Goal: Use online tool/utility: Utilize a website feature to perform a specific function

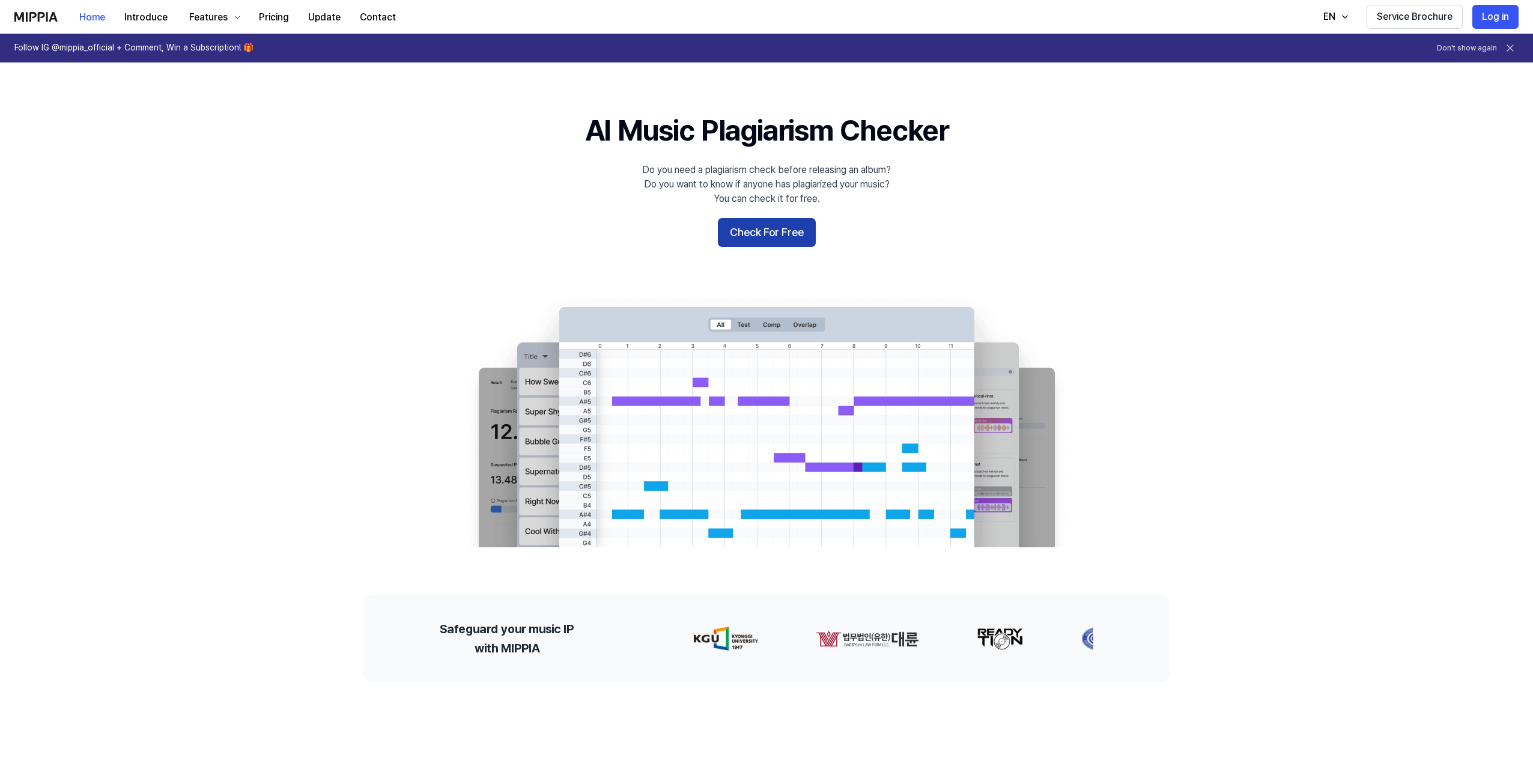
click at [789, 227] on button "Check For Free" at bounding box center [766, 232] width 98 height 29
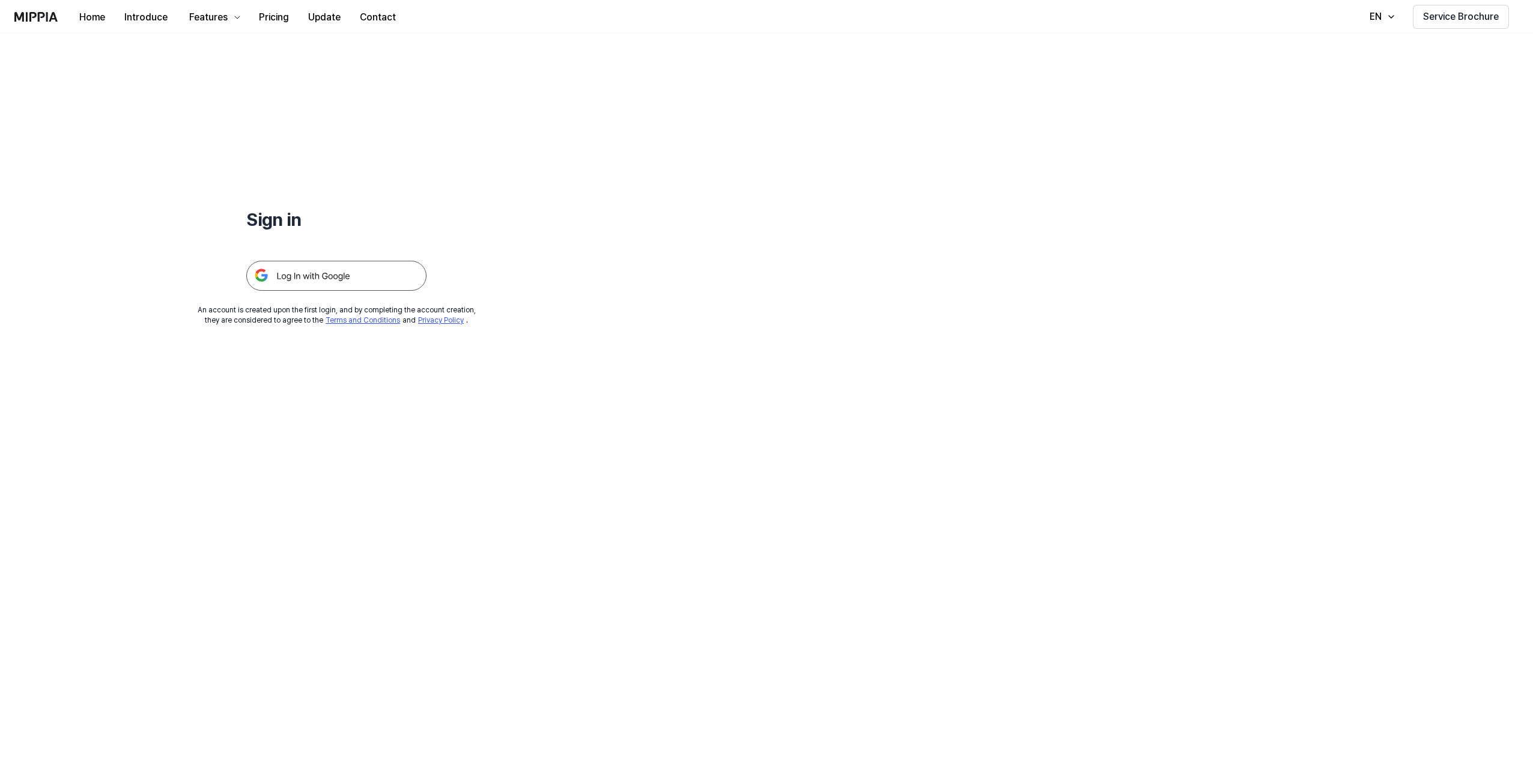
click at [299, 265] on img at bounding box center [337, 275] width 180 height 30
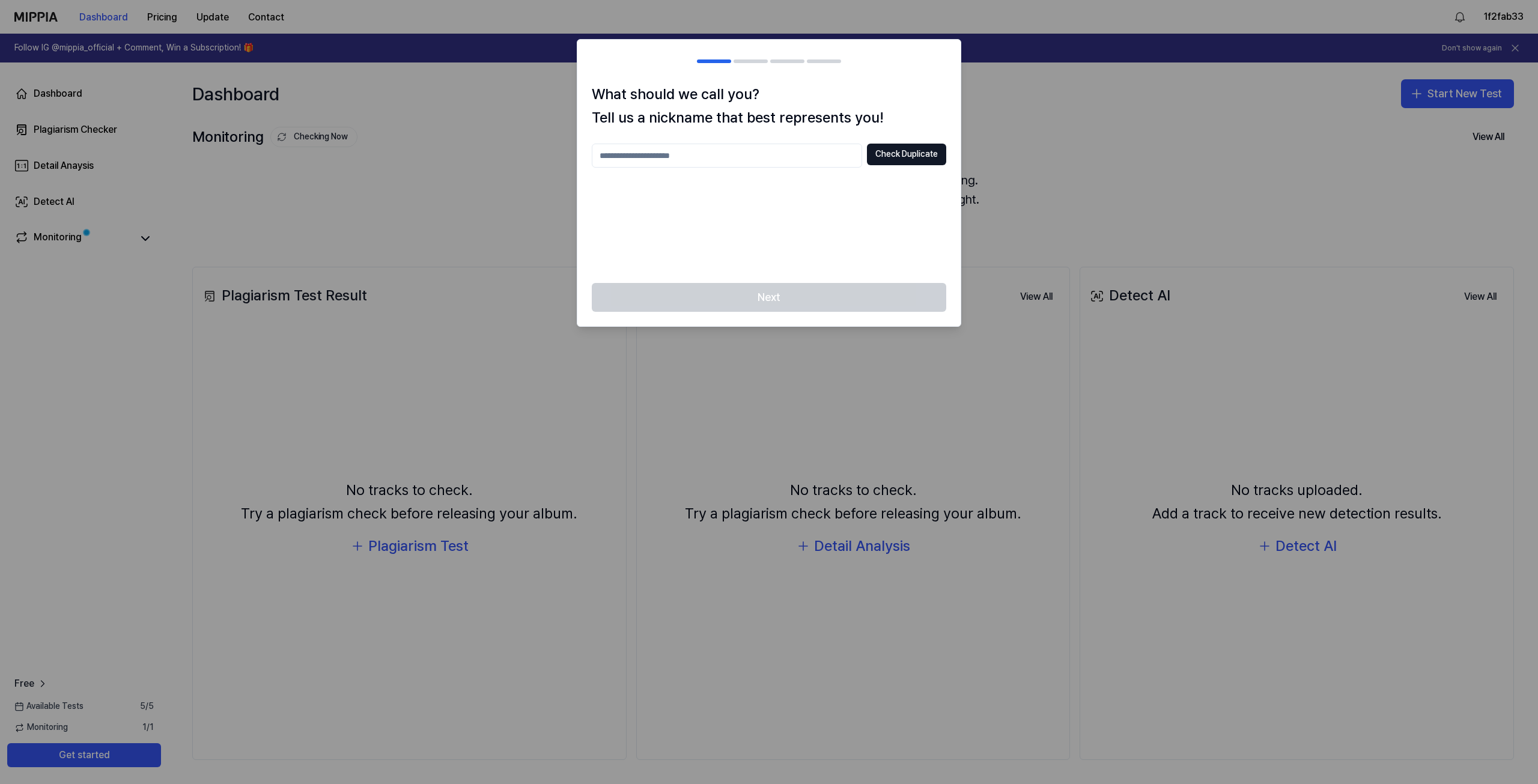
click at [732, 152] on input "text" at bounding box center [727, 155] width 270 height 24
type input "******"
click at [910, 149] on button "Check Duplicate" at bounding box center [907, 154] width 79 height 22
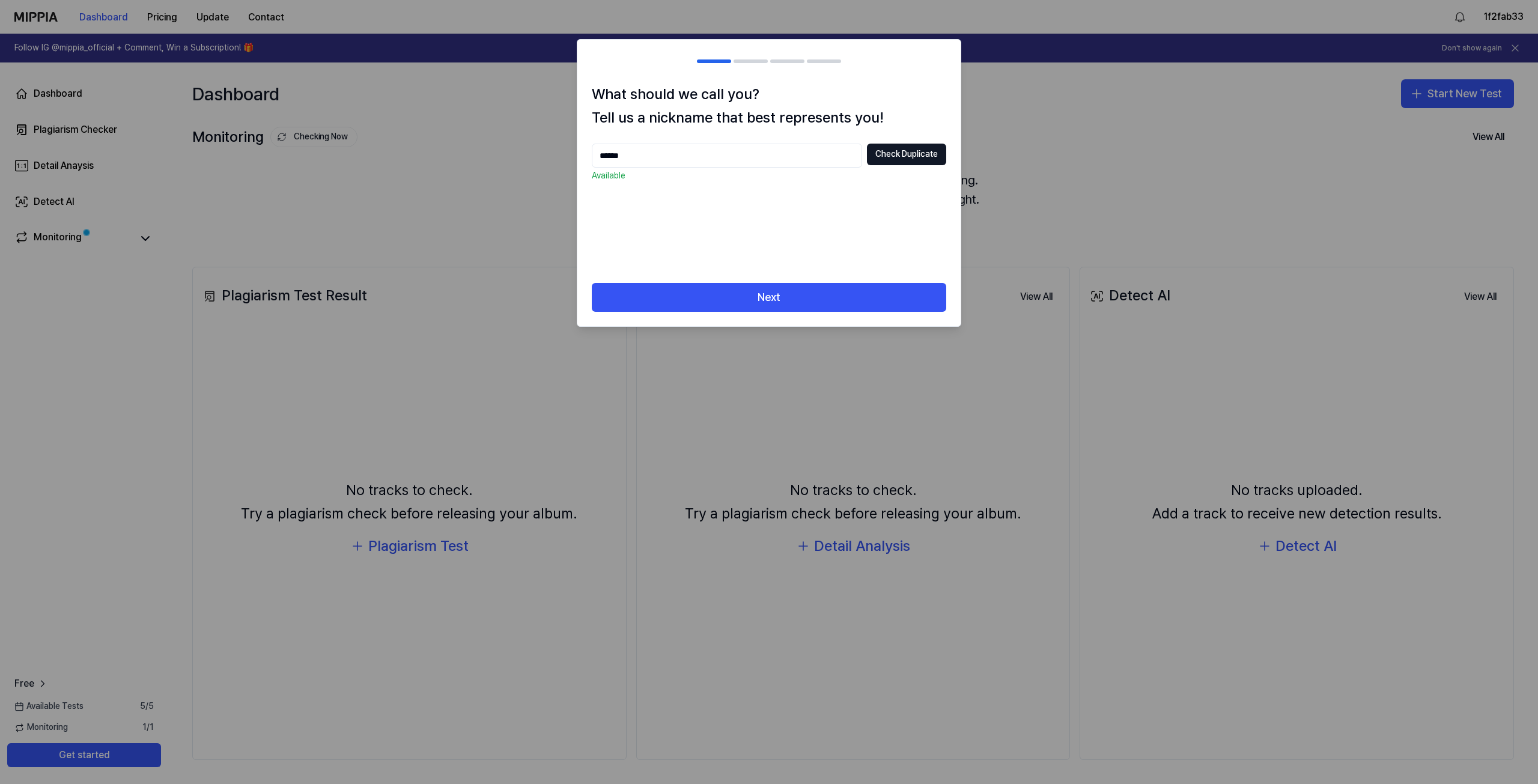
click at [821, 316] on div "Next" at bounding box center [769, 304] width 384 height 43
click at [819, 313] on div "Next" at bounding box center [769, 304] width 384 height 43
click at [816, 311] on button "Next" at bounding box center [769, 297] width 355 height 29
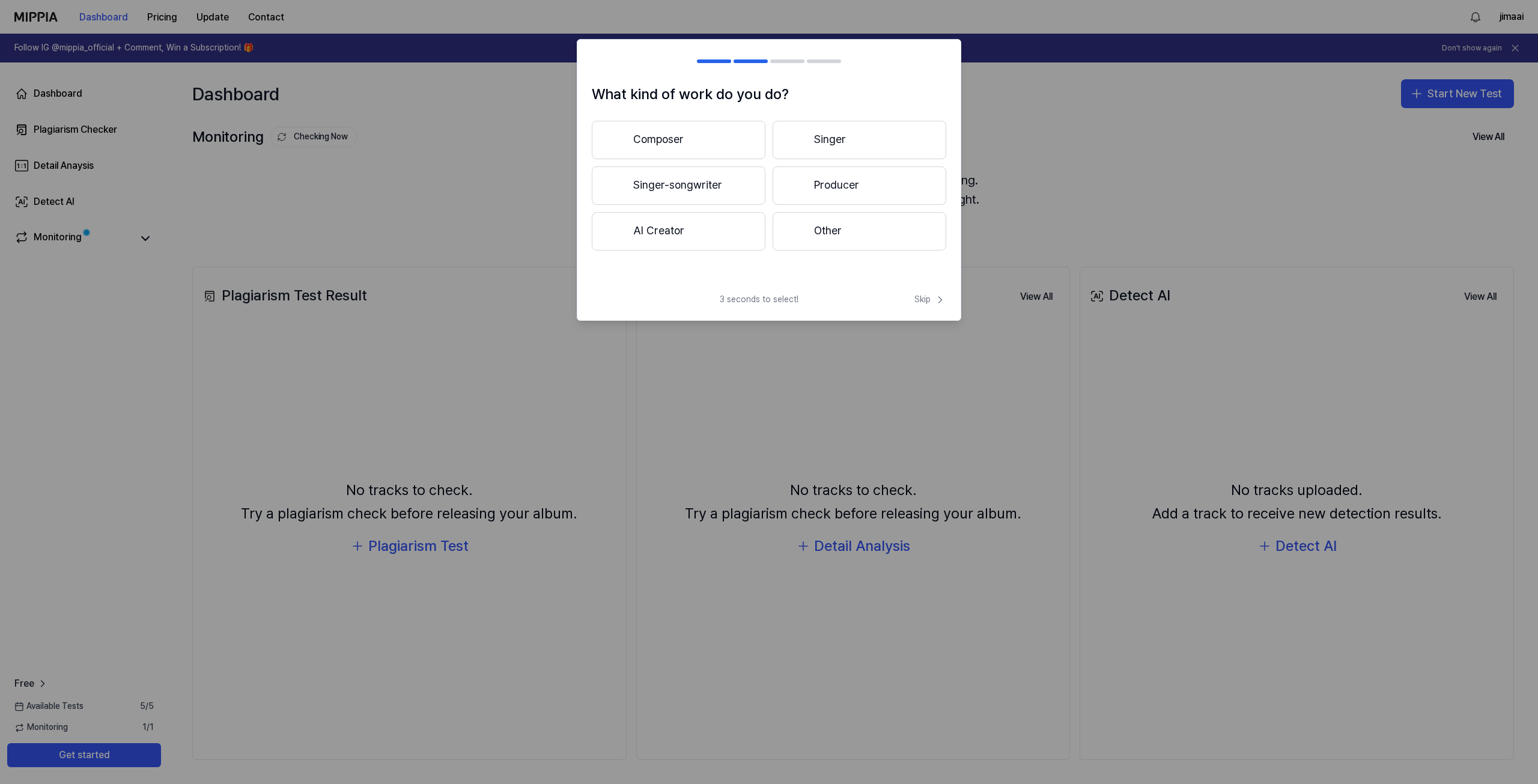
click at [833, 180] on button "Producer" at bounding box center [859, 185] width 174 height 39
click at [709, 184] on button "Less than 3 years" at bounding box center [678, 186] width 174 height 40
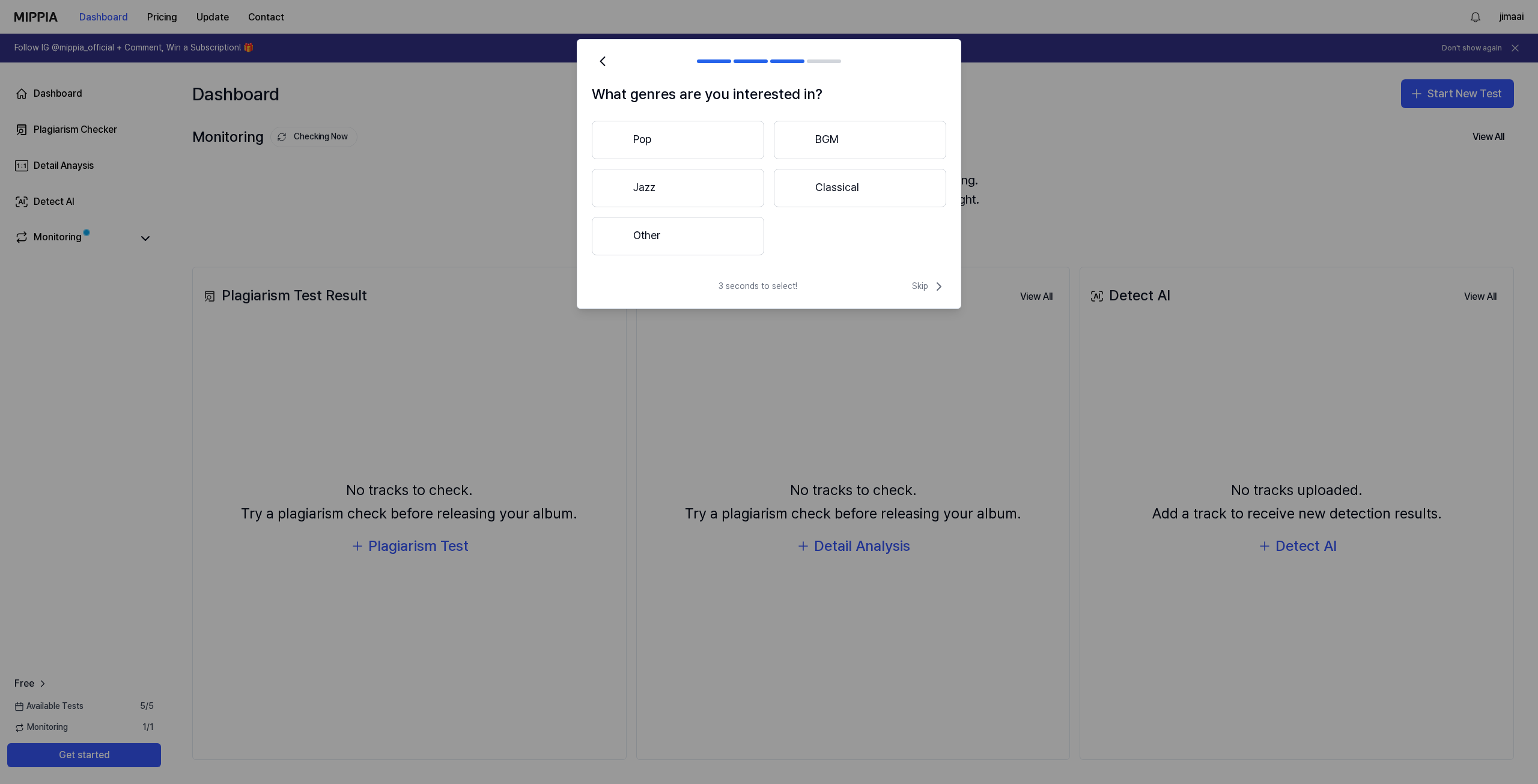
click at [710, 131] on button "Pop" at bounding box center [677, 140] width 172 height 39
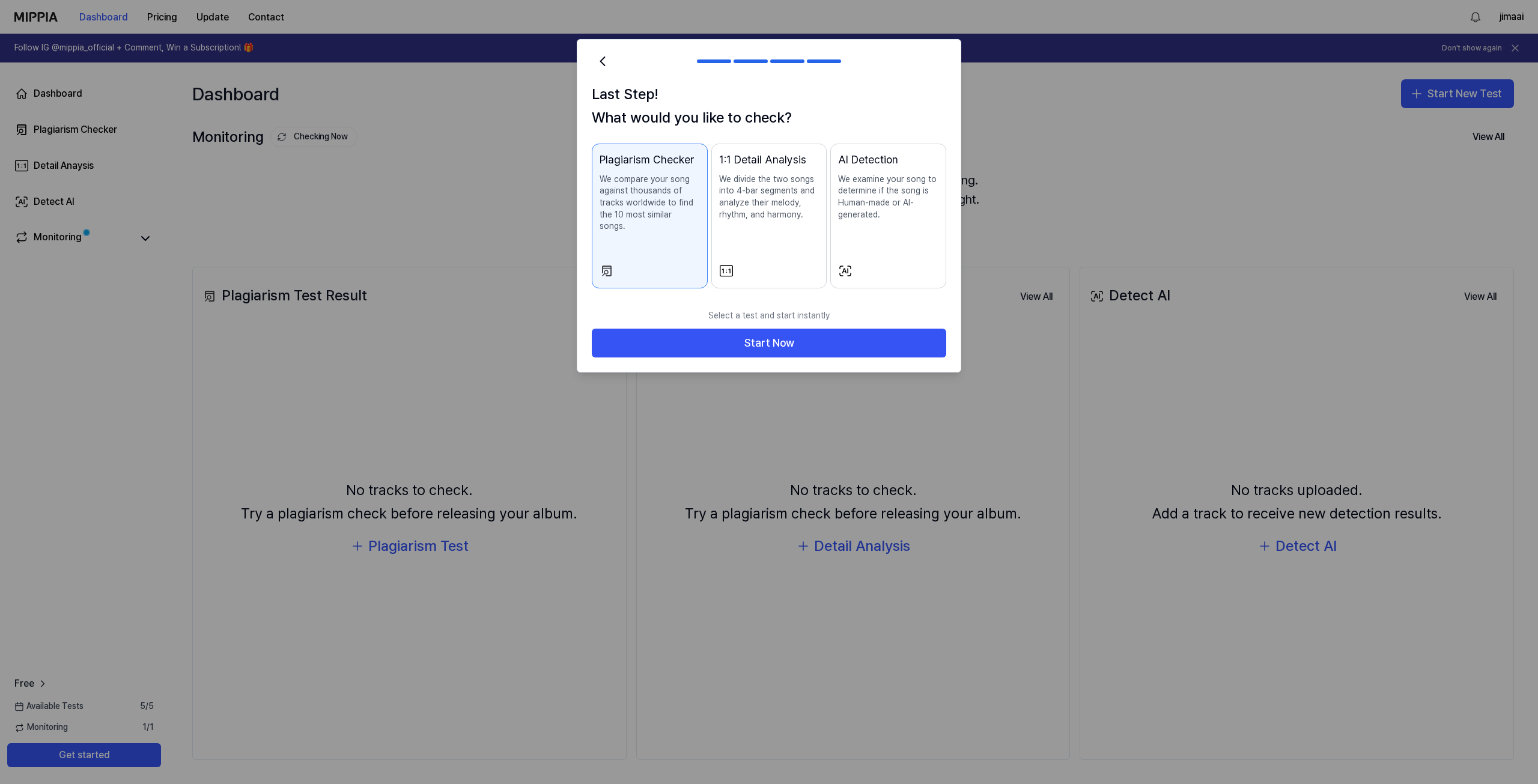
click at [925, 185] on p "We examine your song to determine if the song is Human-made or AI-generated." at bounding box center [888, 197] width 100 height 47
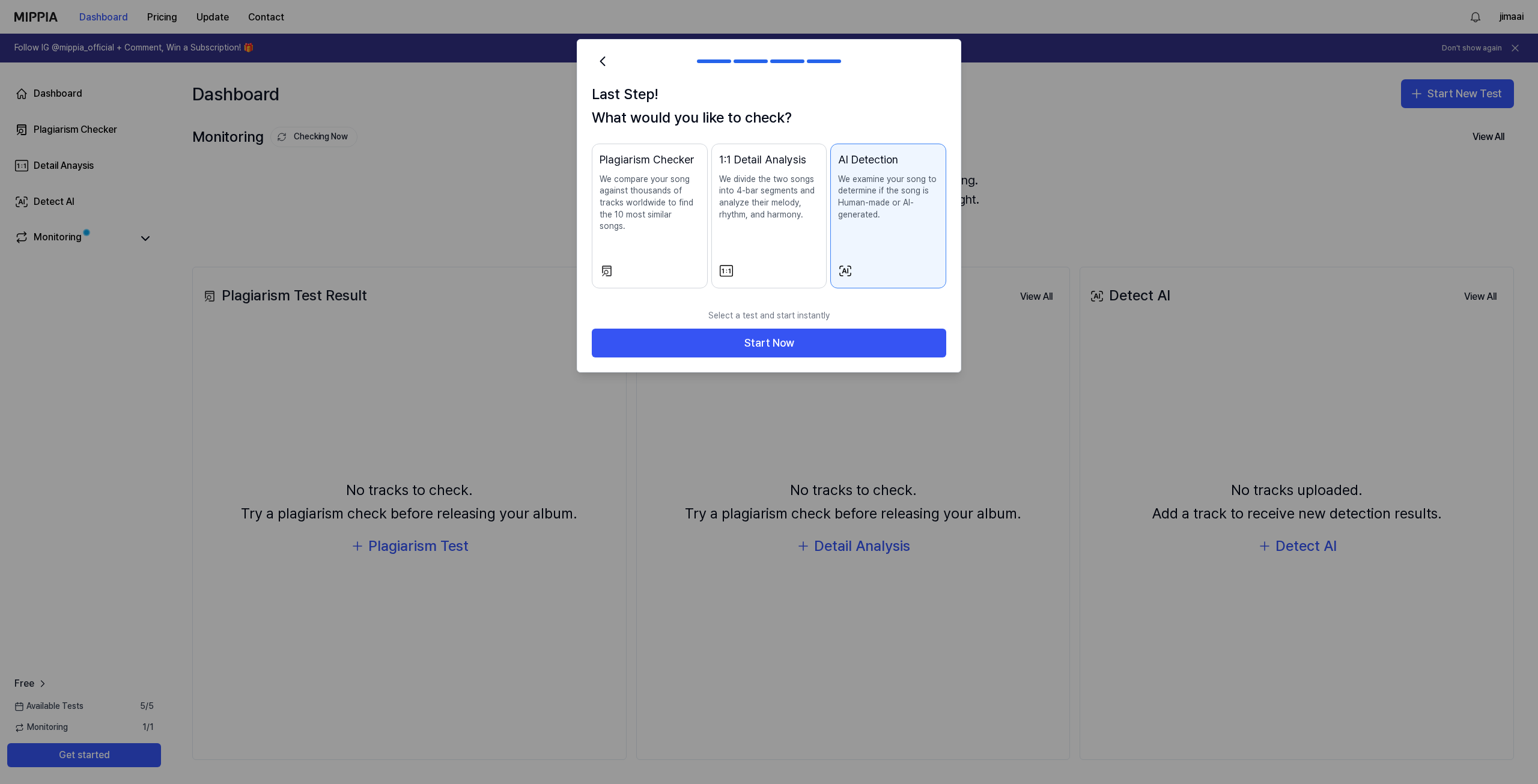
click at [783, 212] on p "We divide the two songs into 4-bar segments and analyze their melody, rhythm, a…" at bounding box center [769, 197] width 100 height 47
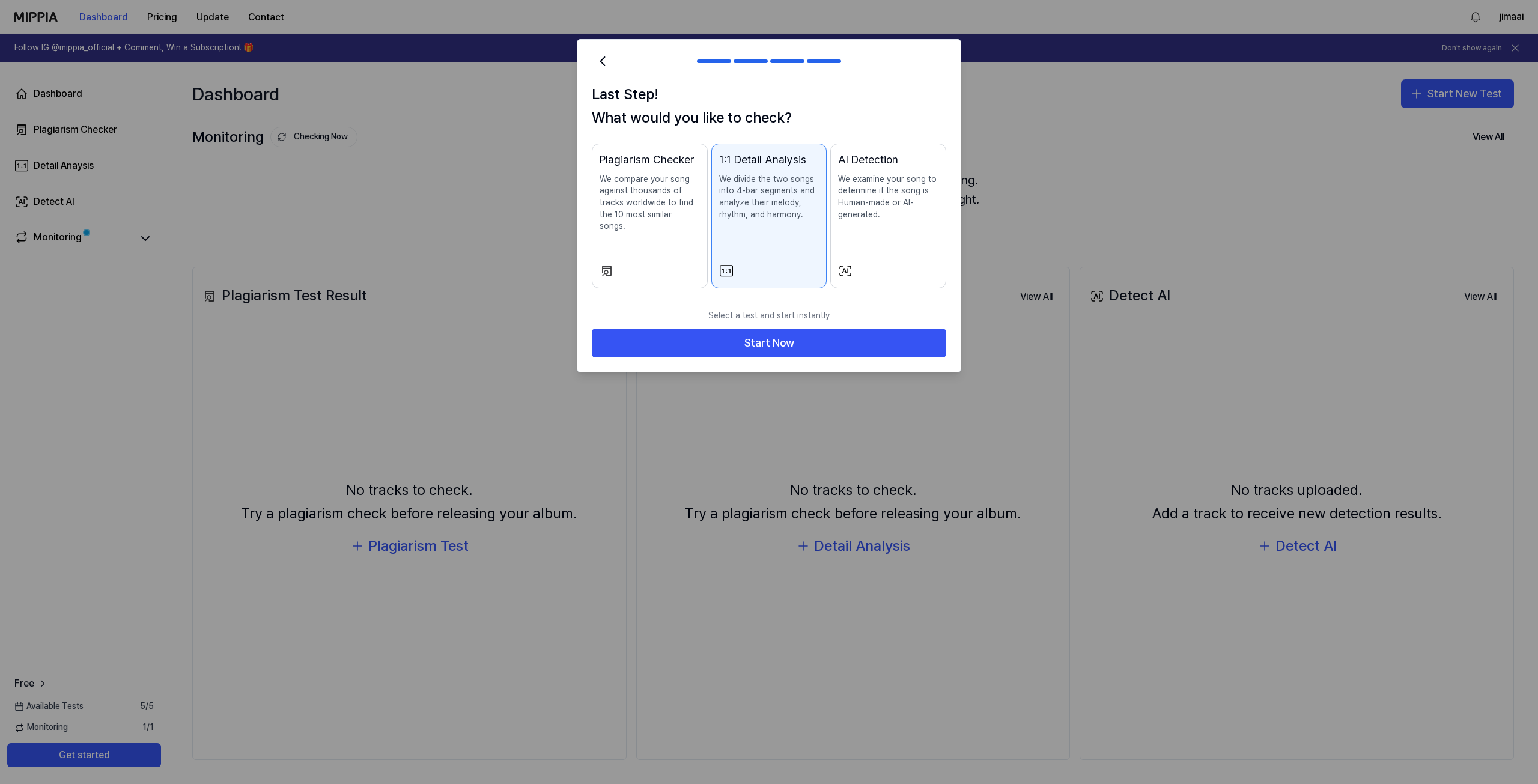
drag, startPoint x: 677, startPoint y: 203, endPoint x: 687, endPoint y: 204, distance: 10.0
click at [678, 203] on p "We compare your song against thousands of tracks worldwide to find the 10 most …" at bounding box center [649, 203] width 100 height 59
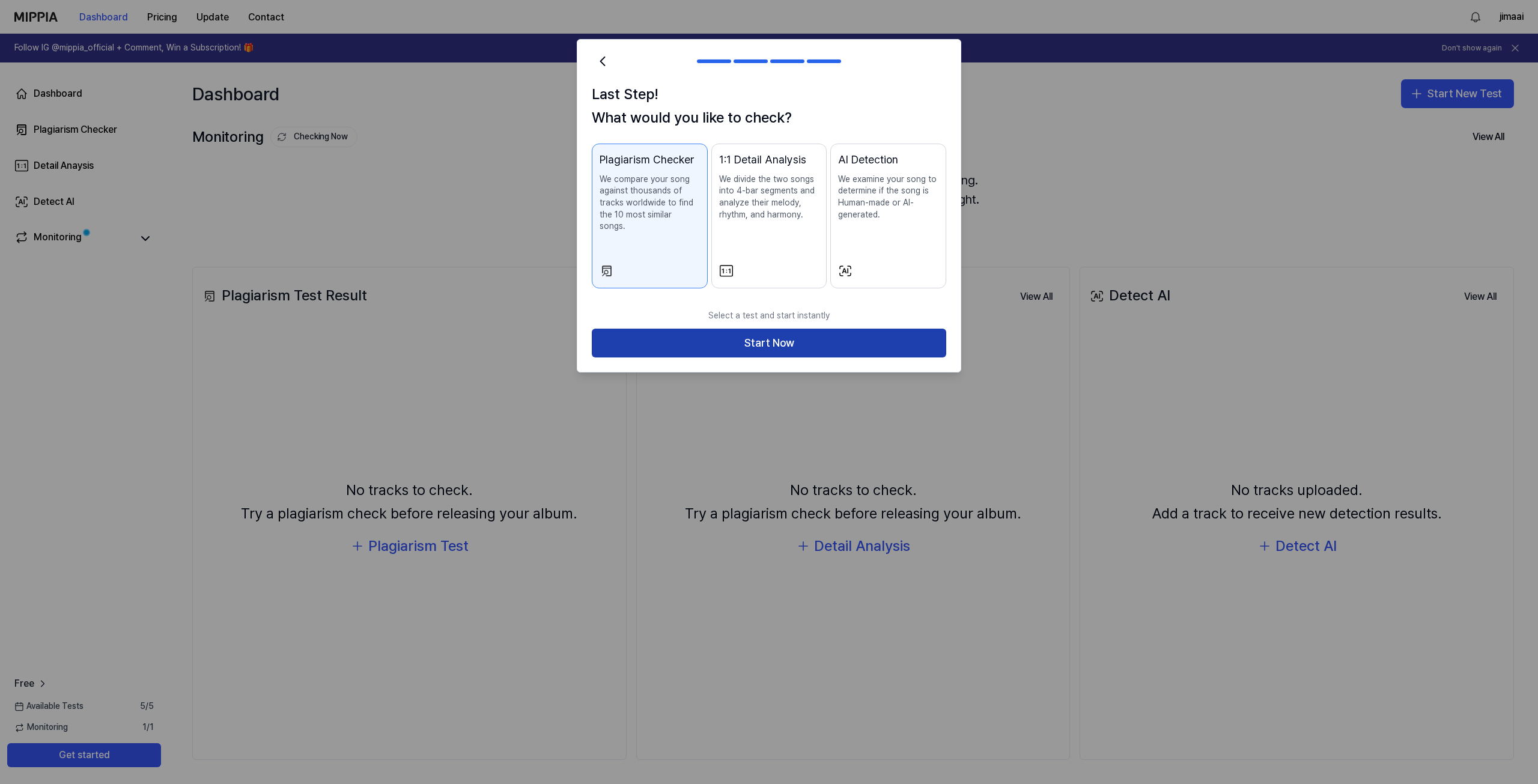
click at [828, 329] on button "Start Now" at bounding box center [769, 343] width 355 height 29
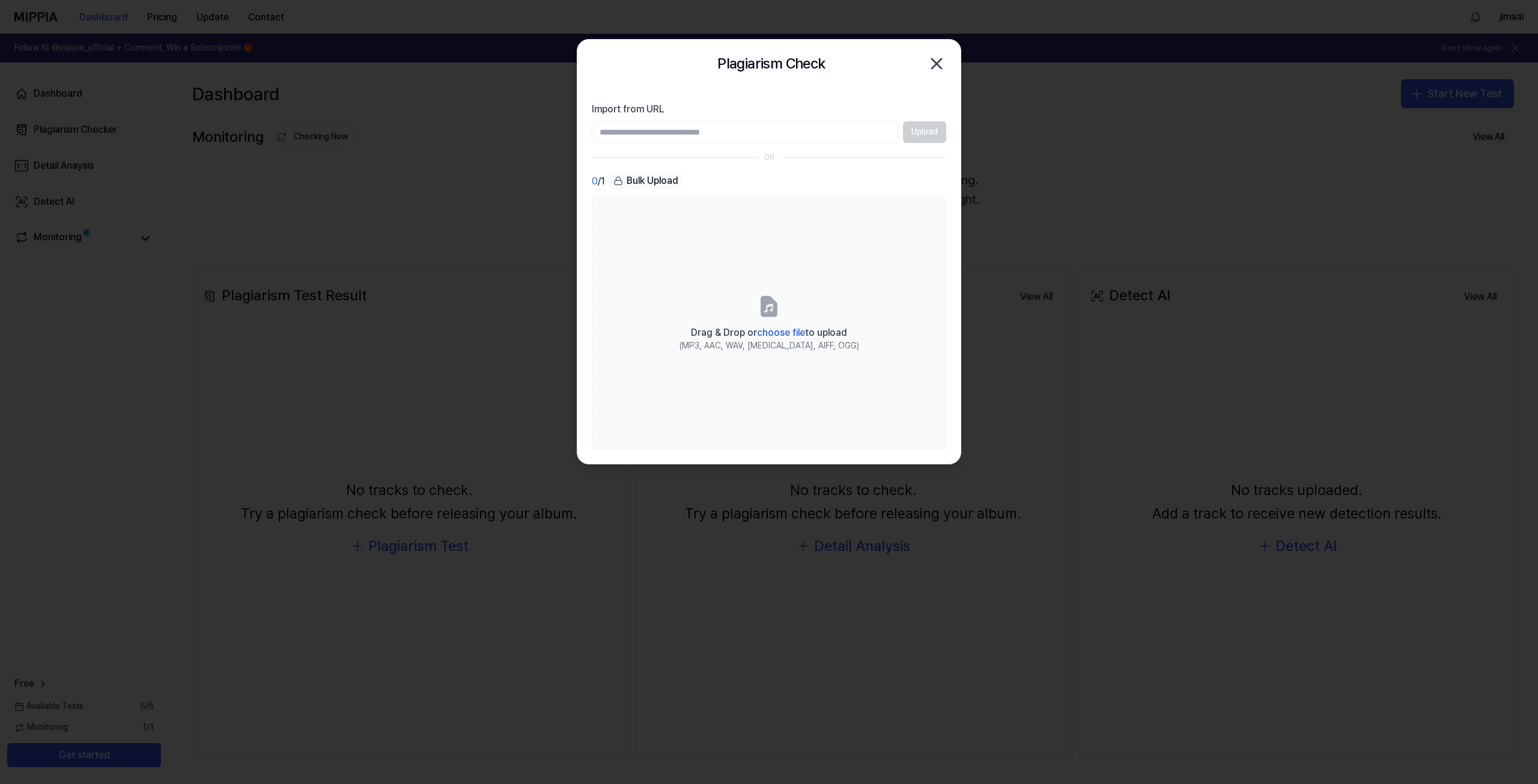
click at [754, 136] on input "Import from URL" at bounding box center [745, 132] width 306 height 22
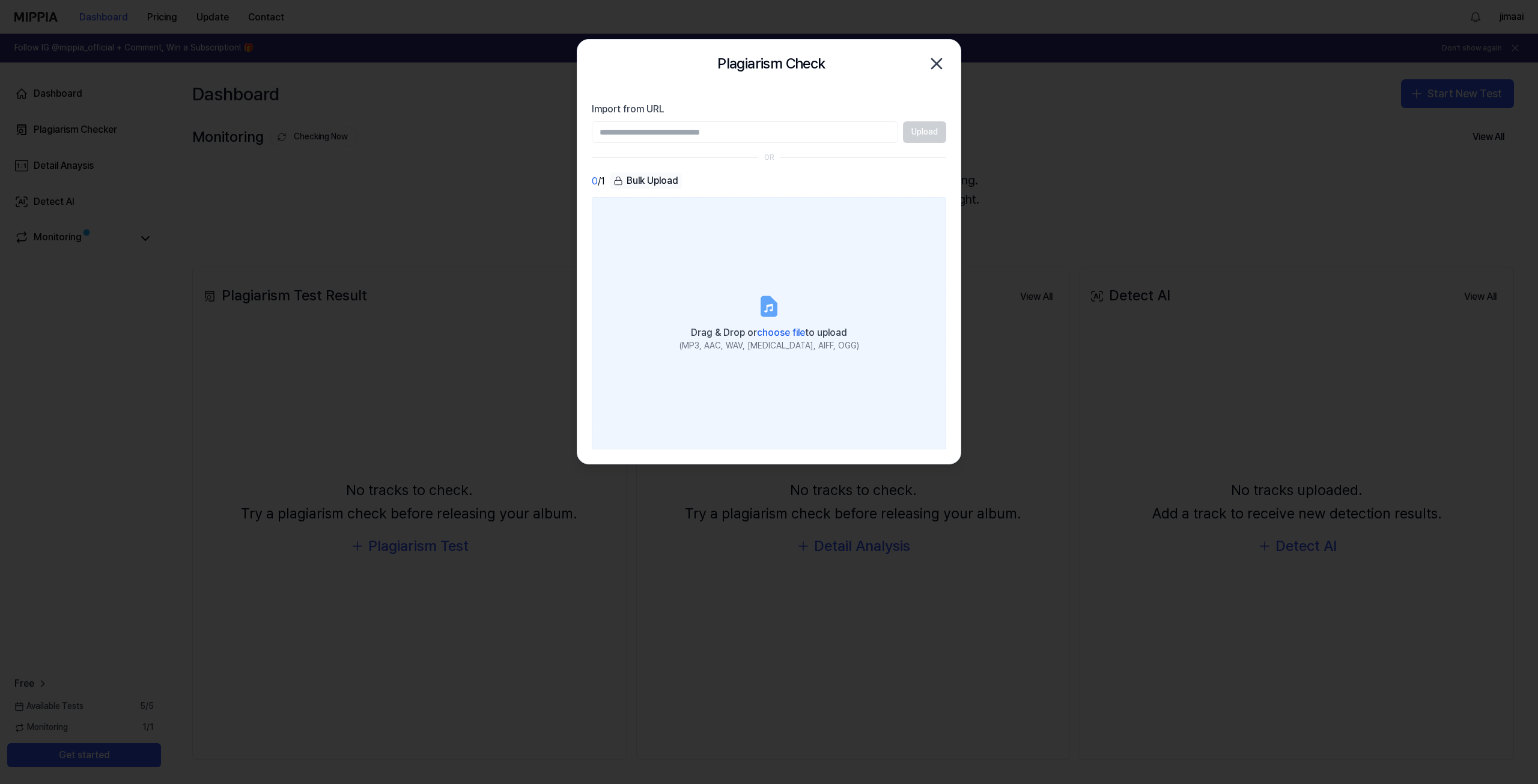
click at [612, 236] on label "Drag & Drop or choose file to upload (MP3, AAC, WAV, [MEDICAL_DATA], AIFF, OGG)" at bounding box center [769, 323] width 355 height 252
click at [0, 0] on input "Drag & Drop or choose file to upload (MP3, AAC, WAV, [MEDICAL_DATA], AIFF, OGG)" at bounding box center [0, 0] width 0 height 0
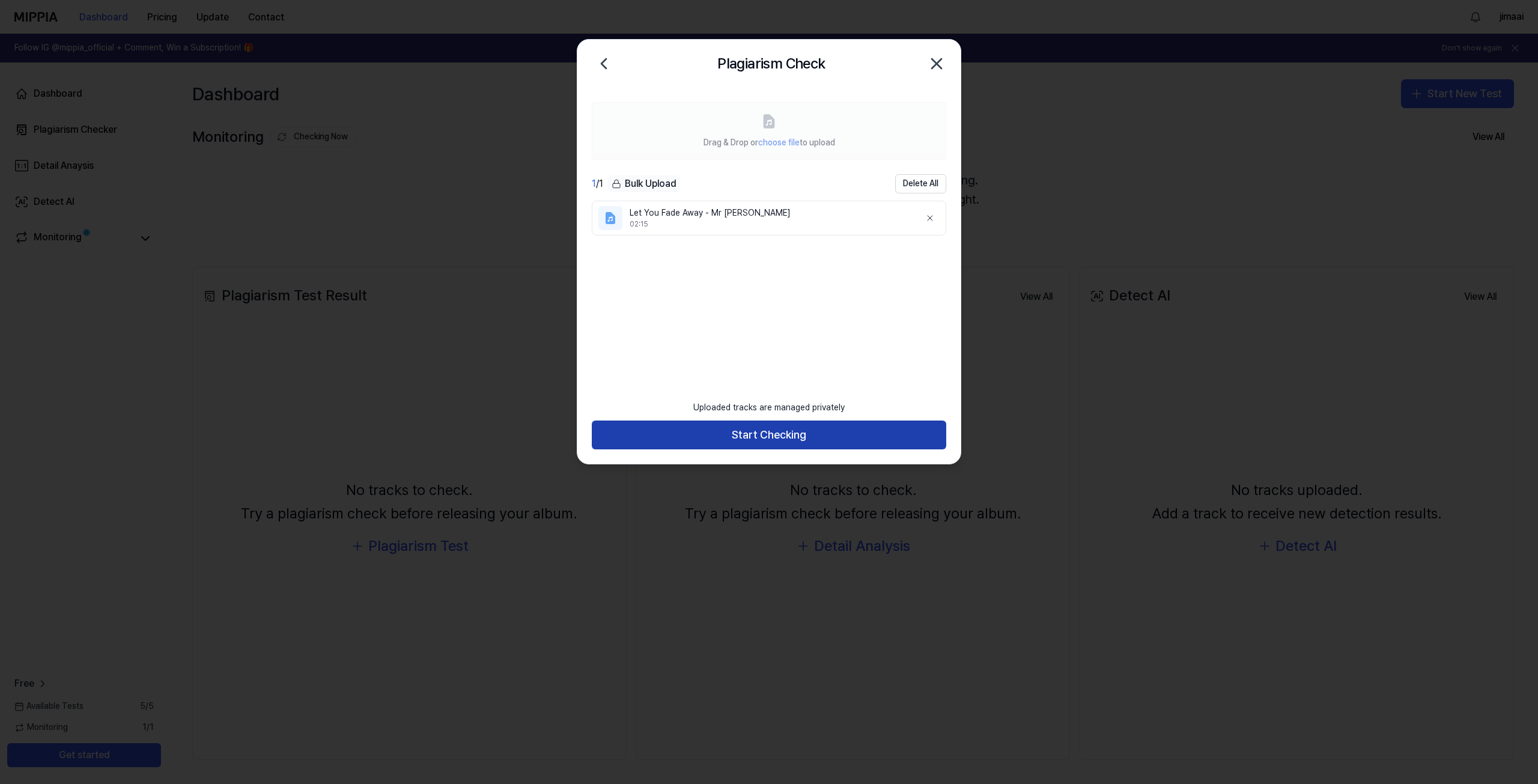
click at [798, 446] on button "Start Checking" at bounding box center [769, 435] width 355 height 29
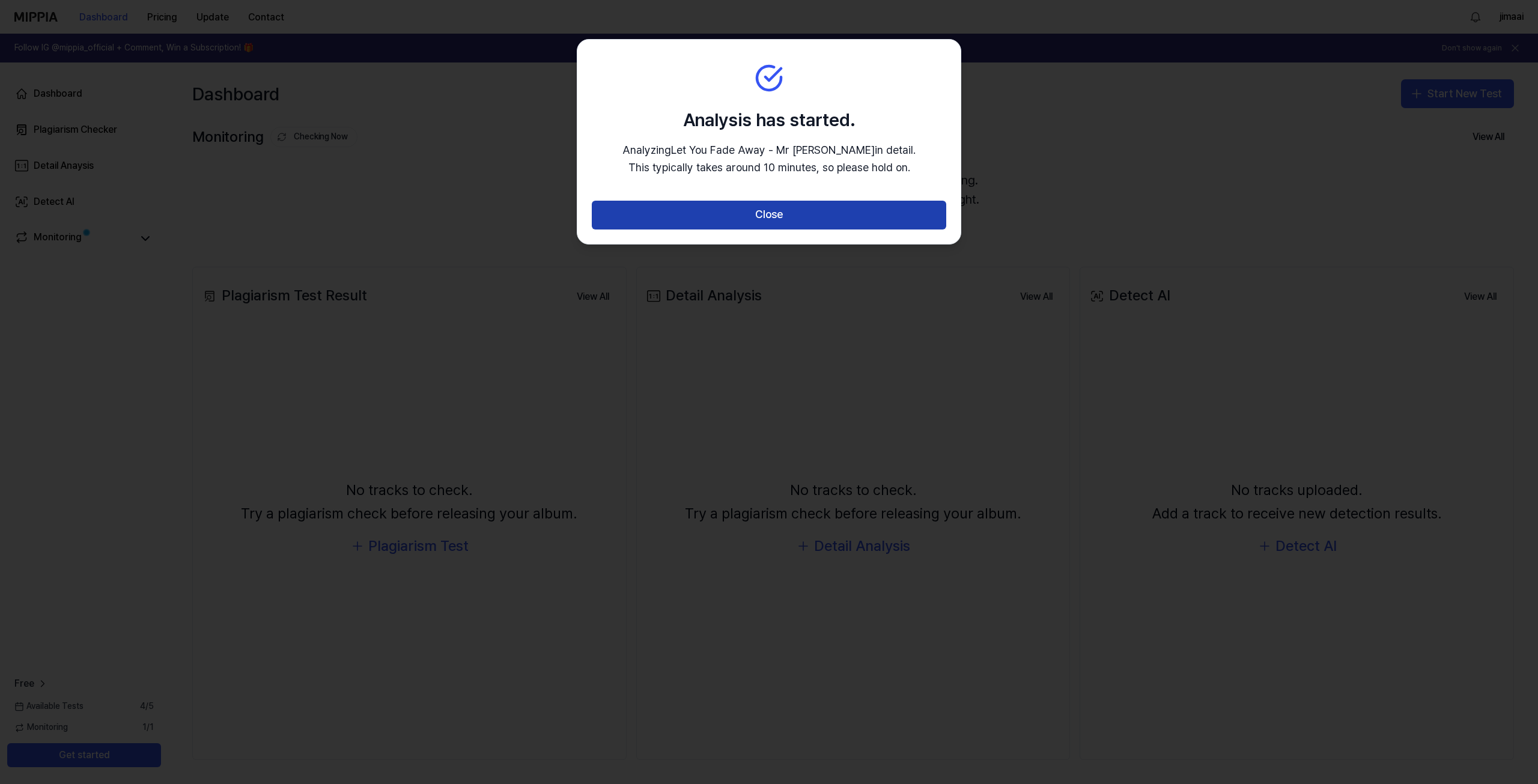
click at [777, 221] on button "Close" at bounding box center [769, 215] width 355 height 29
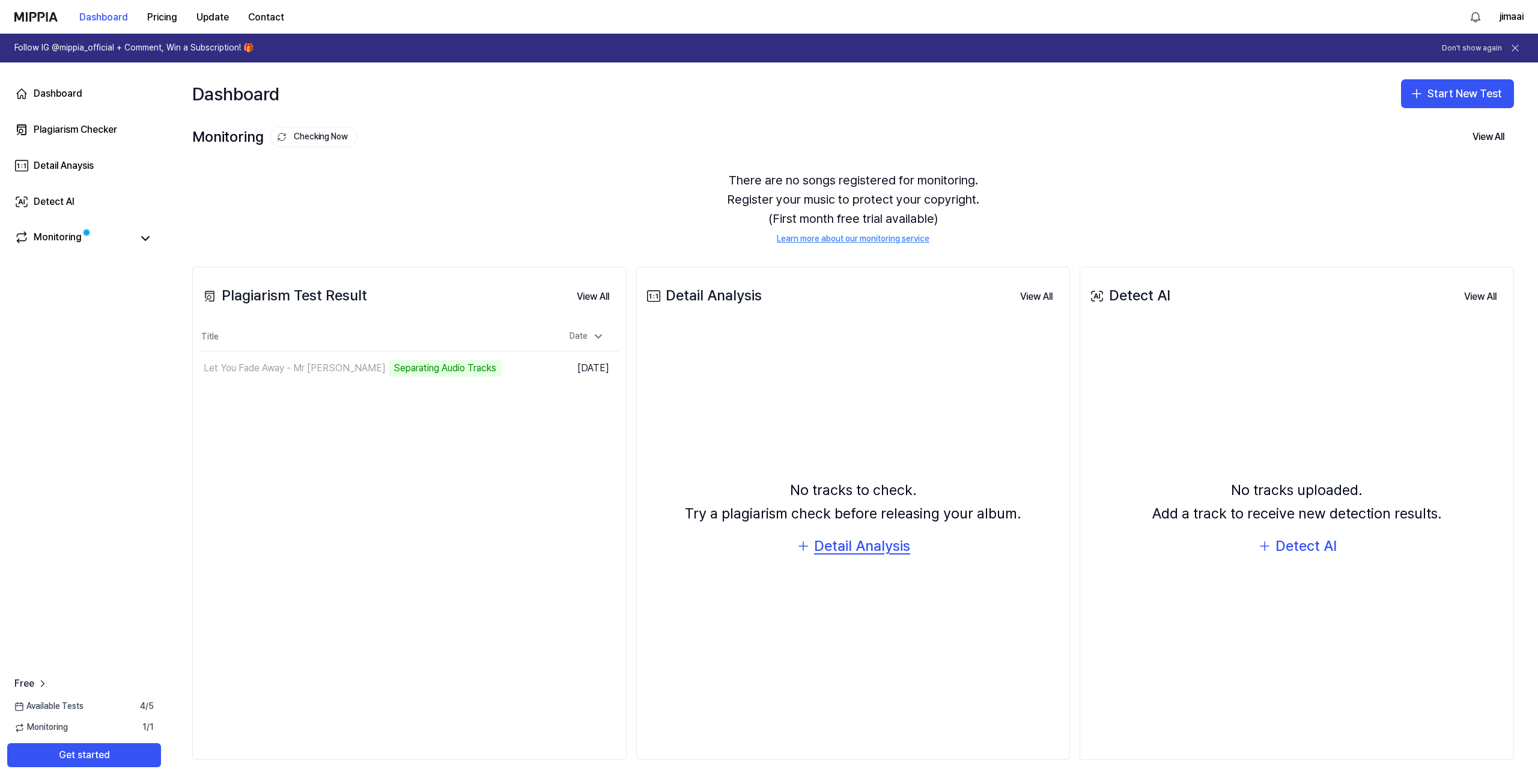
click at [853, 551] on div "Detail Analysis" at bounding box center [862, 545] width 96 height 23
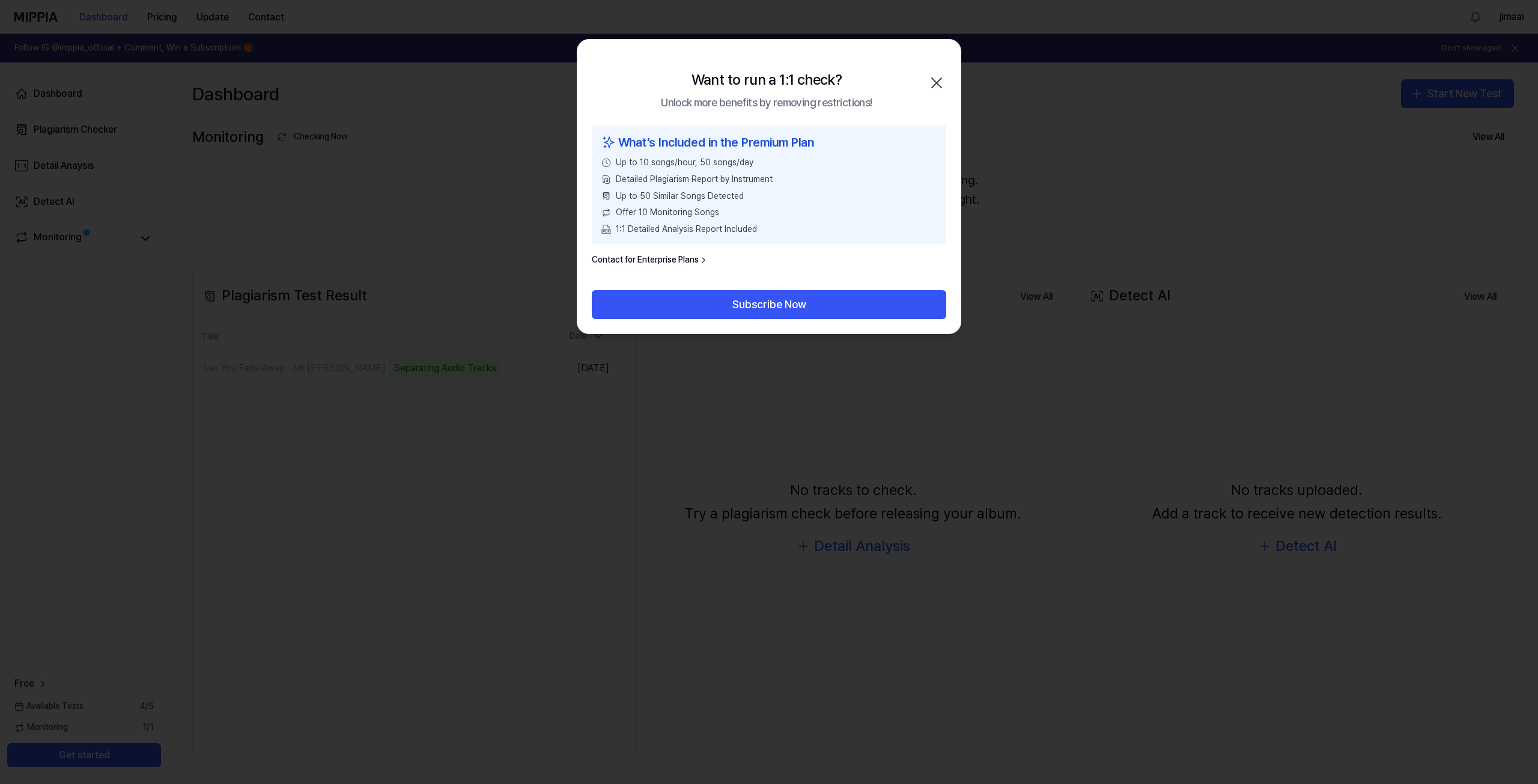
click at [926, 75] on div "Want to run a 1:1 check? Unlock more benefits by removing restrictions! Close" at bounding box center [769, 82] width 384 height 86
click at [937, 59] on div "Want to run a 1:1 check? Unlock more benefits by removing restrictions! Close" at bounding box center [769, 82] width 384 height 86
click at [927, 66] on div "Want to run a 1:1 check? Unlock more benefits by removing restrictions! Close" at bounding box center [769, 82] width 384 height 86
click at [935, 82] on icon "button" at bounding box center [936, 82] width 19 height 19
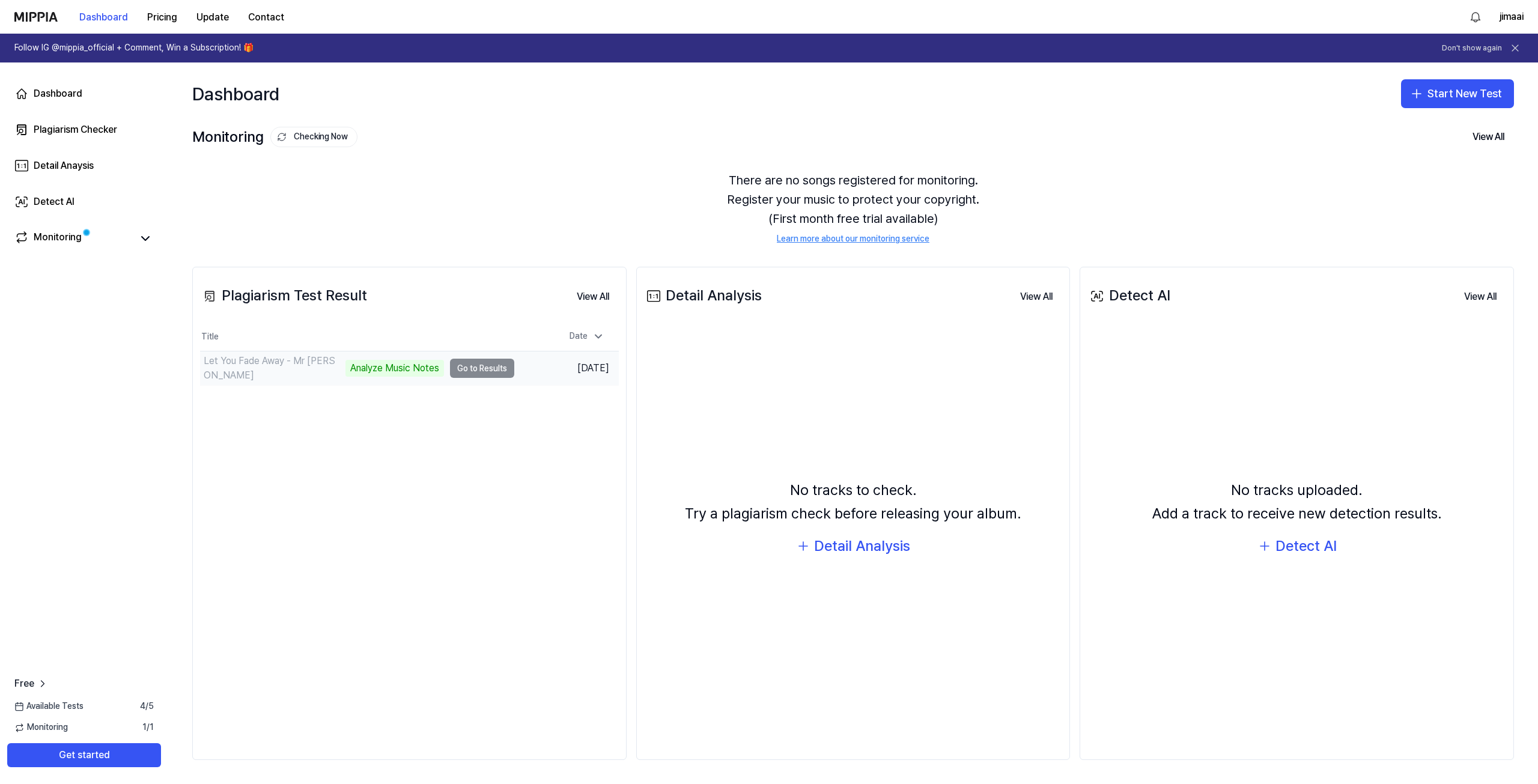
click at [464, 367] on td "Let You Fade Away - Mr [PERSON_NAME] Analyze Music Notes Go to Results" at bounding box center [357, 367] width 314 height 33
click at [150, 247] on button at bounding box center [145, 239] width 17 height 17
click at [394, 365] on div "Analyze Music Notes" at bounding box center [394, 368] width 98 height 17
click at [466, 363] on button "Go to Results" at bounding box center [482, 367] width 64 height 19
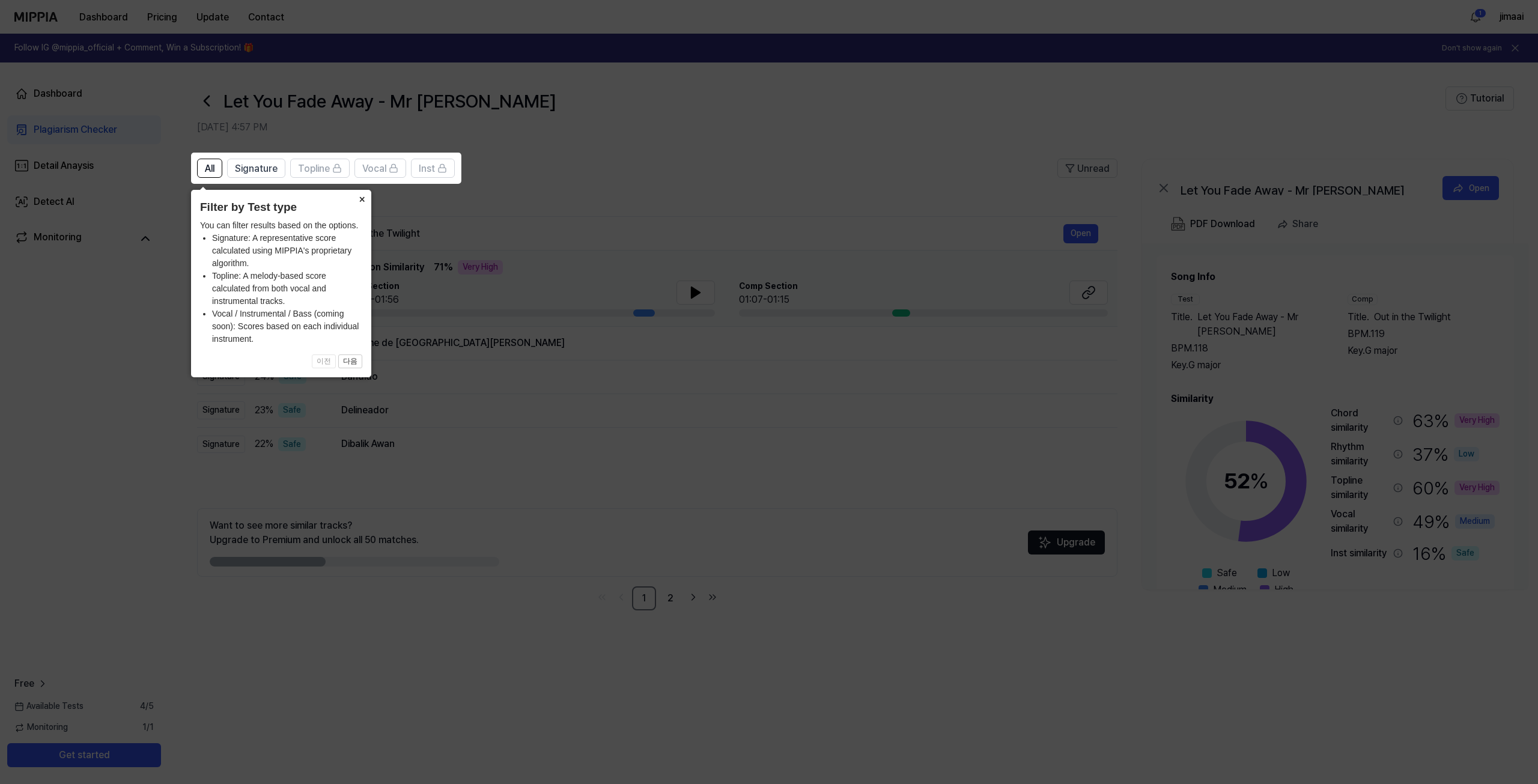
click at [366, 197] on button "×" at bounding box center [361, 198] width 19 height 17
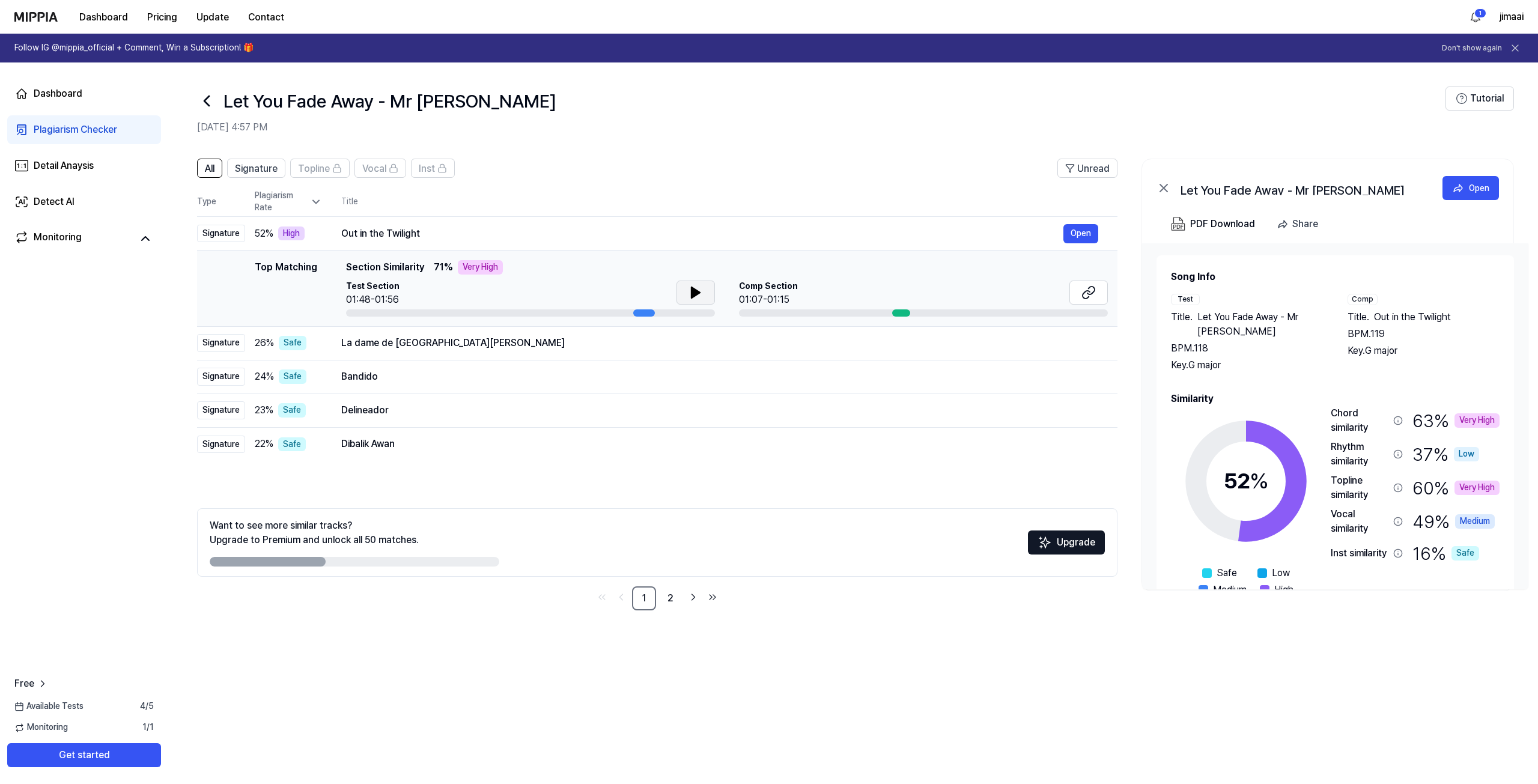
click at [710, 292] on button at bounding box center [695, 293] width 39 height 24
click at [1397, 414] on div "Chord similarity" at bounding box center [1367, 420] width 72 height 29
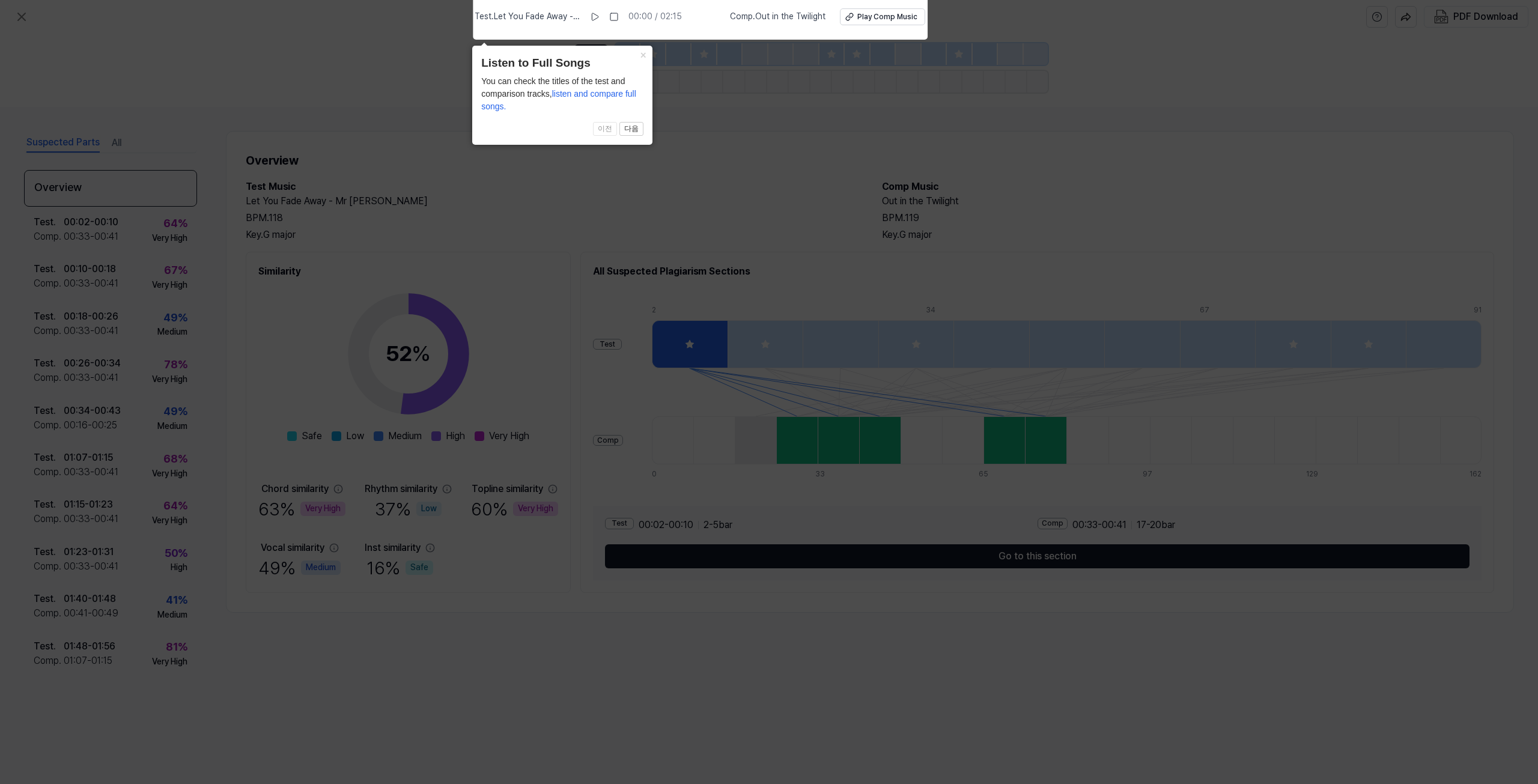
click at [389, 195] on icon at bounding box center [769, 388] width 1538 height 789
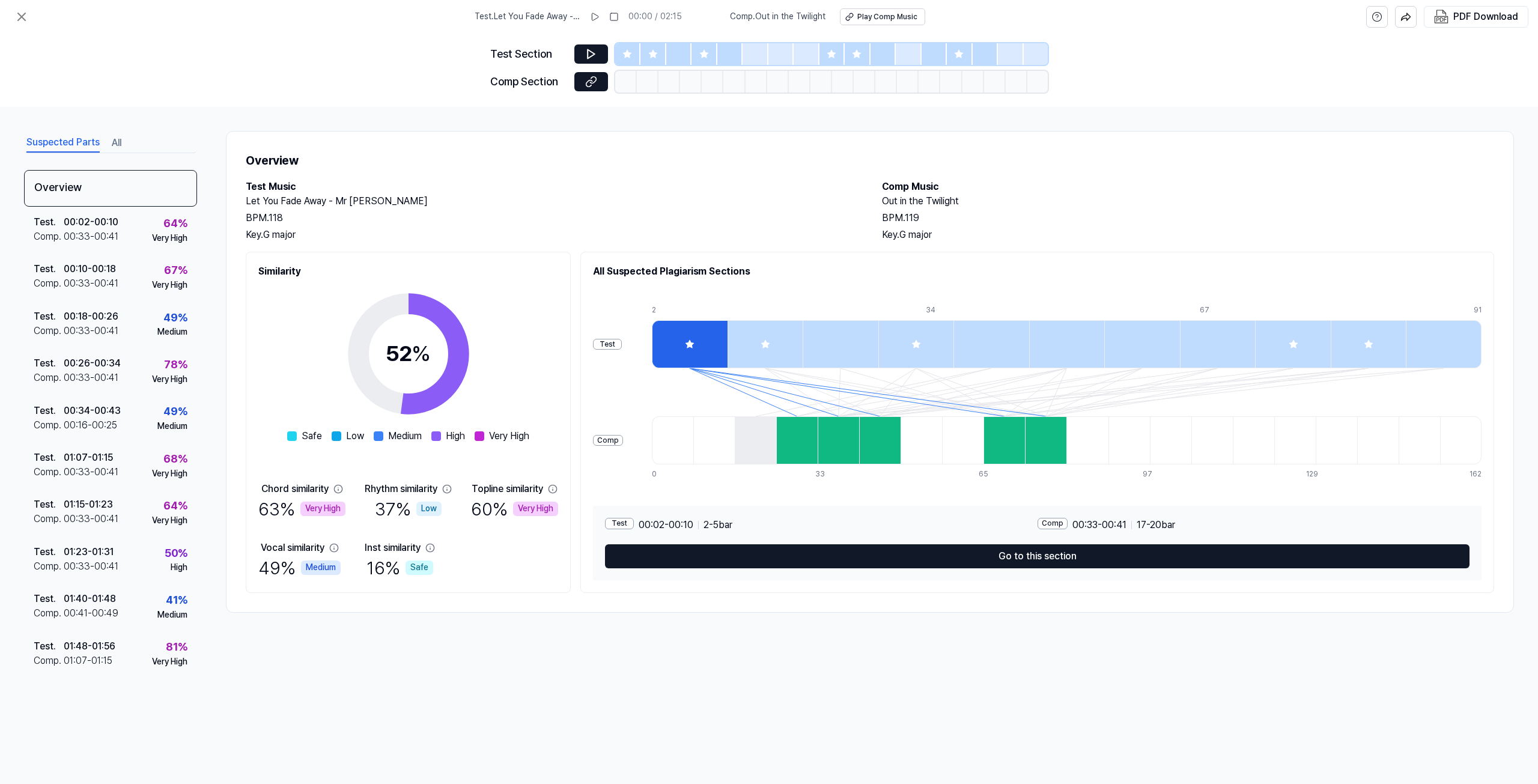
click at [799, 444] on div at bounding box center [797, 439] width 41 height 48
click at [78, 232] on div "00:33 - 00:41" at bounding box center [91, 237] width 55 height 14
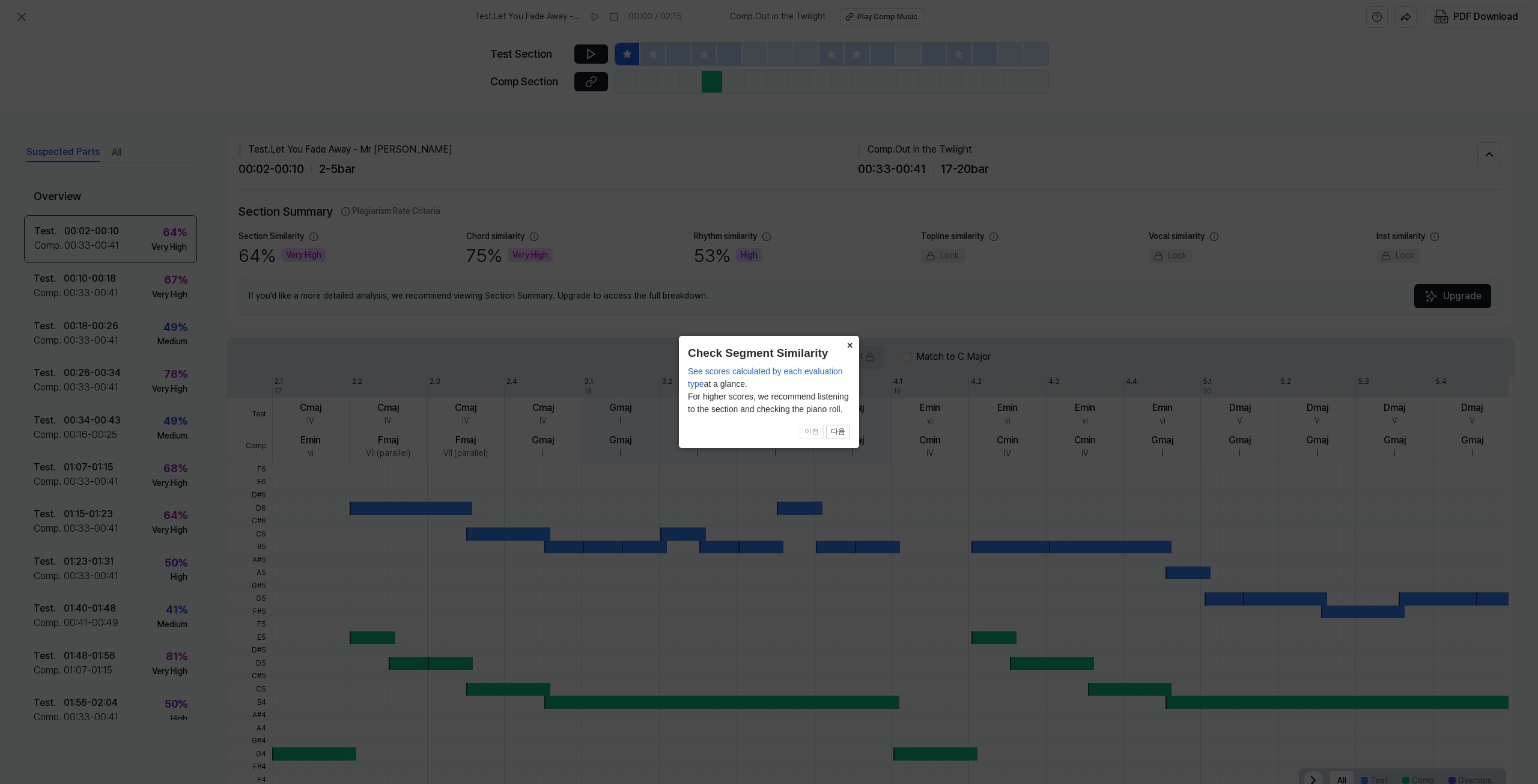
click at [844, 345] on button "×" at bounding box center [849, 344] width 19 height 17
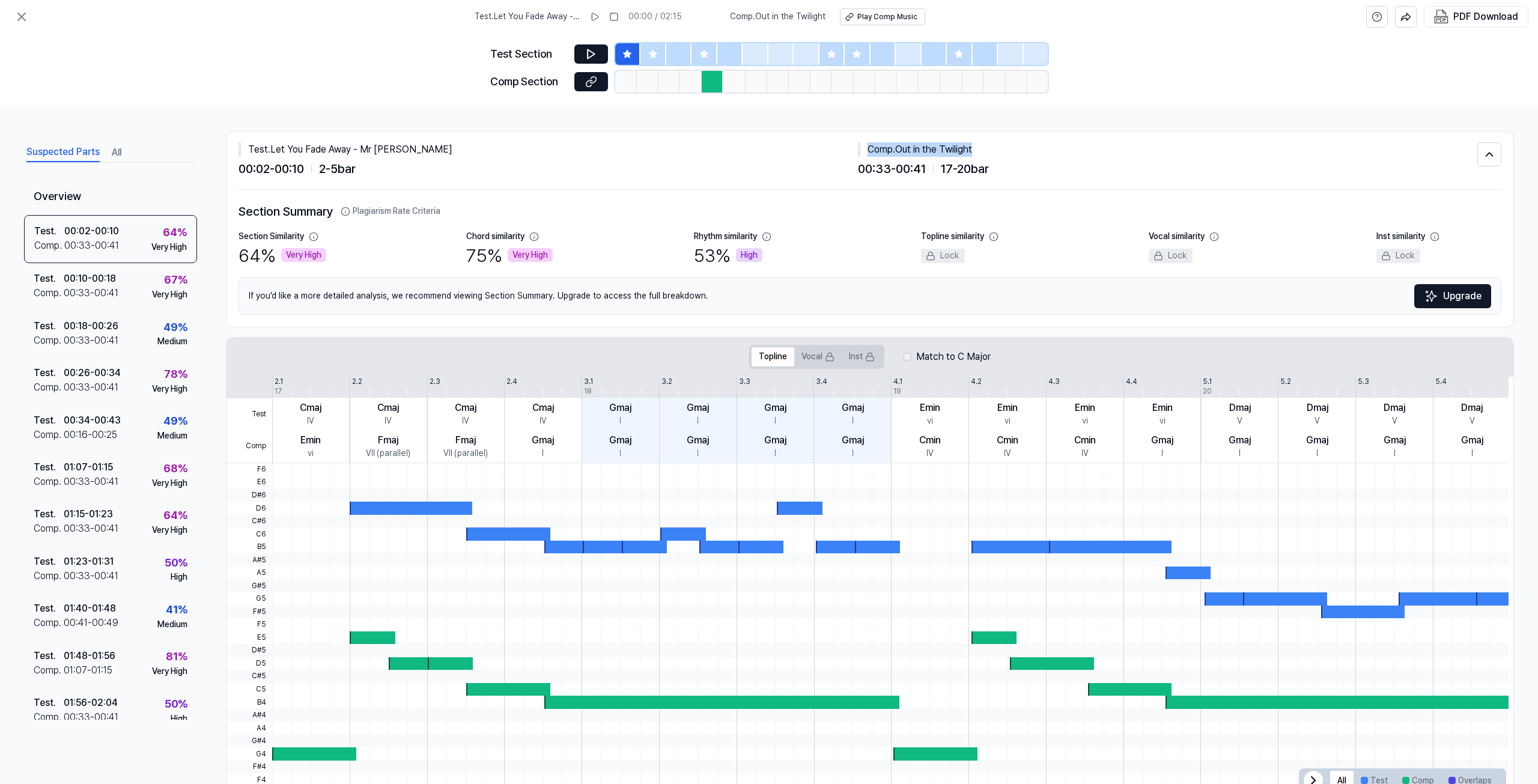
drag, startPoint x: 990, startPoint y: 143, endPoint x: 871, endPoint y: 150, distance: 119.2
click at [864, 151] on div "Comp . Out in the Twilight" at bounding box center [1168, 149] width 620 height 14
copy div "Comp . Out in the Twilight"
click at [314, 257] on div "Very High" at bounding box center [303, 256] width 45 height 14
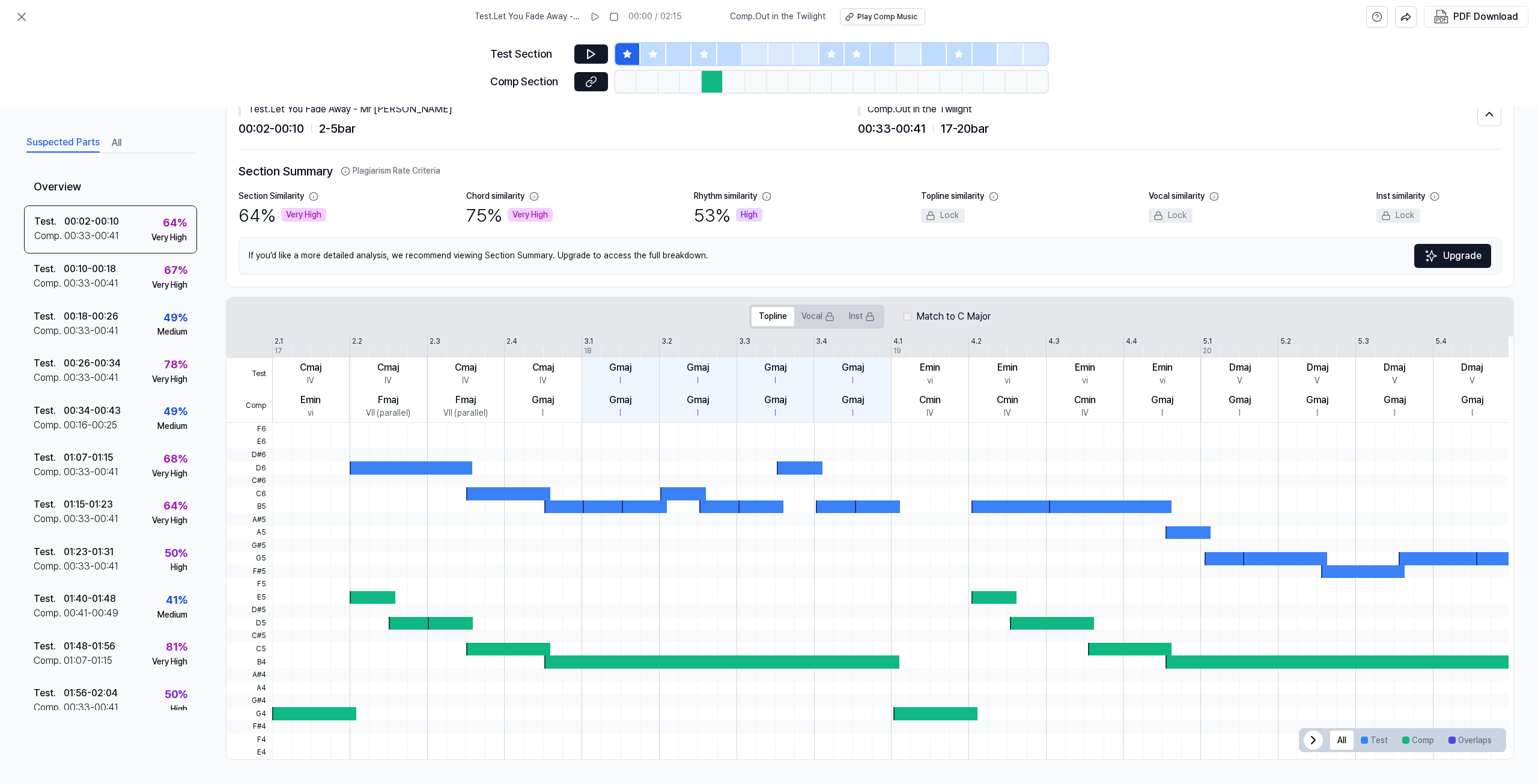
click at [910, 113] on div "Comp . Out in the Twilight" at bounding box center [1168, 109] width 620 height 14
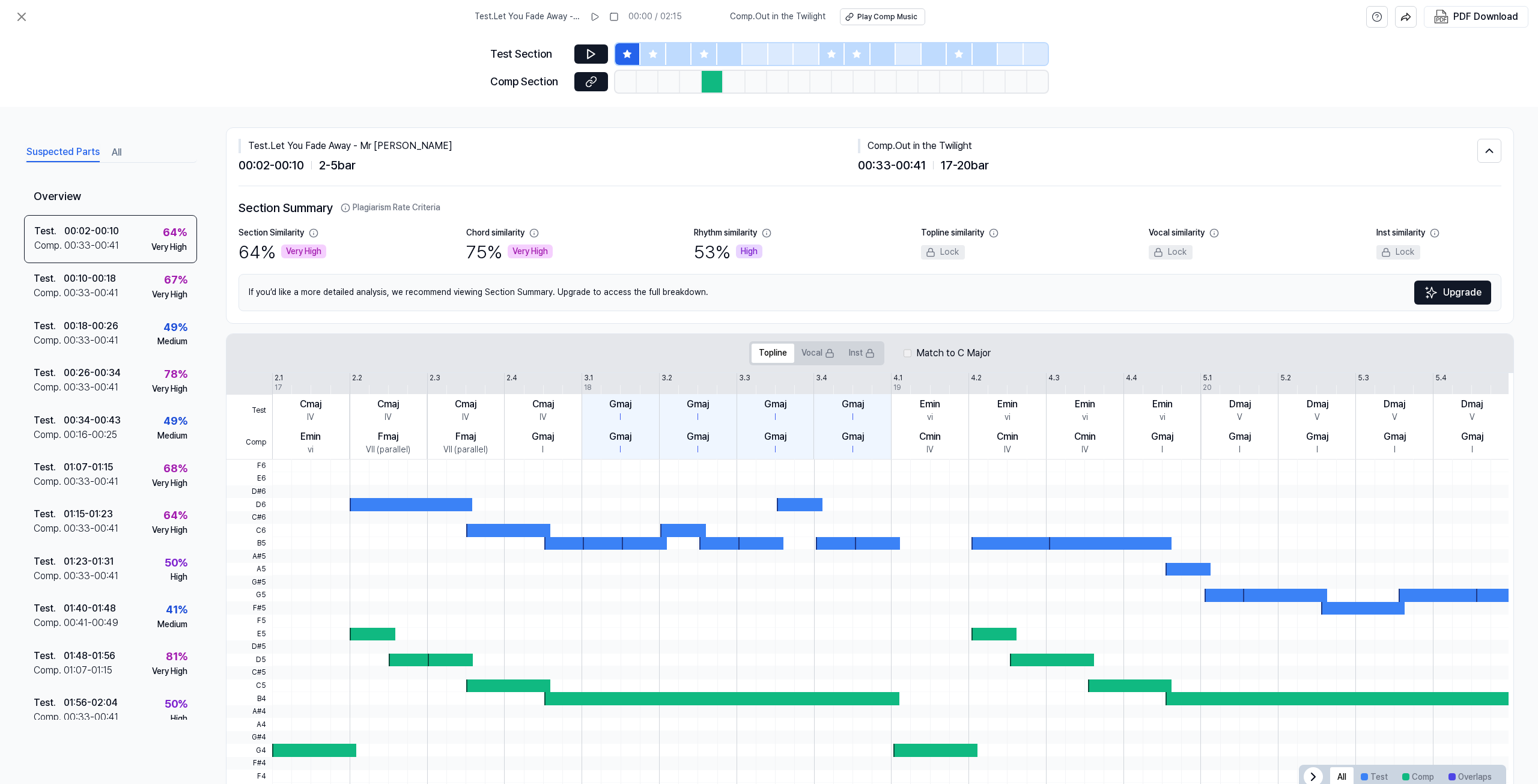
scroll to position [0, 0]
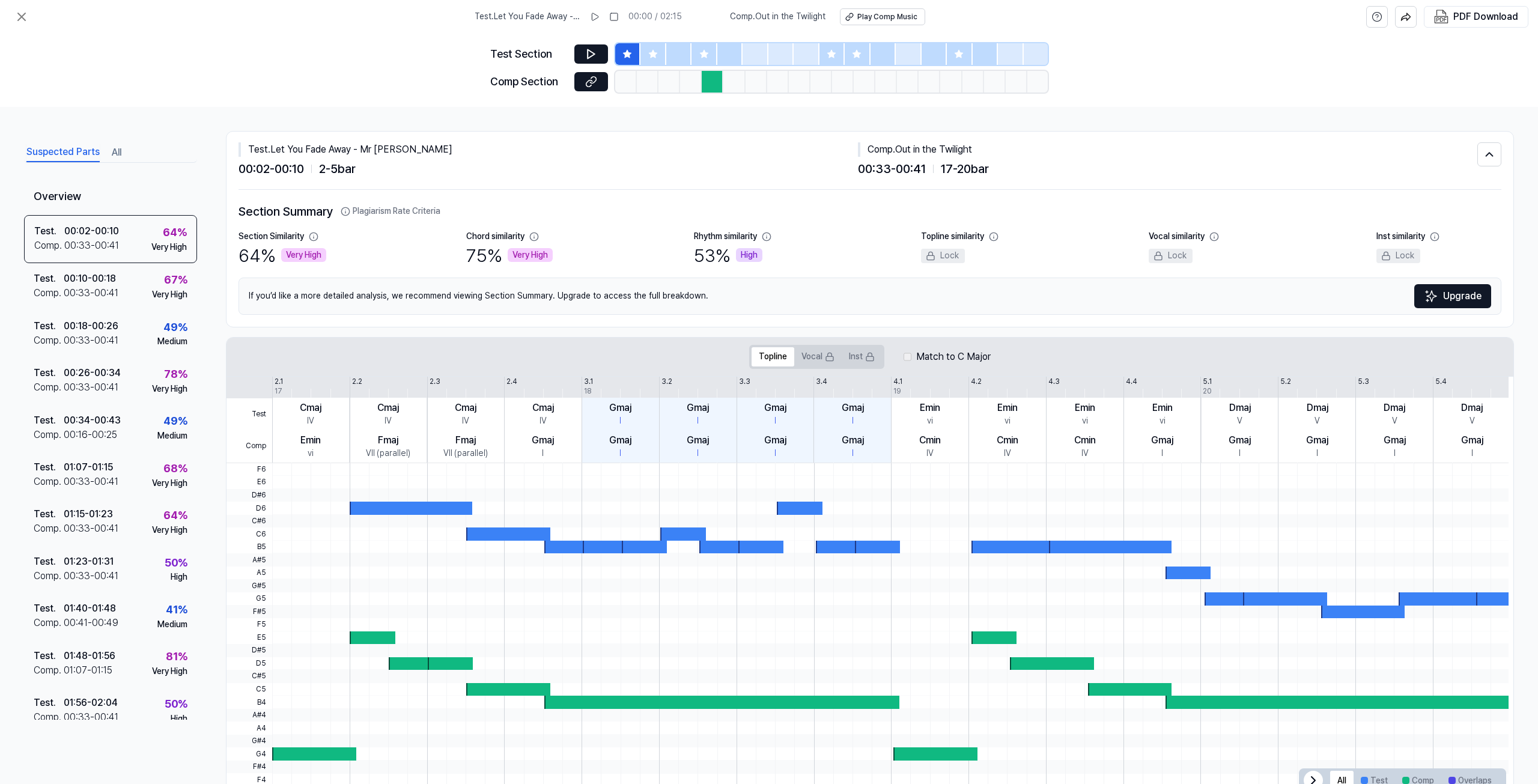
click at [921, 139] on div "Test . Let You Fade Away - Mr [PERSON_NAME] 00:02 - 00:10 2 - 5 bar Comp . Out …" at bounding box center [870, 160] width 1262 height 59
click at [927, 145] on div "Comp . Out in the Twilight" at bounding box center [1168, 149] width 620 height 14
click at [928, 150] on div "Comp . Out in the Twilight" at bounding box center [1168, 149] width 620 height 14
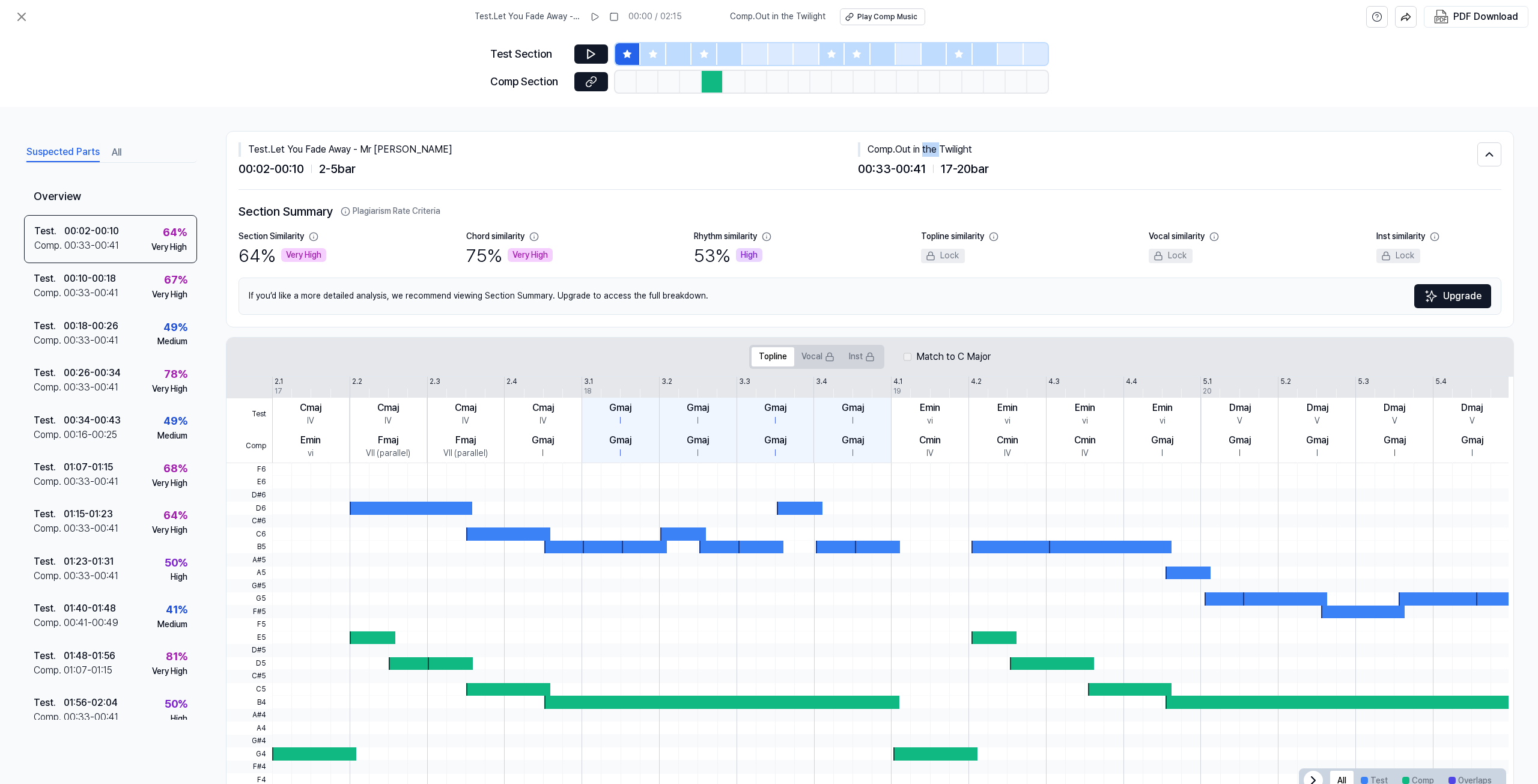
click at [928, 150] on div "Comp . Out in the Twilight" at bounding box center [1168, 149] width 620 height 14
click at [373, 207] on button "Plagiarism Rate Criteria" at bounding box center [390, 211] width 100 height 12
click at [369, 217] on button "Plagiarism Rate Criteria" at bounding box center [390, 211] width 100 height 12
click at [121, 284] on div "Test . 00:10 - 00:18 Comp . 00:33 - 00:41 67 % Very High" at bounding box center [111, 286] width 173 height 47
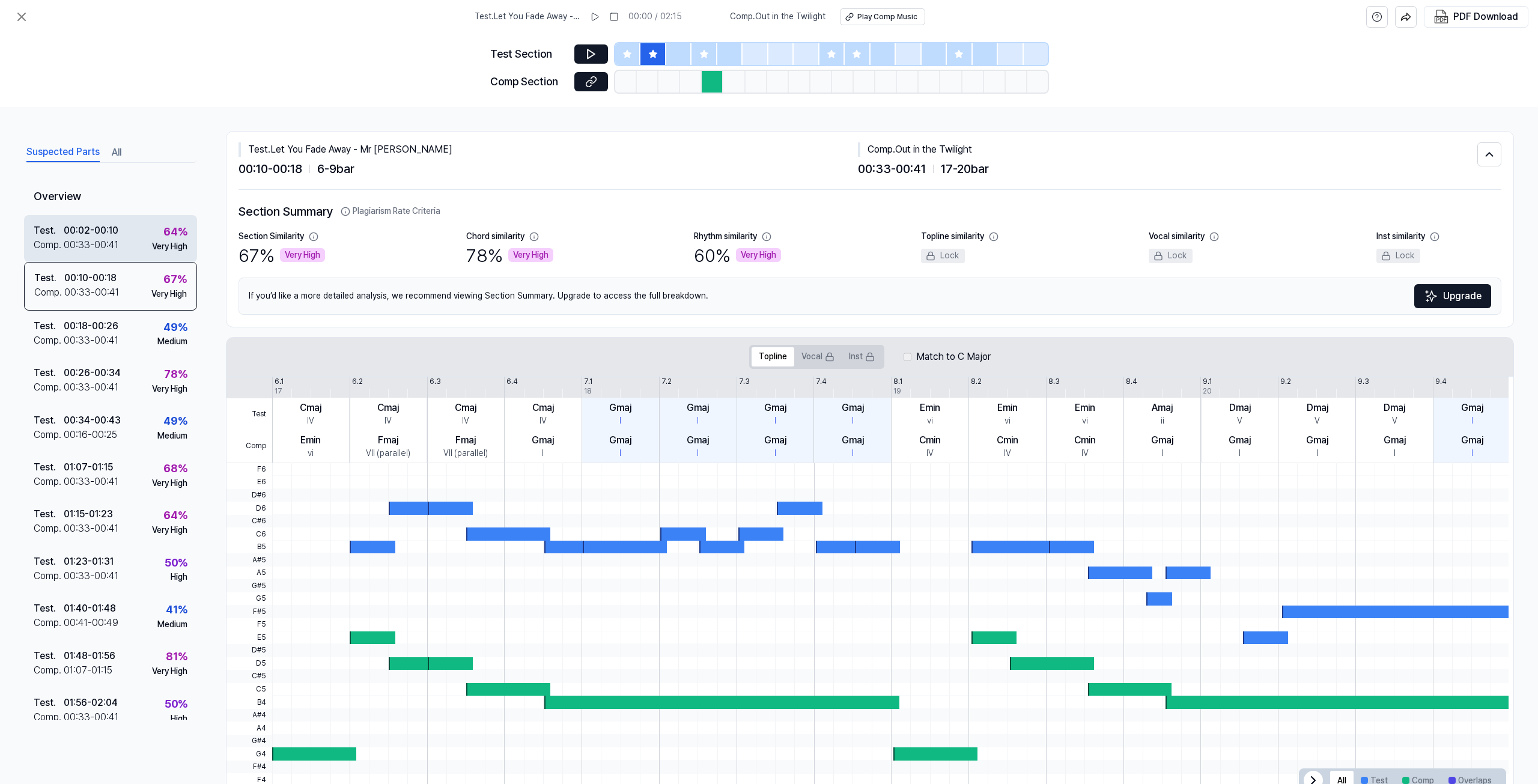
click at [118, 241] on div "Comp . 00:33 - 00:41" at bounding box center [76, 245] width 85 height 14
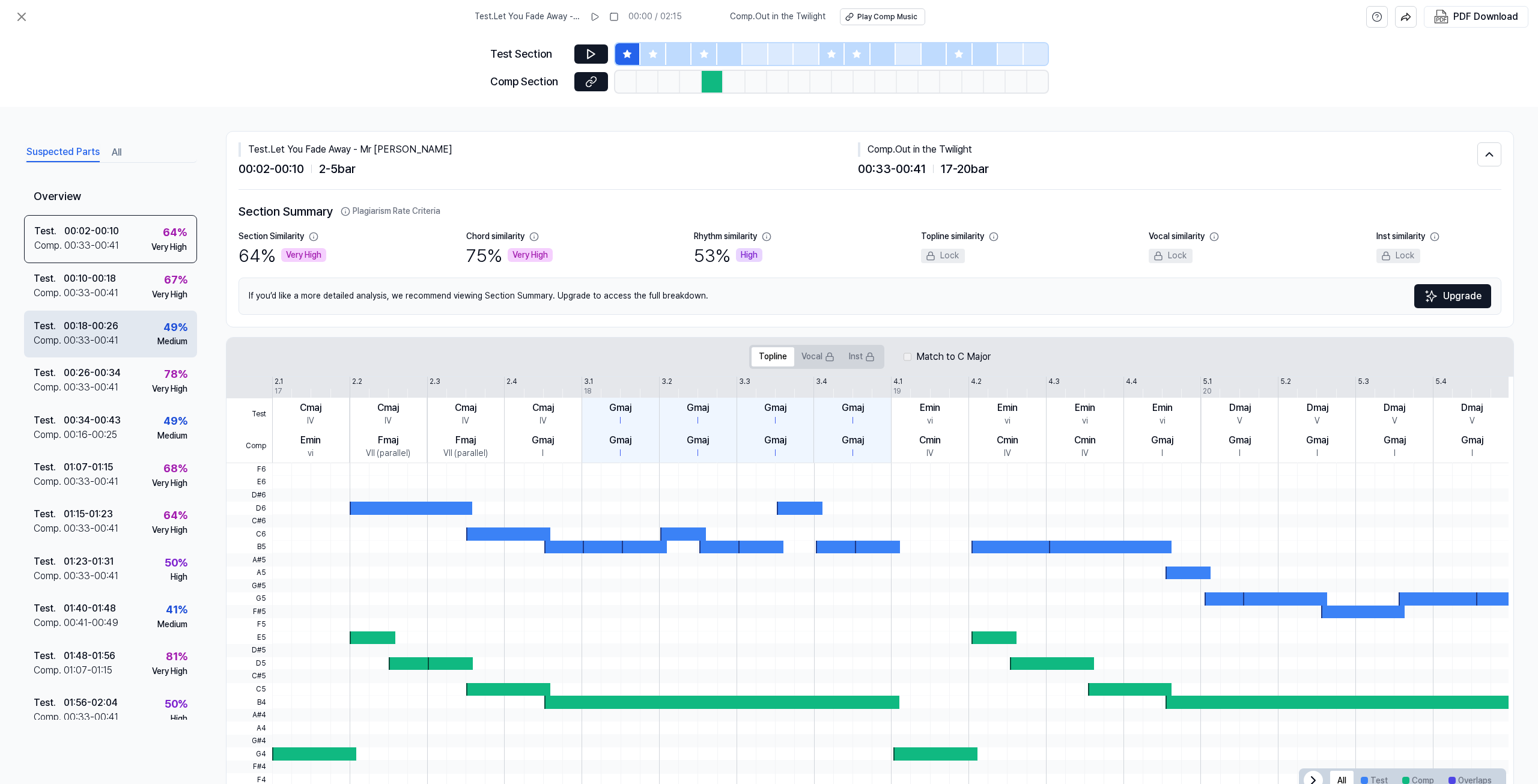
click at [110, 347] on div "Test . 00:18 - 00:26 Comp . 00:33 - 00:41 49 % Medium" at bounding box center [111, 334] width 173 height 47
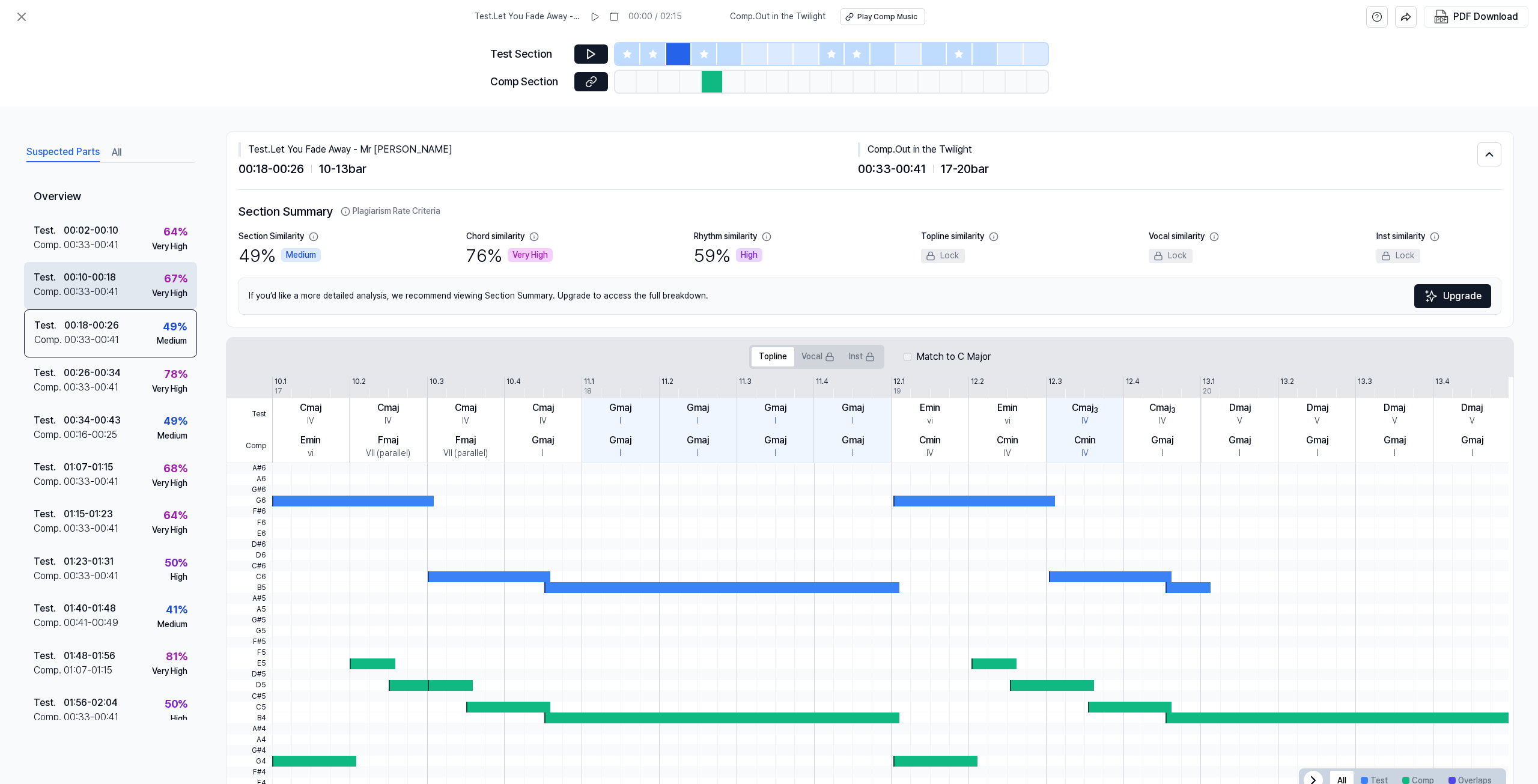
click at [109, 307] on div "Test . 00:10 - 00:18 Comp . 00:33 - 00:41 67 % Very High" at bounding box center [111, 285] width 173 height 47
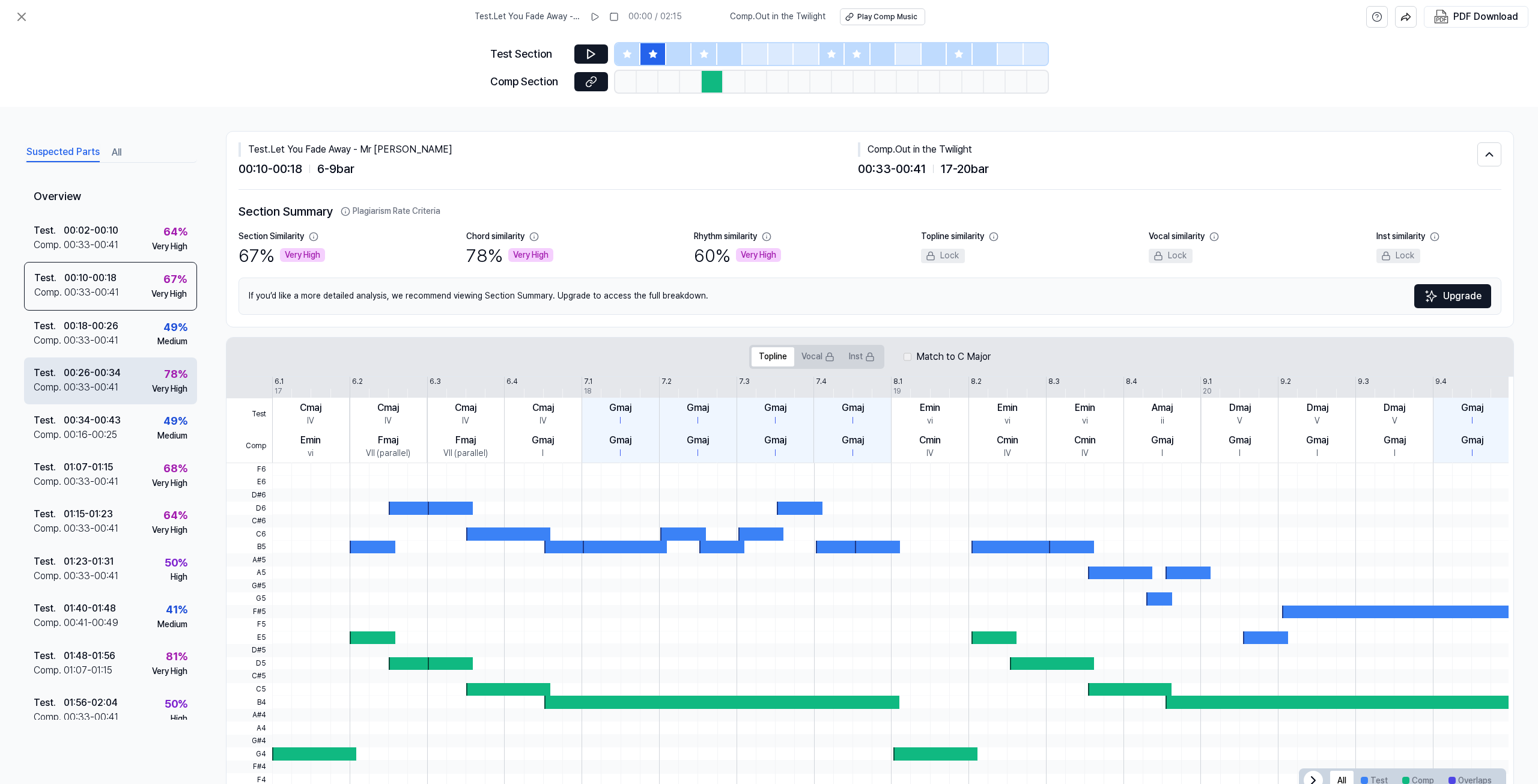
click at [108, 362] on div "Test . 00:26 - 00:34 Comp . 00:33 - 00:41 78 % Very High" at bounding box center [111, 381] width 173 height 47
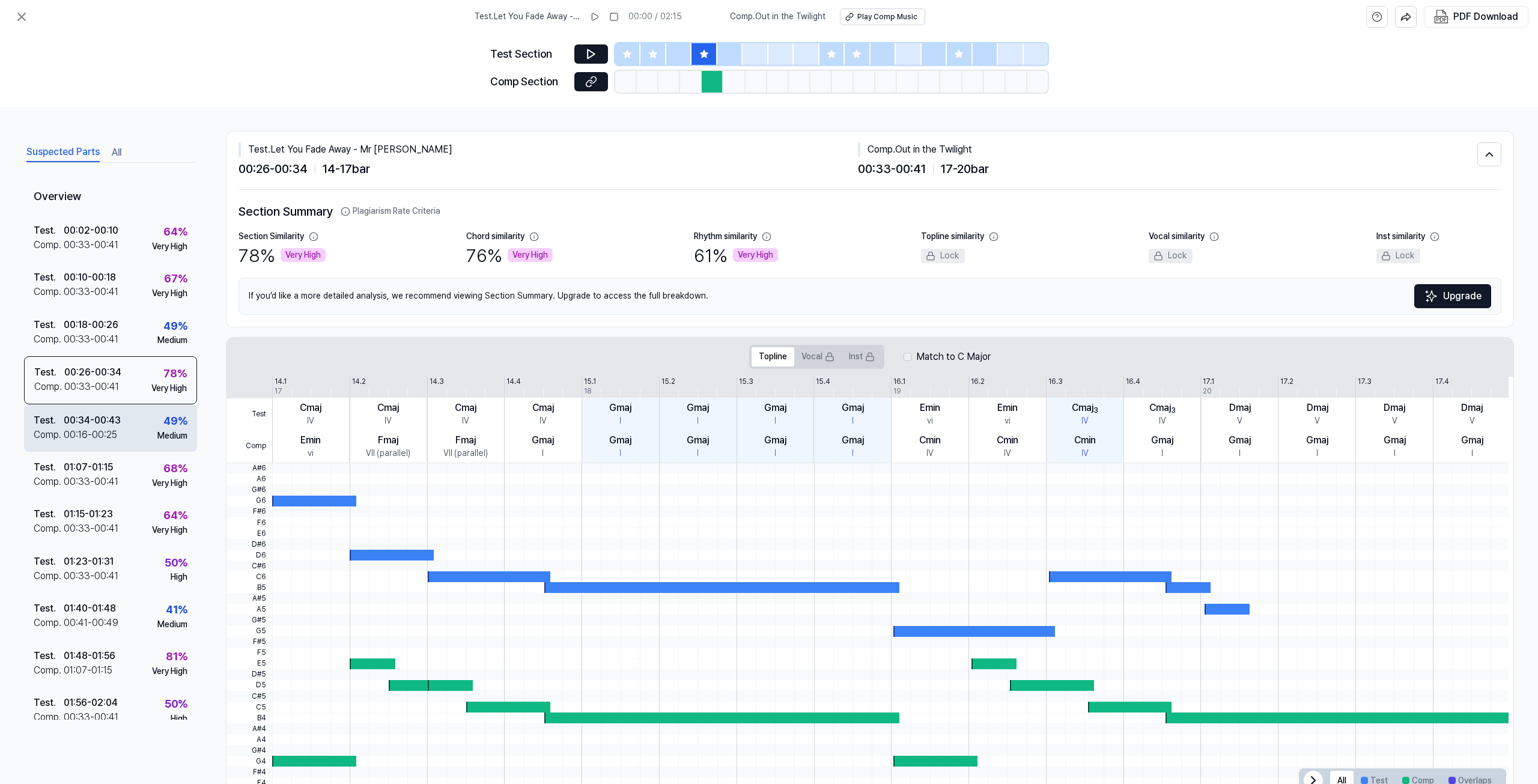
click at [98, 413] on div "00:34 - 00:43" at bounding box center [92, 420] width 57 height 14
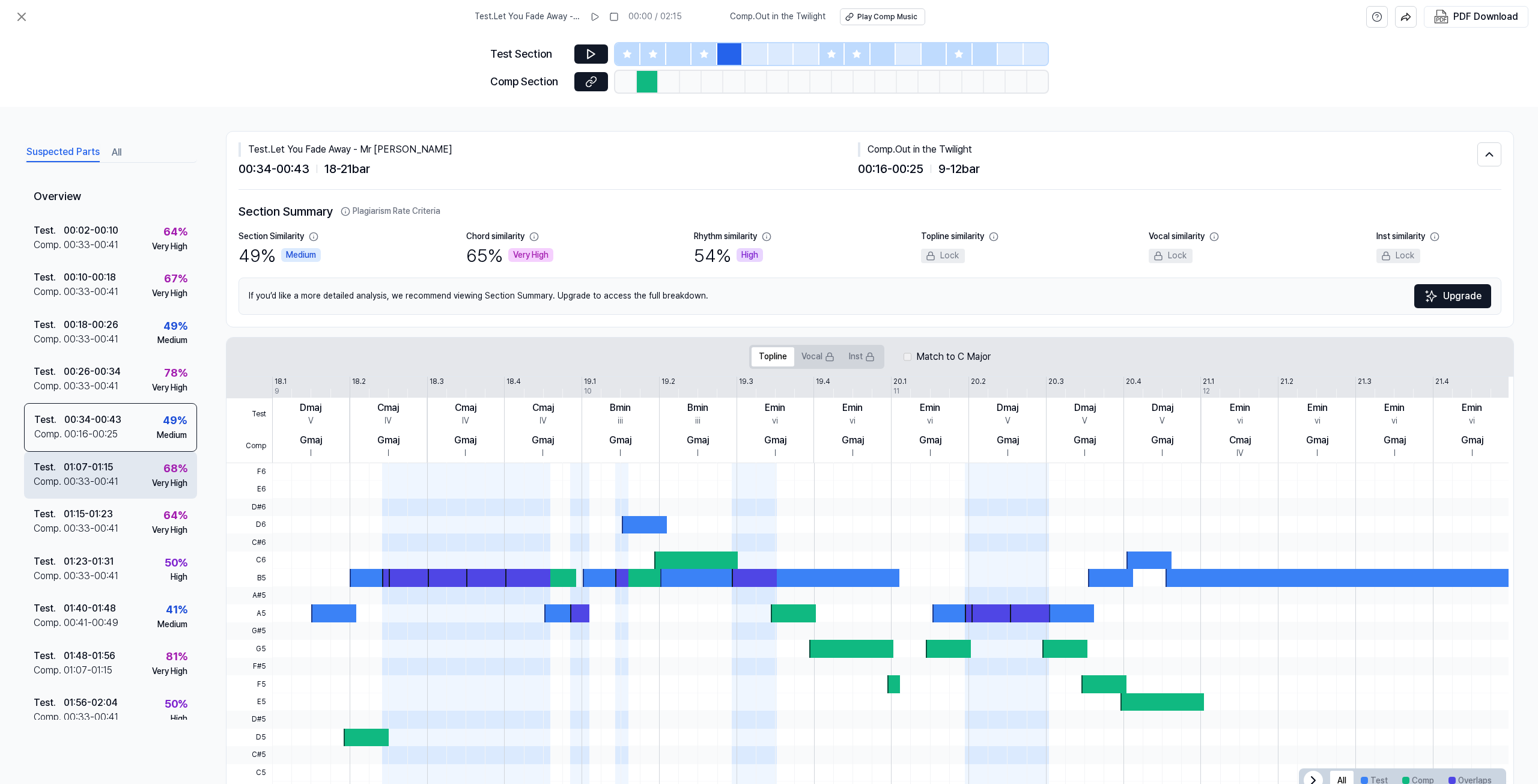
click at [101, 460] on div "01:07 - 01:15" at bounding box center [88, 467] width 50 height 14
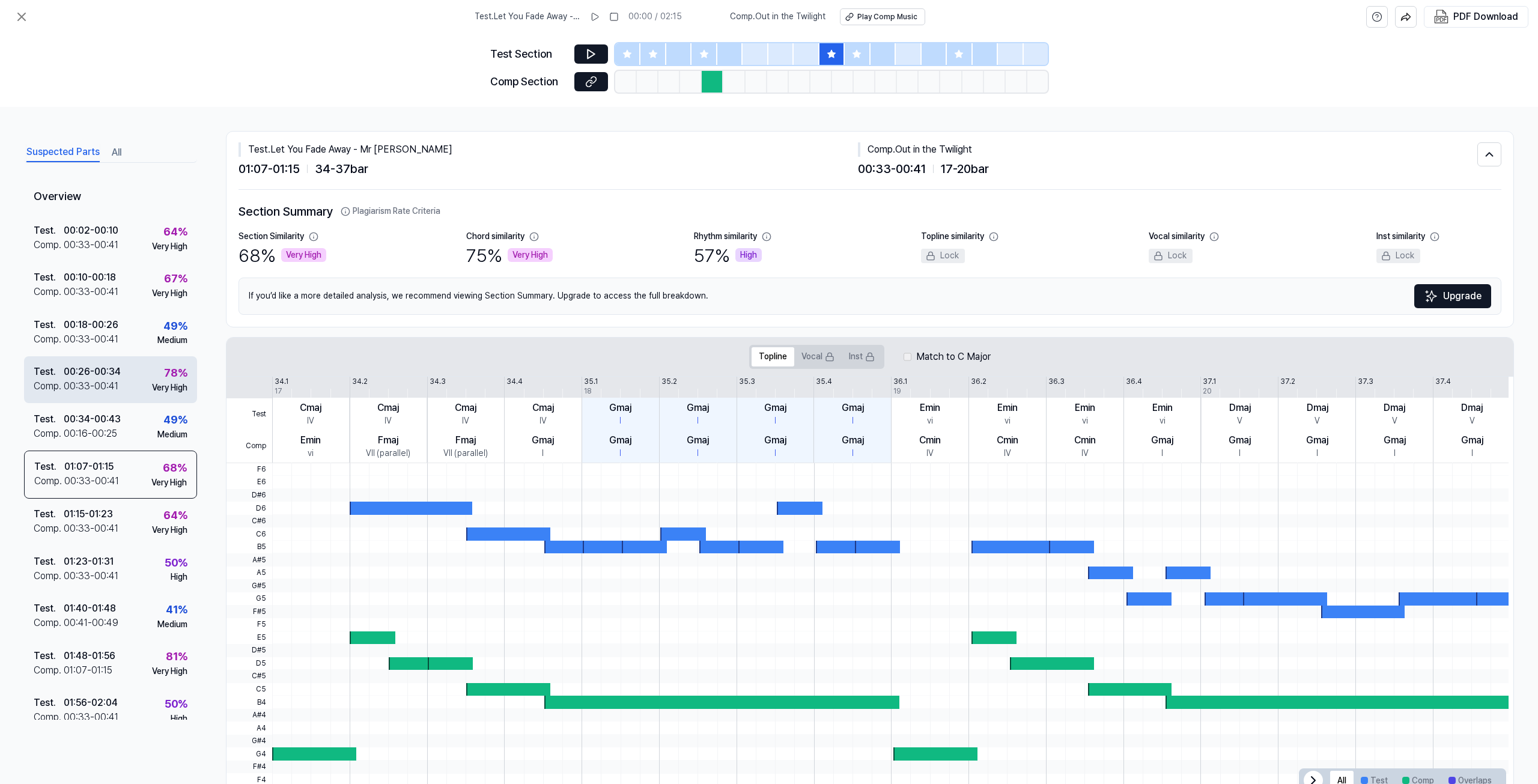
click at [96, 391] on div "00:33 - 00:41" at bounding box center [91, 386] width 55 height 14
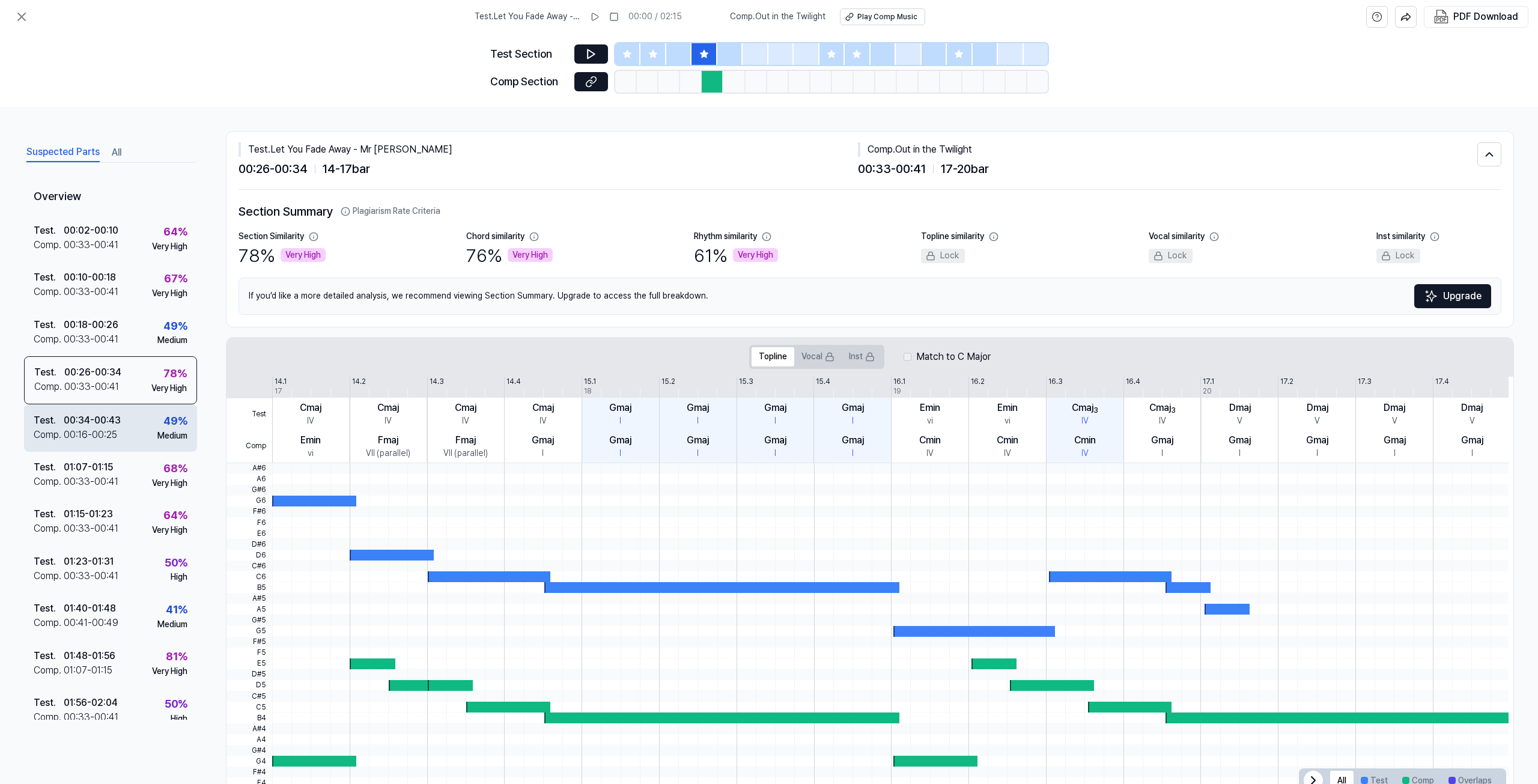
click at [107, 415] on div "00:34 - 00:43" at bounding box center [92, 420] width 57 height 14
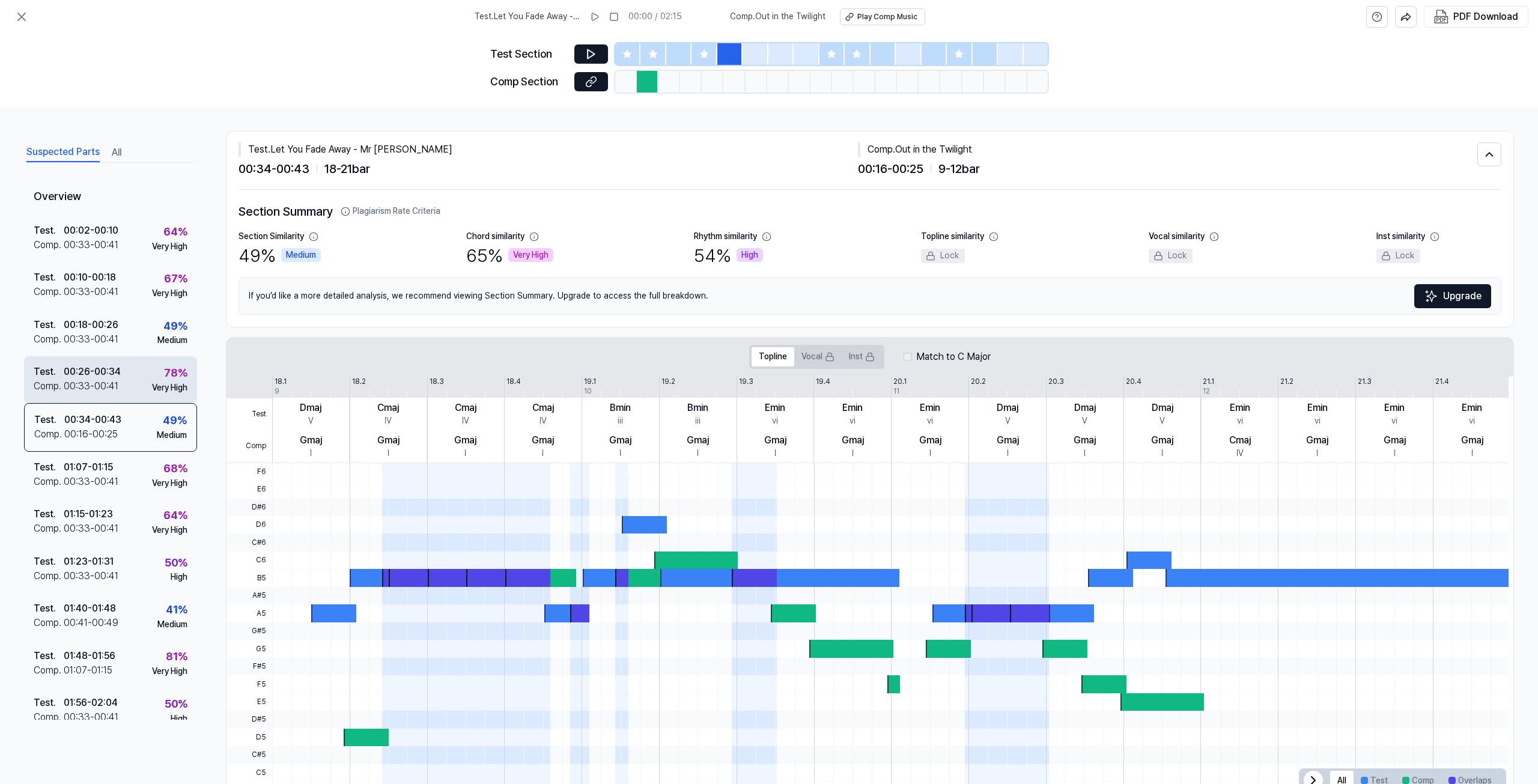
click at [110, 388] on div "00:33 - 00:41" at bounding box center [91, 386] width 55 height 14
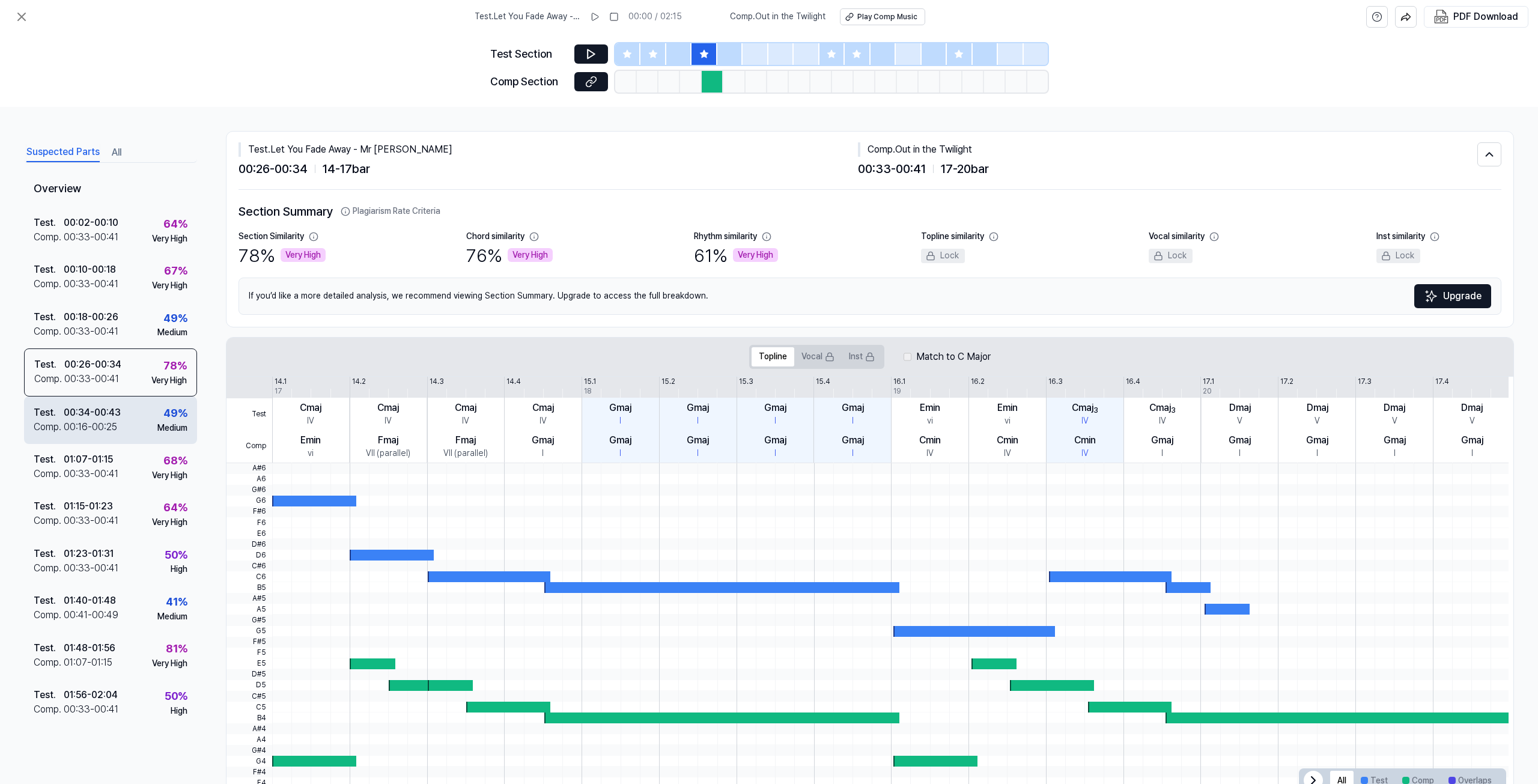
scroll to position [14, 0]
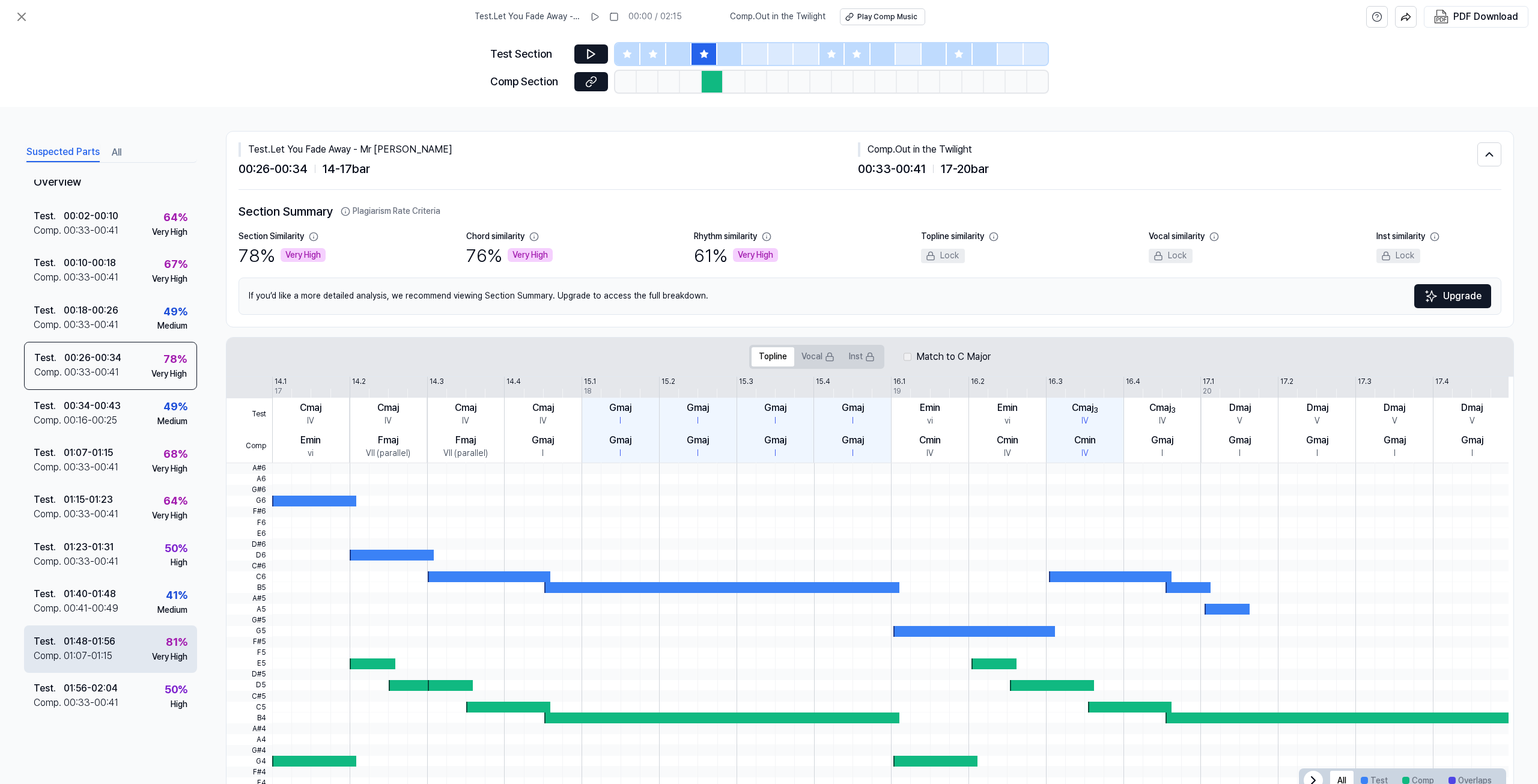
click at [126, 646] on div "Test . 01:48 - 01:56 Comp . 01:07 - 01:15 81 % Very High" at bounding box center [111, 648] width 173 height 47
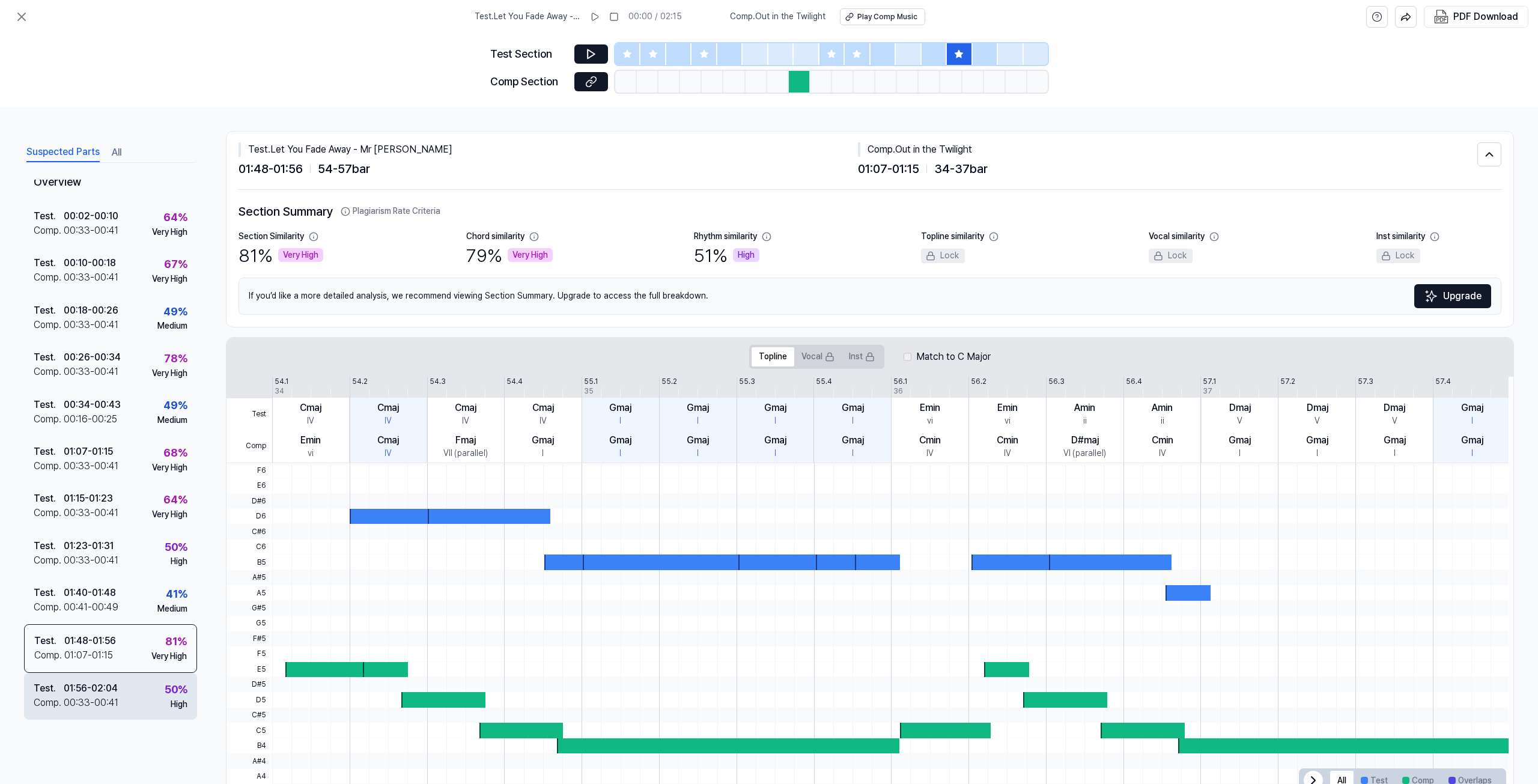
click at [122, 687] on div "Test . 01:56 - 02:04 Comp . 00:33 - 00:41 50 % High" at bounding box center [111, 696] width 173 height 47
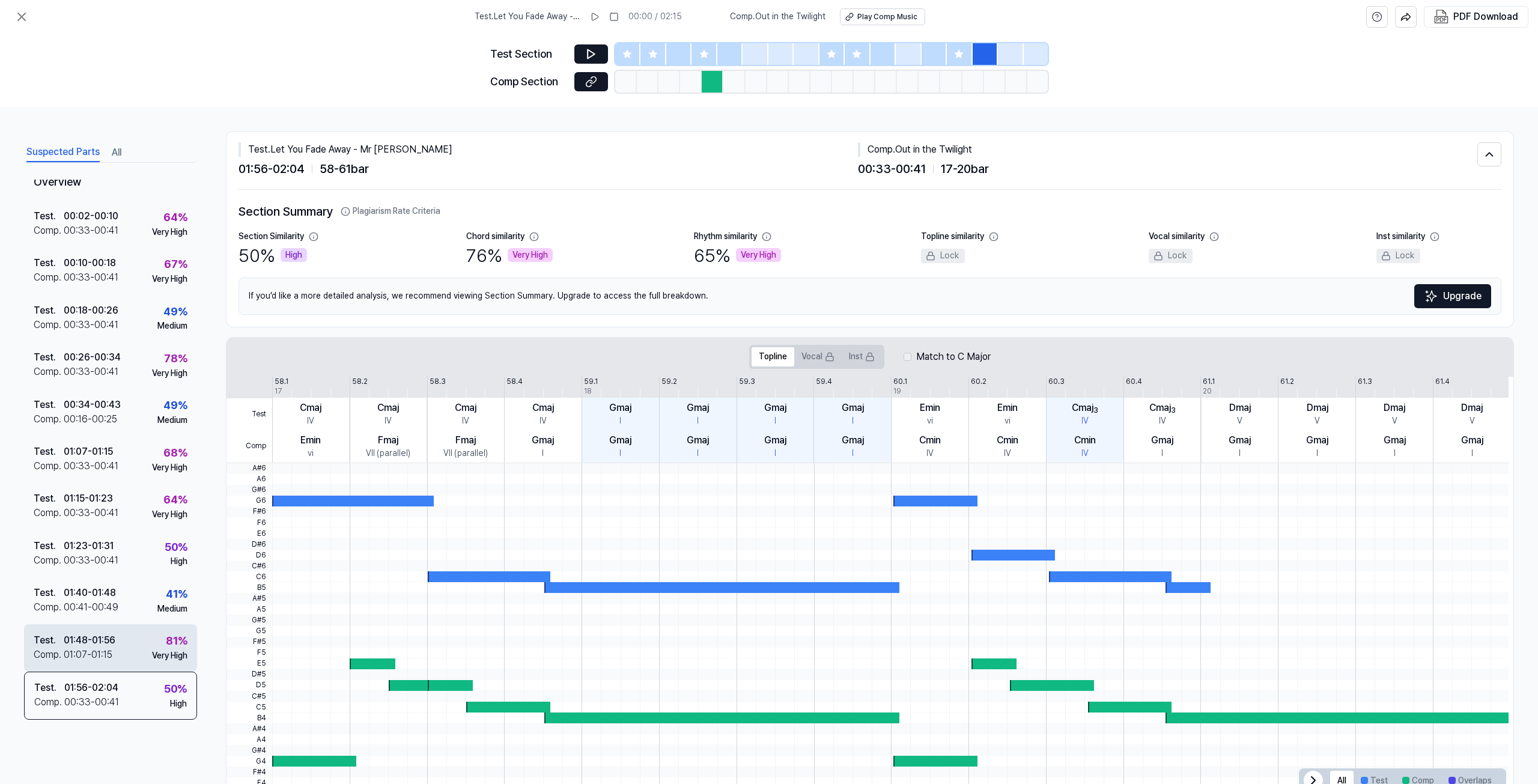
click at [122, 637] on div "Test . 01:48 - 01:56 Comp . 01:07 - 01:15 81 % Very High" at bounding box center [111, 647] width 173 height 47
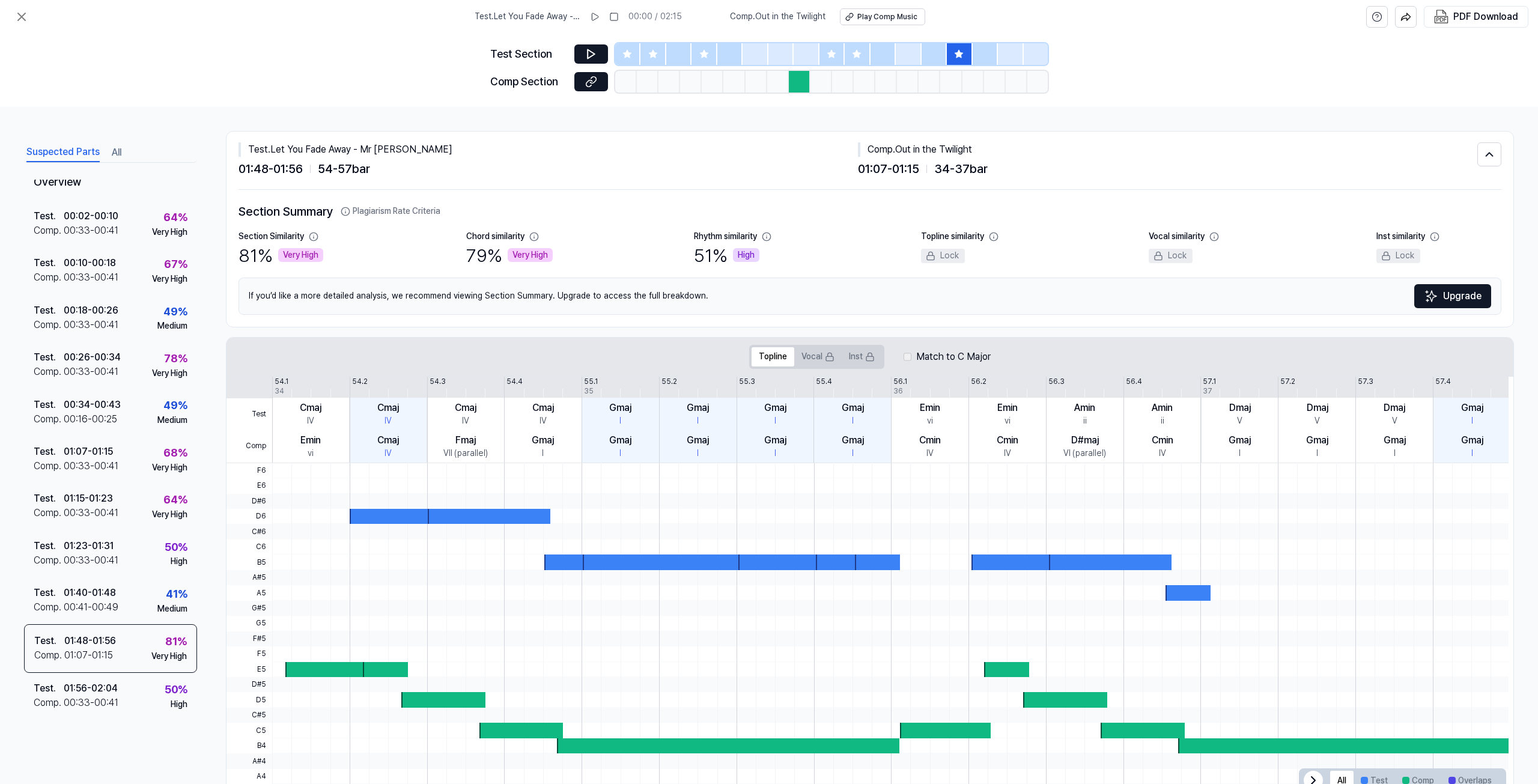
scroll to position [41, 0]
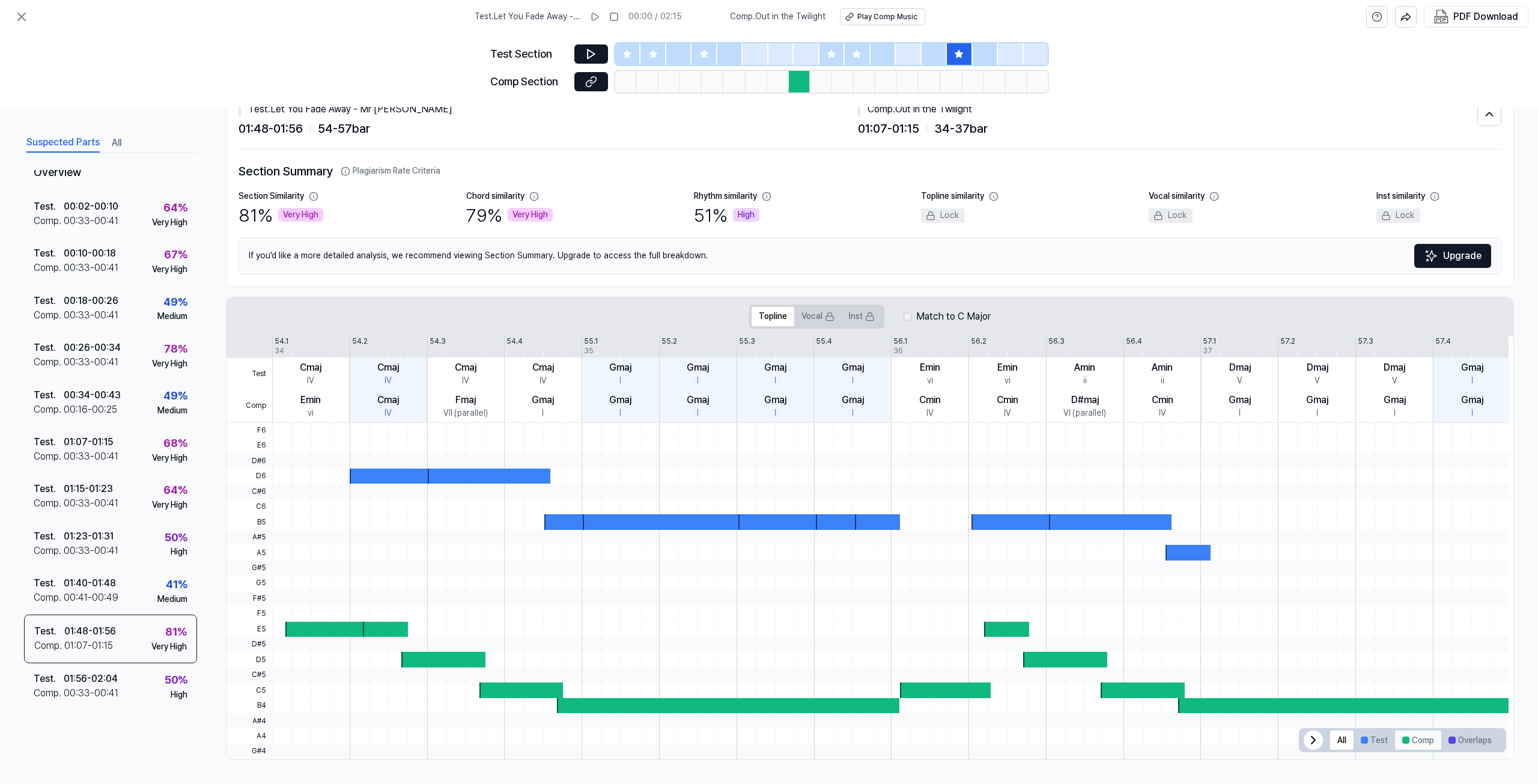
click at [1407, 743] on button "Comp" at bounding box center [1417, 739] width 46 height 19
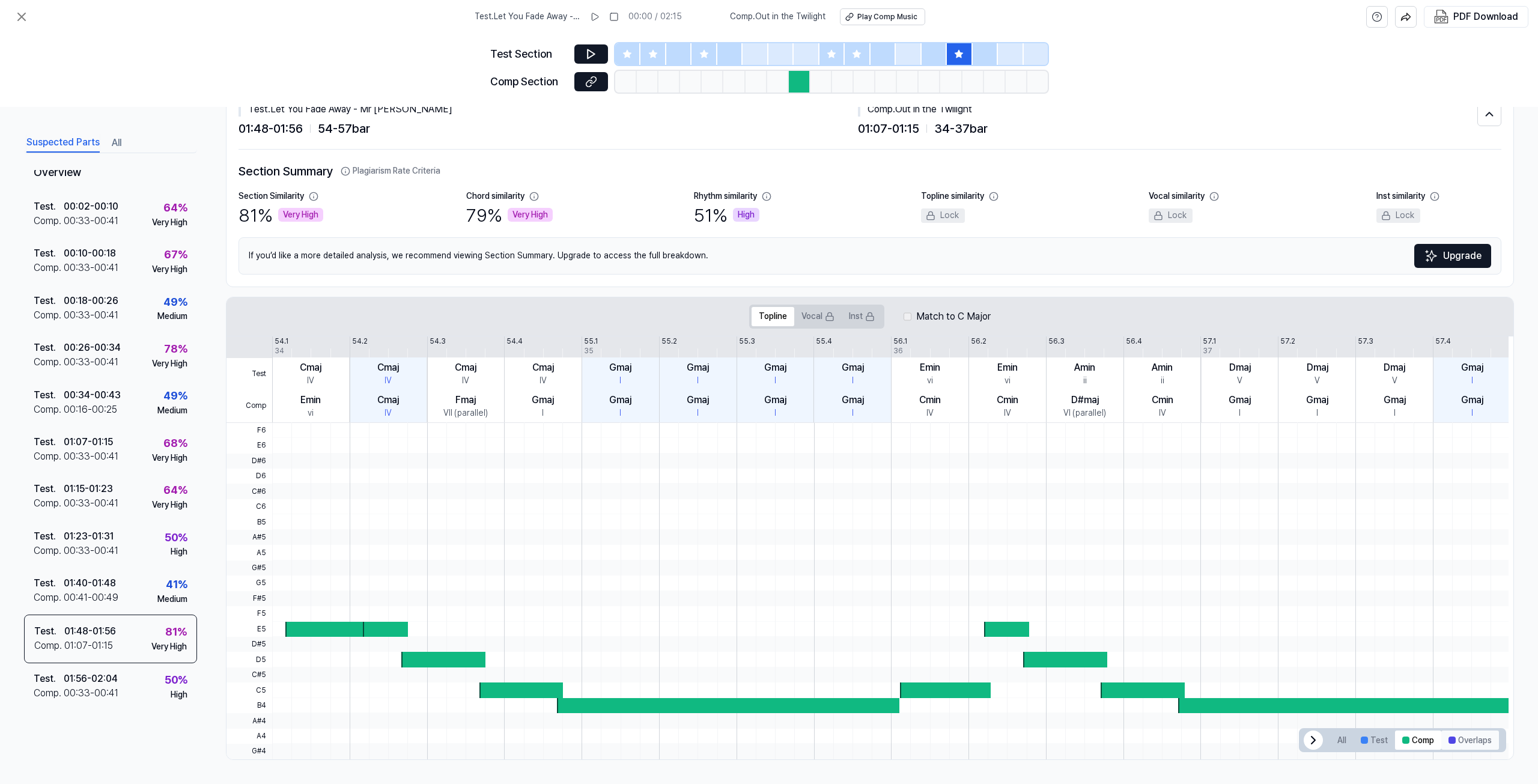
click at [1461, 746] on button "Overlaps" at bounding box center [1470, 739] width 58 height 19
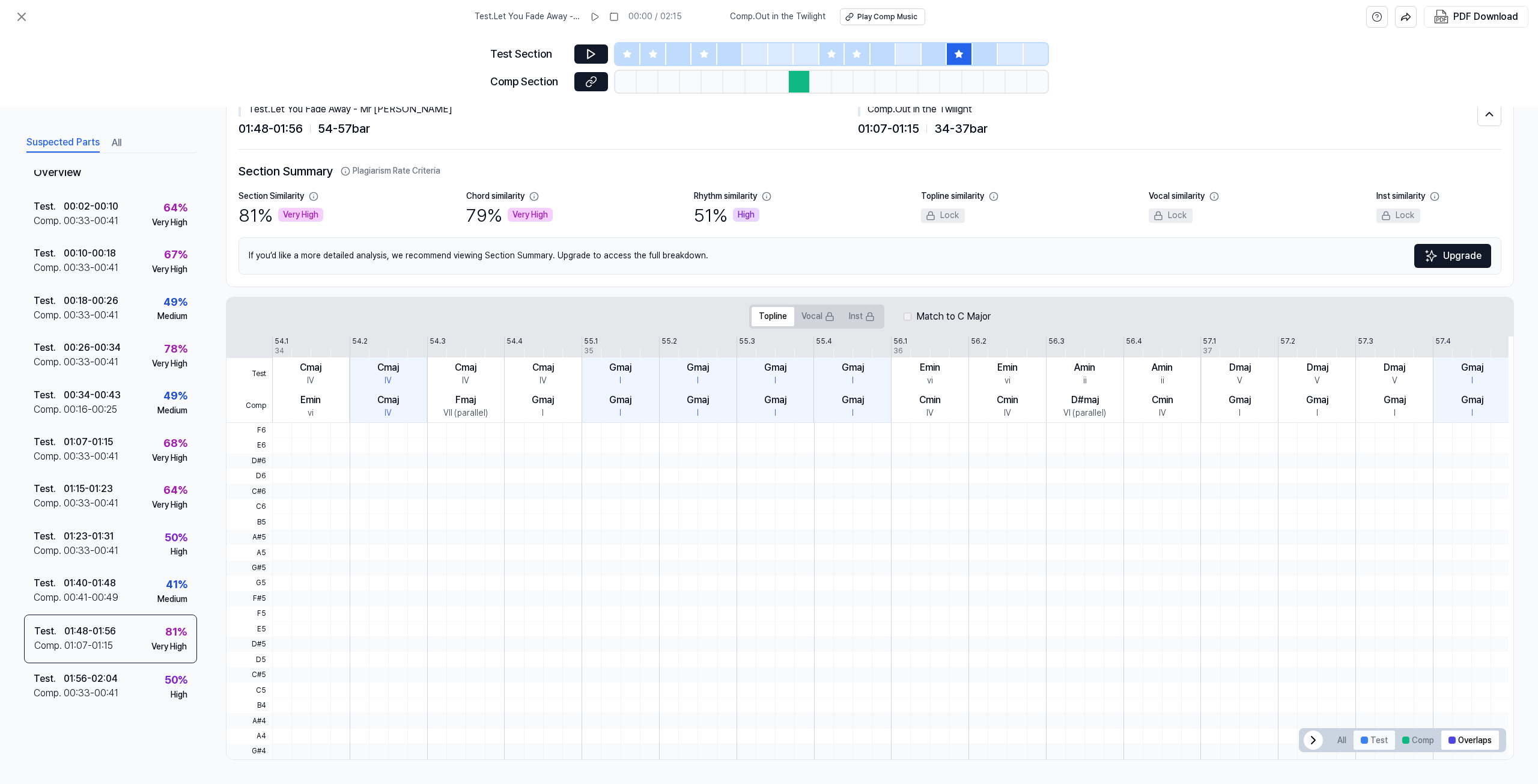
click at [1372, 733] on button "Test" at bounding box center [1374, 739] width 41 height 19
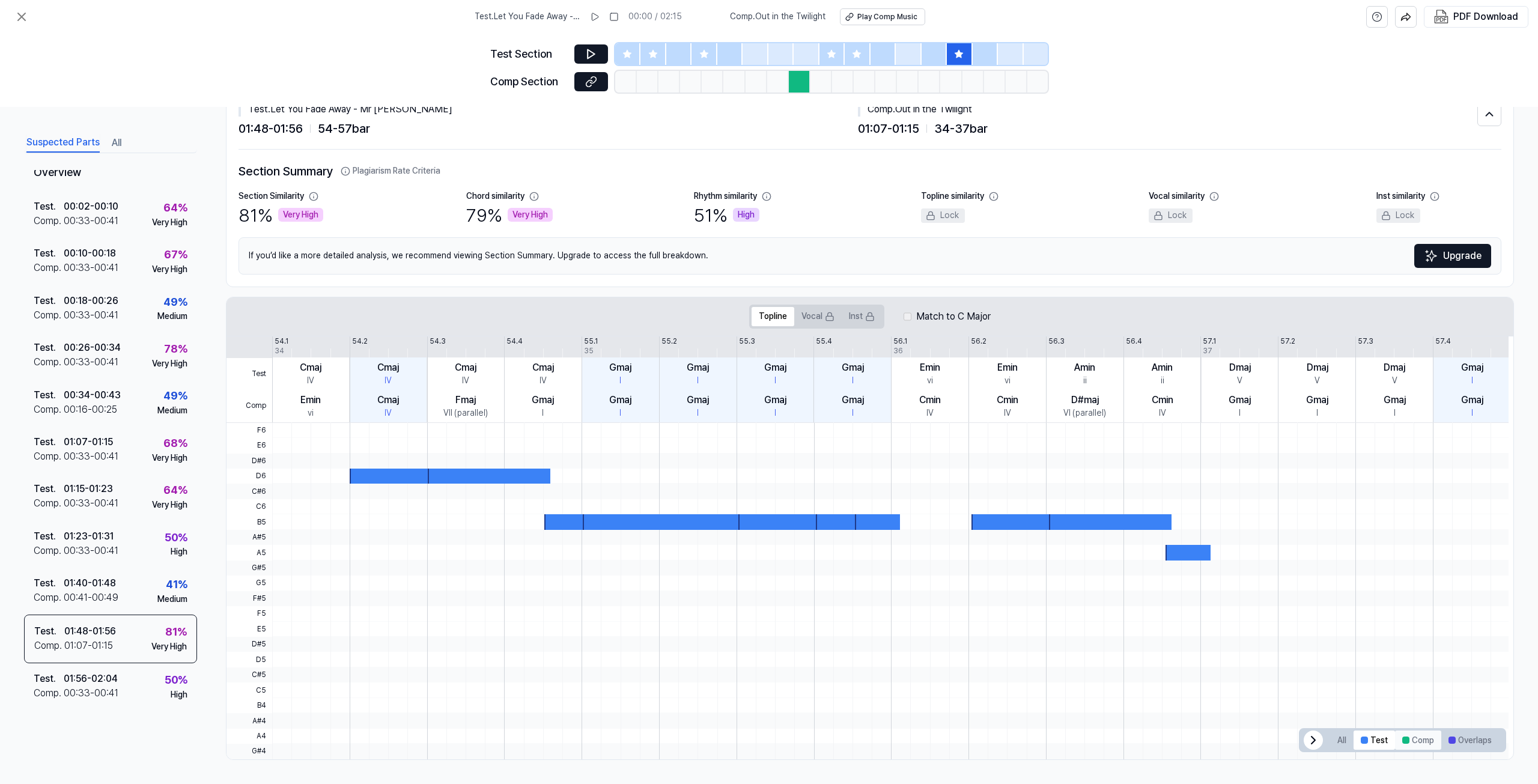
click at [1414, 741] on button "Comp" at bounding box center [1417, 739] width 46 height 19
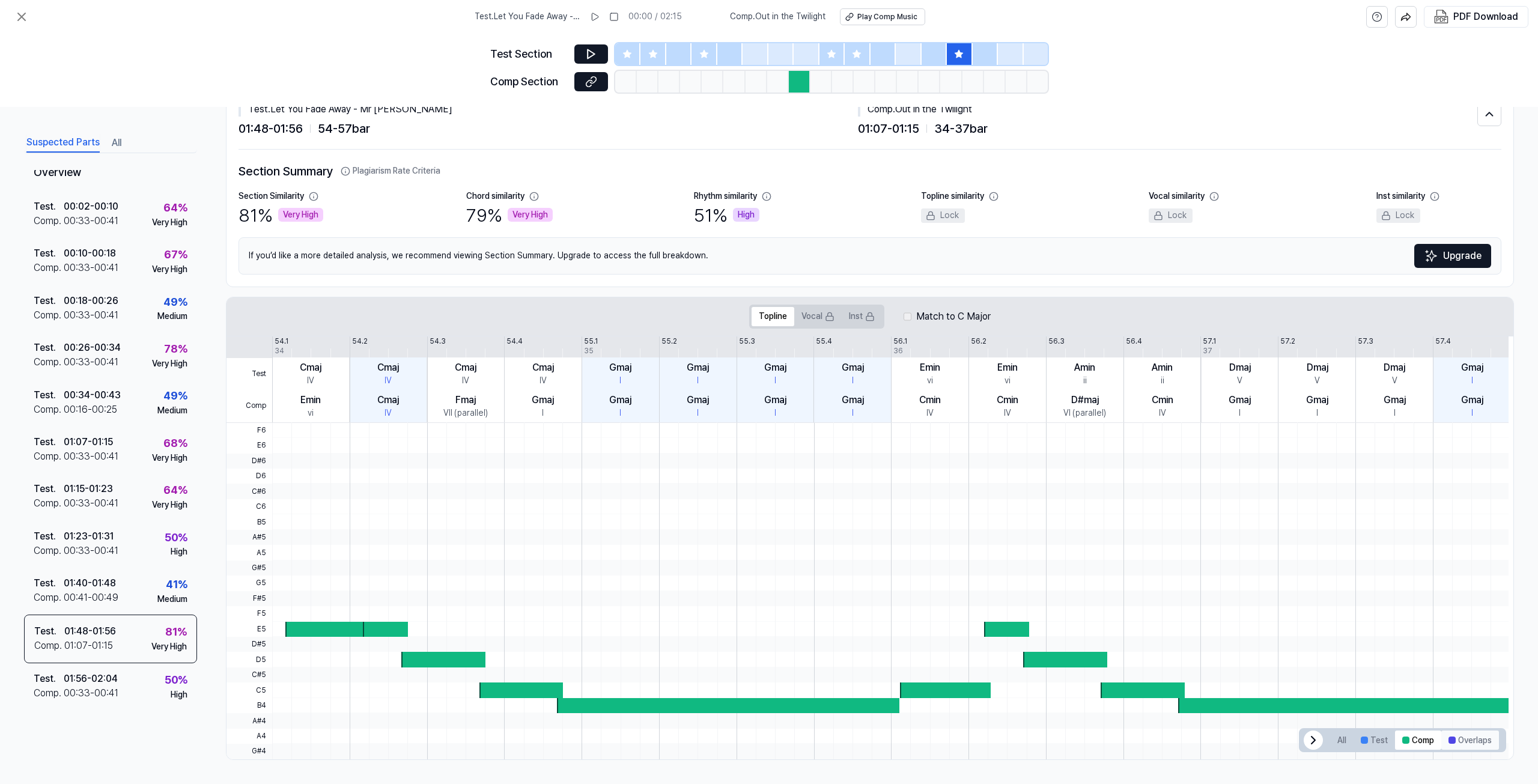
click at [1464, 744] on button "Overlaps" at bounding box center [1470, 739] width 58 height 19
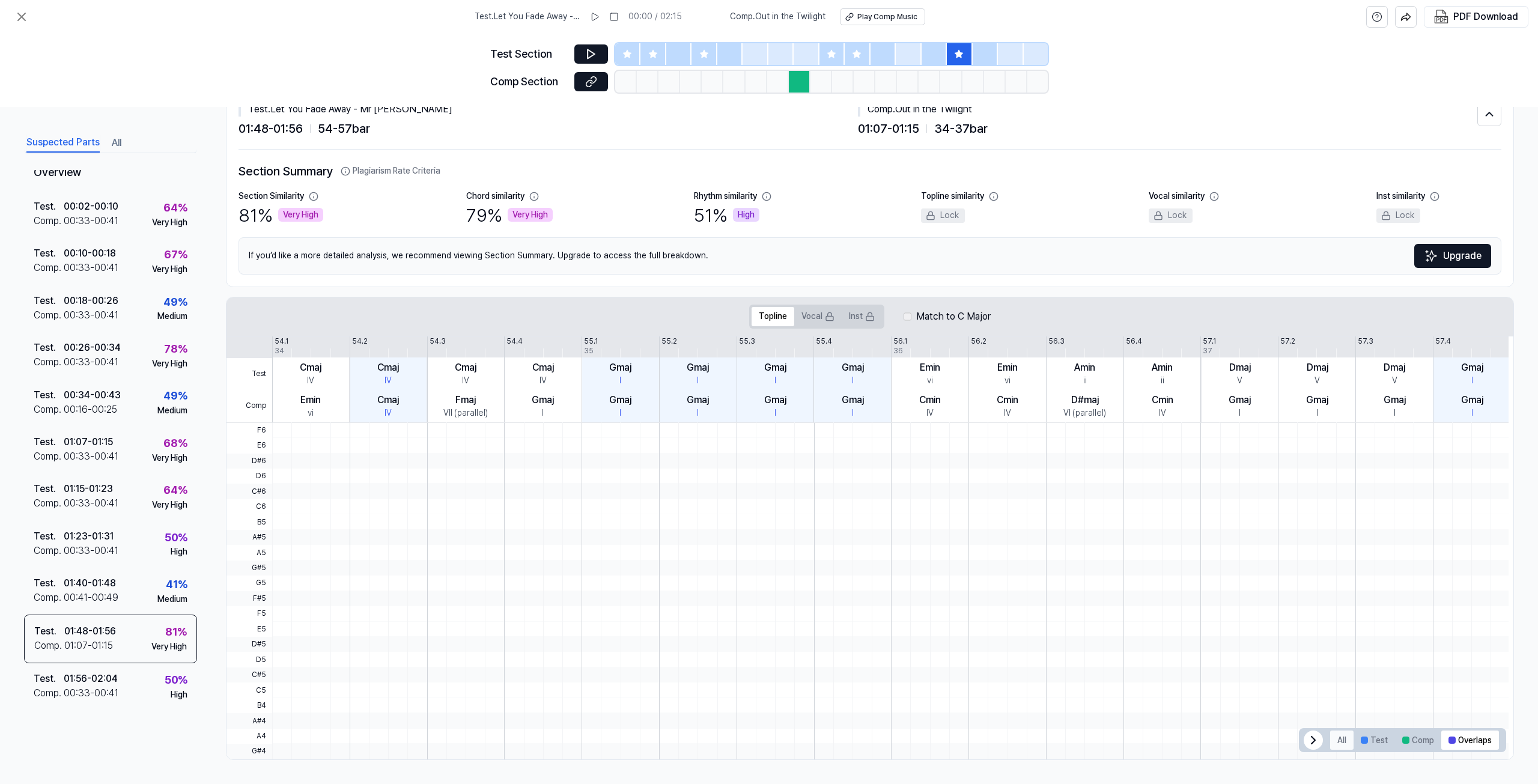
click at [1333, 741] on button "All" at bounding box center [1342, 739] width 23 height 19
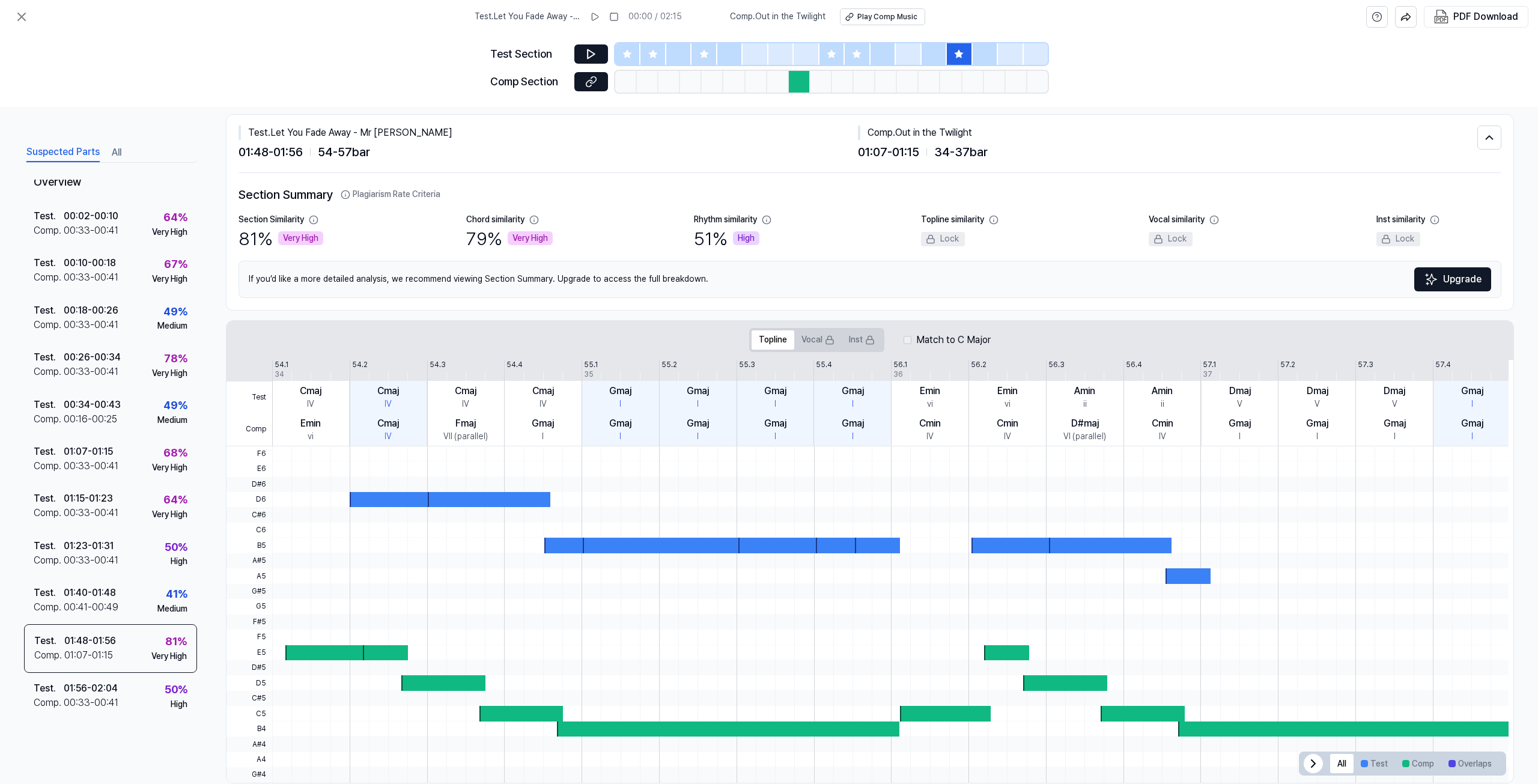
scroll to position [0, 0]
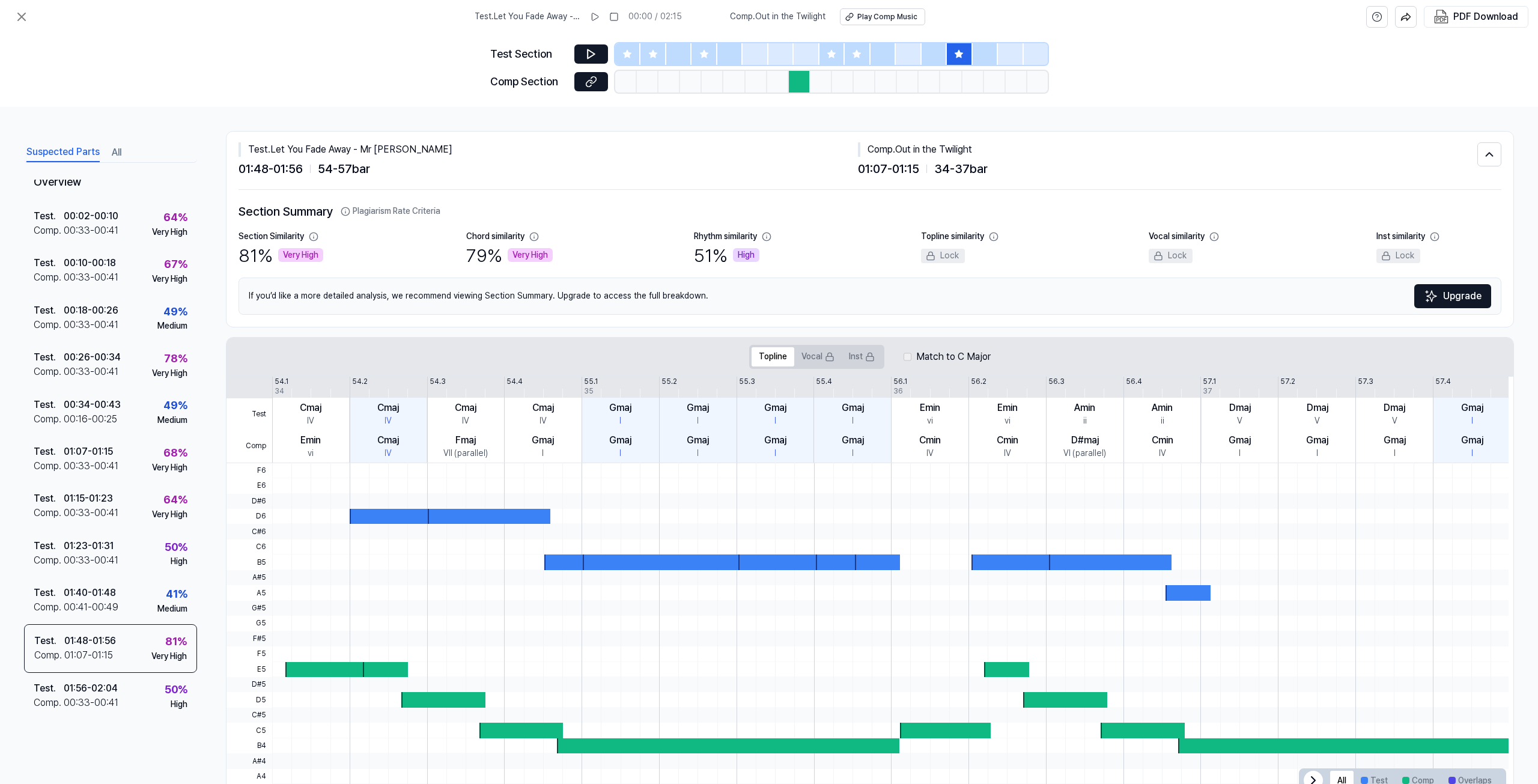
click at [900, 145] on div "Comp . Out in the Twilight" at bounding box center [1168, 149] width 620 height 14
copy div "Comp . Out in the Twilight"
click at [620, 198] on div "Section Summary Plagiarism Rate Criteria Section Similarity 81 % Very High Chor…" at bounding box center [870, 258] width 1262 height 137
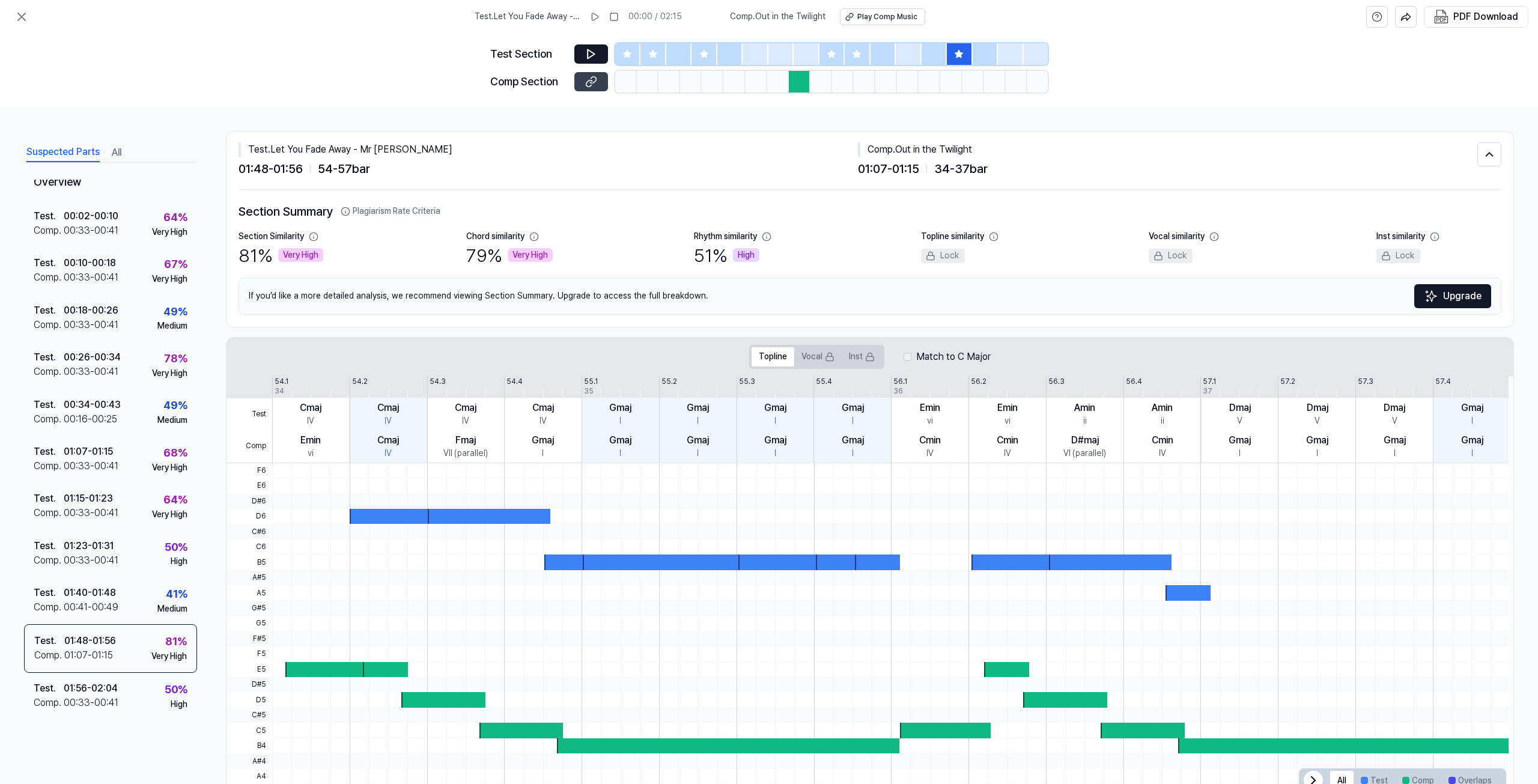
click at [591, 83] on icon at bounding box center [593, 79] width 6 height 6
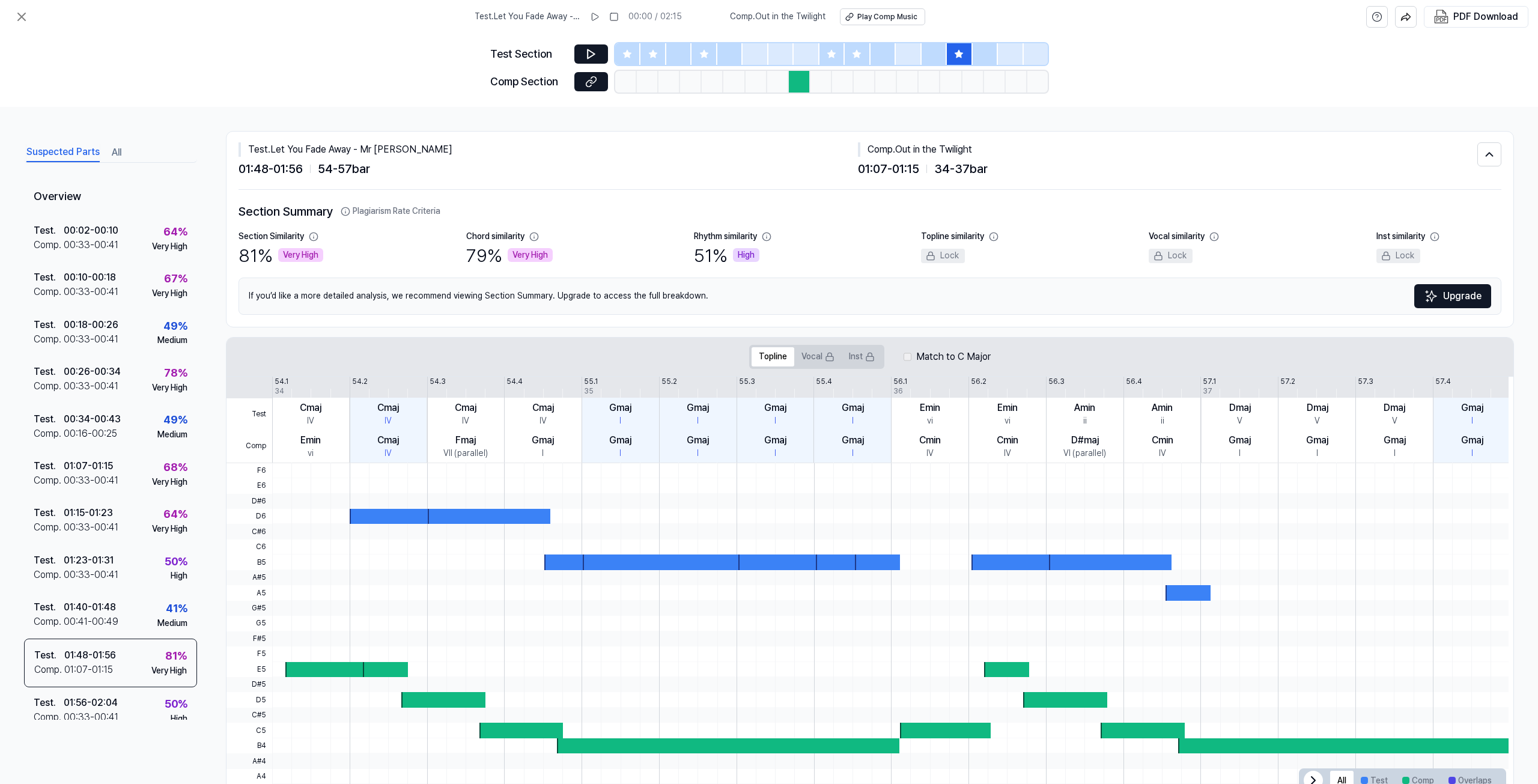
click at [113, 150] on button "All" at bounding box center [116, 152] width 10 height 19
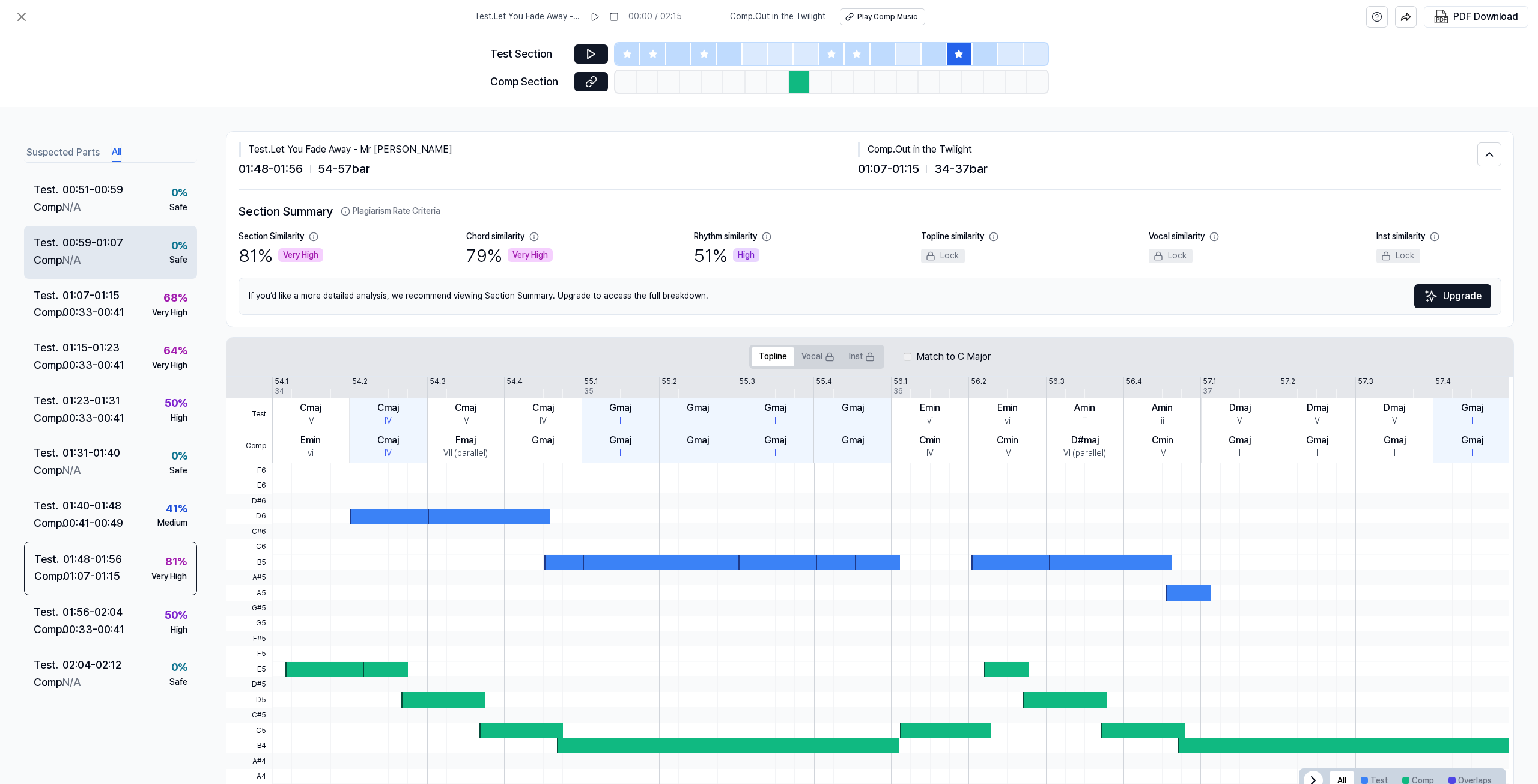
scroll to position [410, 0]
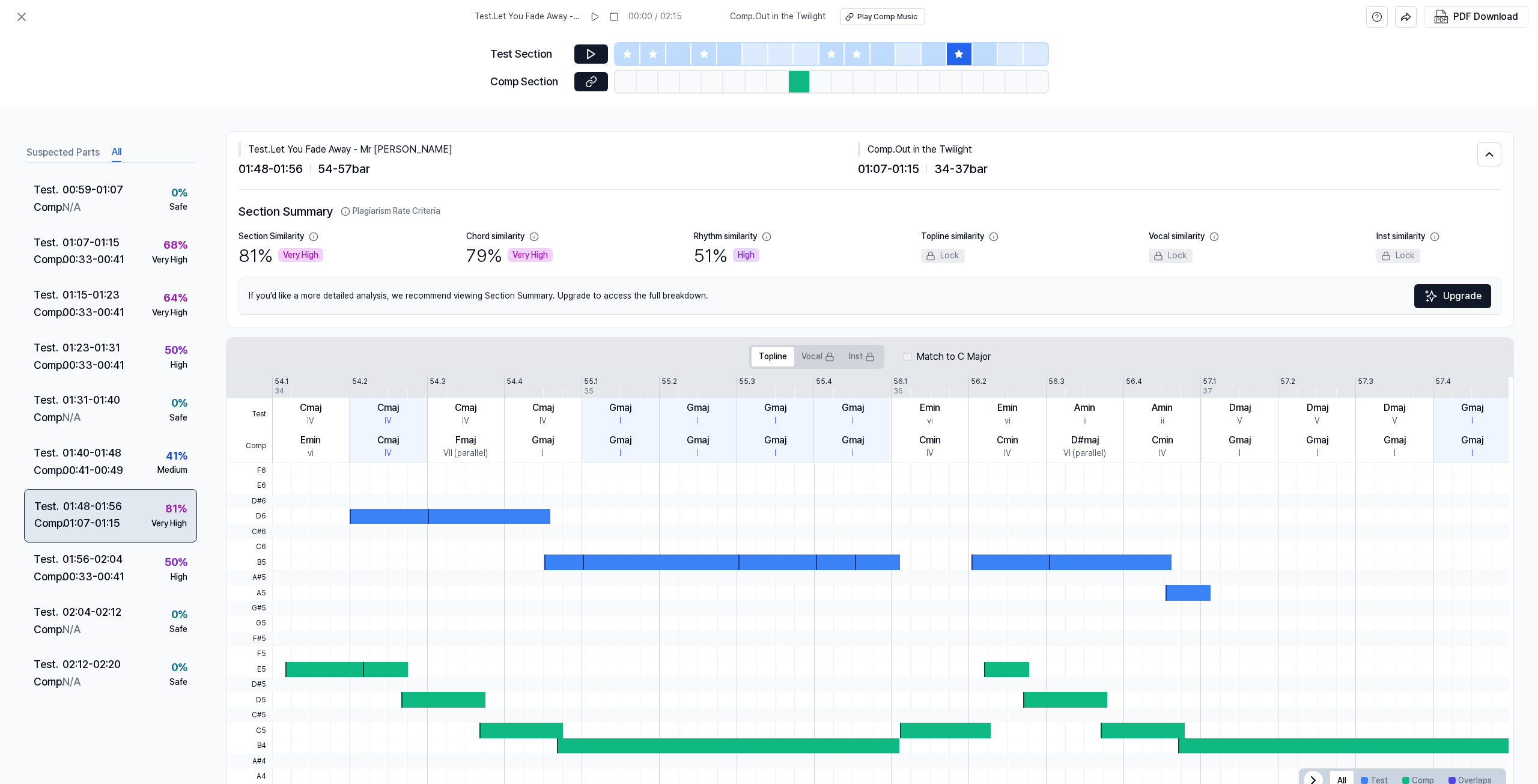
click at [105, 515] on div "01:07 - 01:15" at bounding box center [91, 523] width 57 height 17
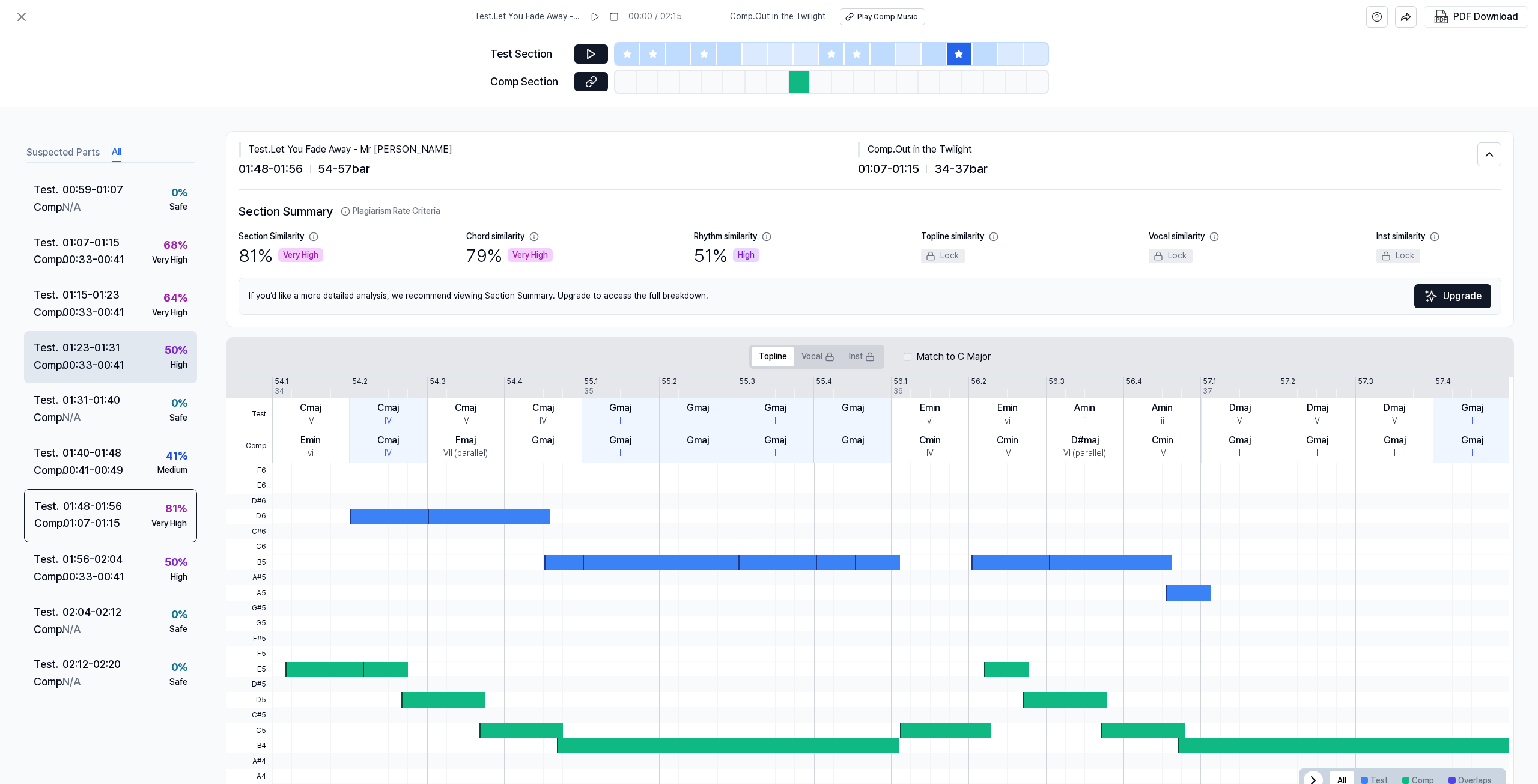
click at [128, 344] on div "Test . 01:23 - 01:31 Comp . 00:33 - 00:41 50 % High" at bounding box center [111, 357] width 173 height 53
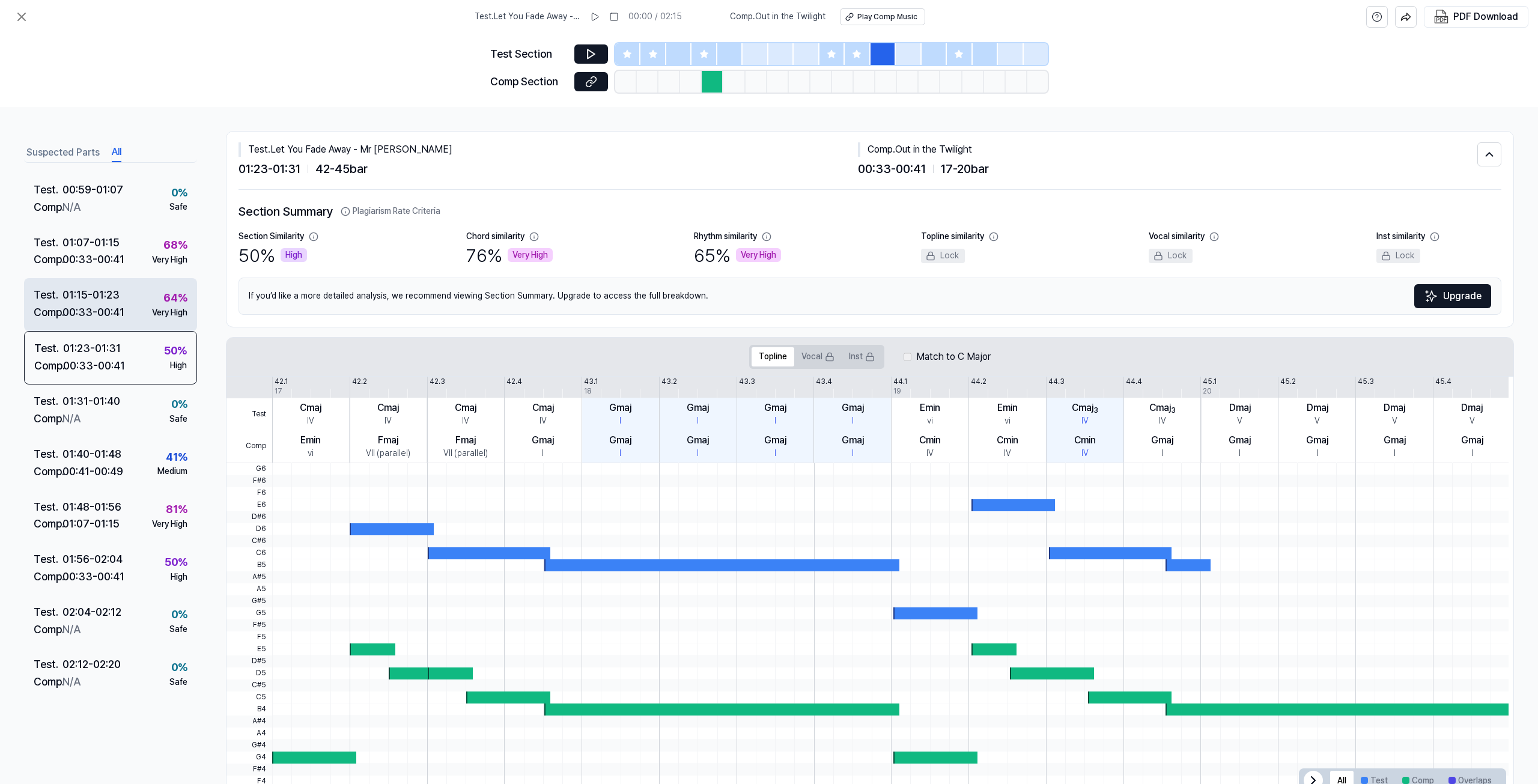
click at [123, 317] on div "00:33 - 00:41" at bounding box center [93, 312] width 62 height 17
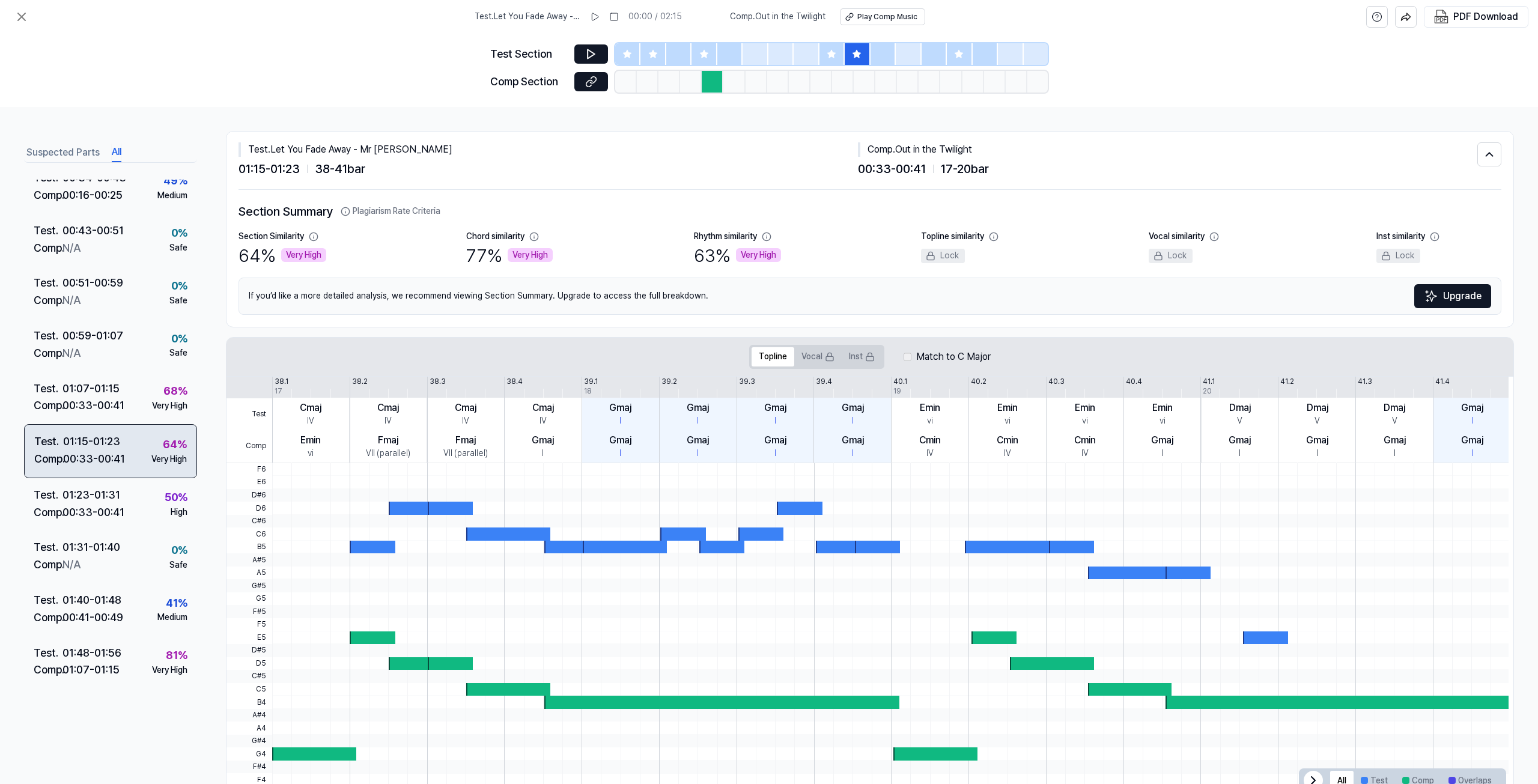
scroll to position [230, 0]
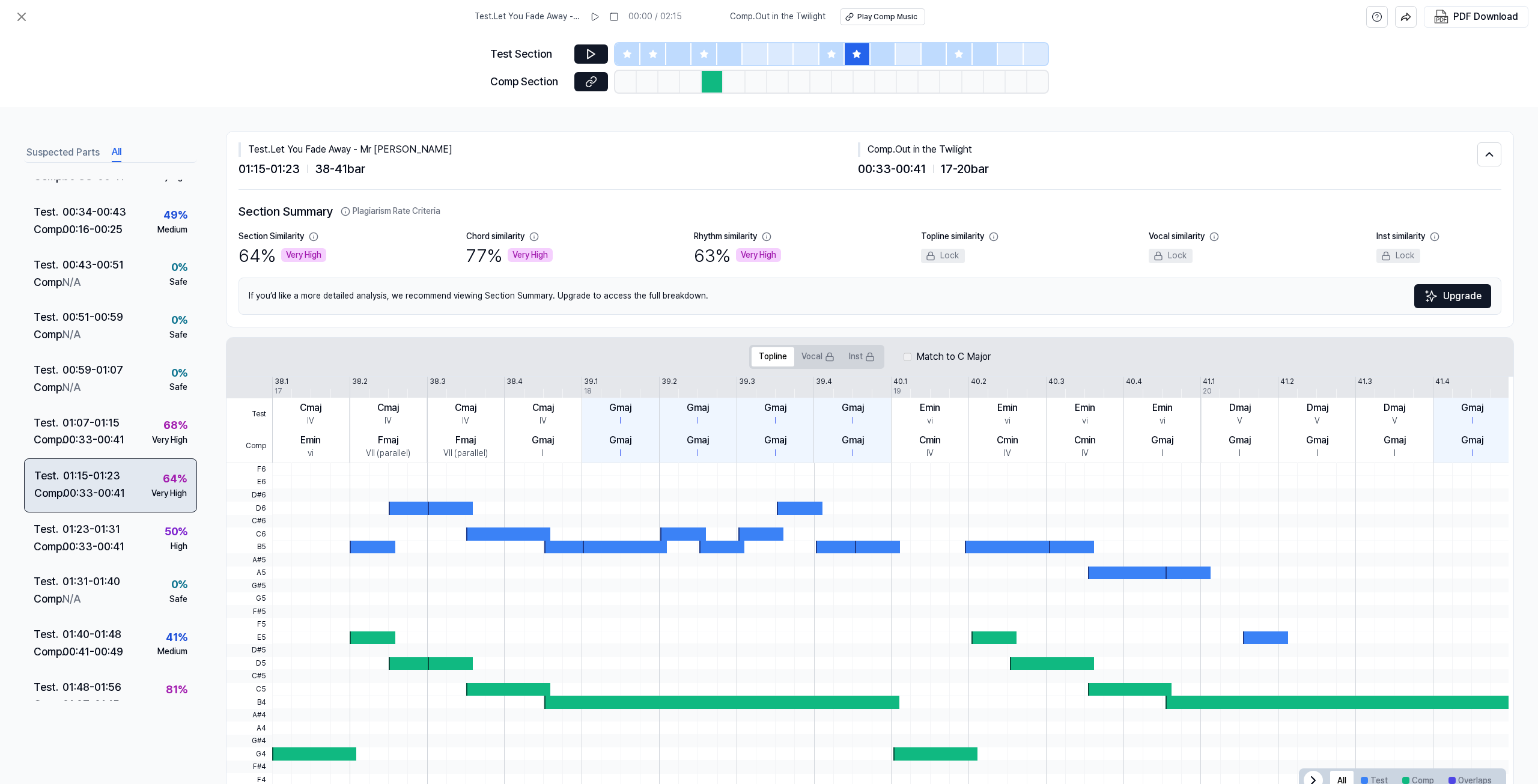
click at [123, 461] on div "Test . 01:15 - 01:23 Comp . 00:33 - 00:41 64 % Very High" at bounding box center [111, 485] width 173 height 54
click at [117, 430] on div "01:07 - 01:15" at bounding box center [90, 422] width 57 height 17
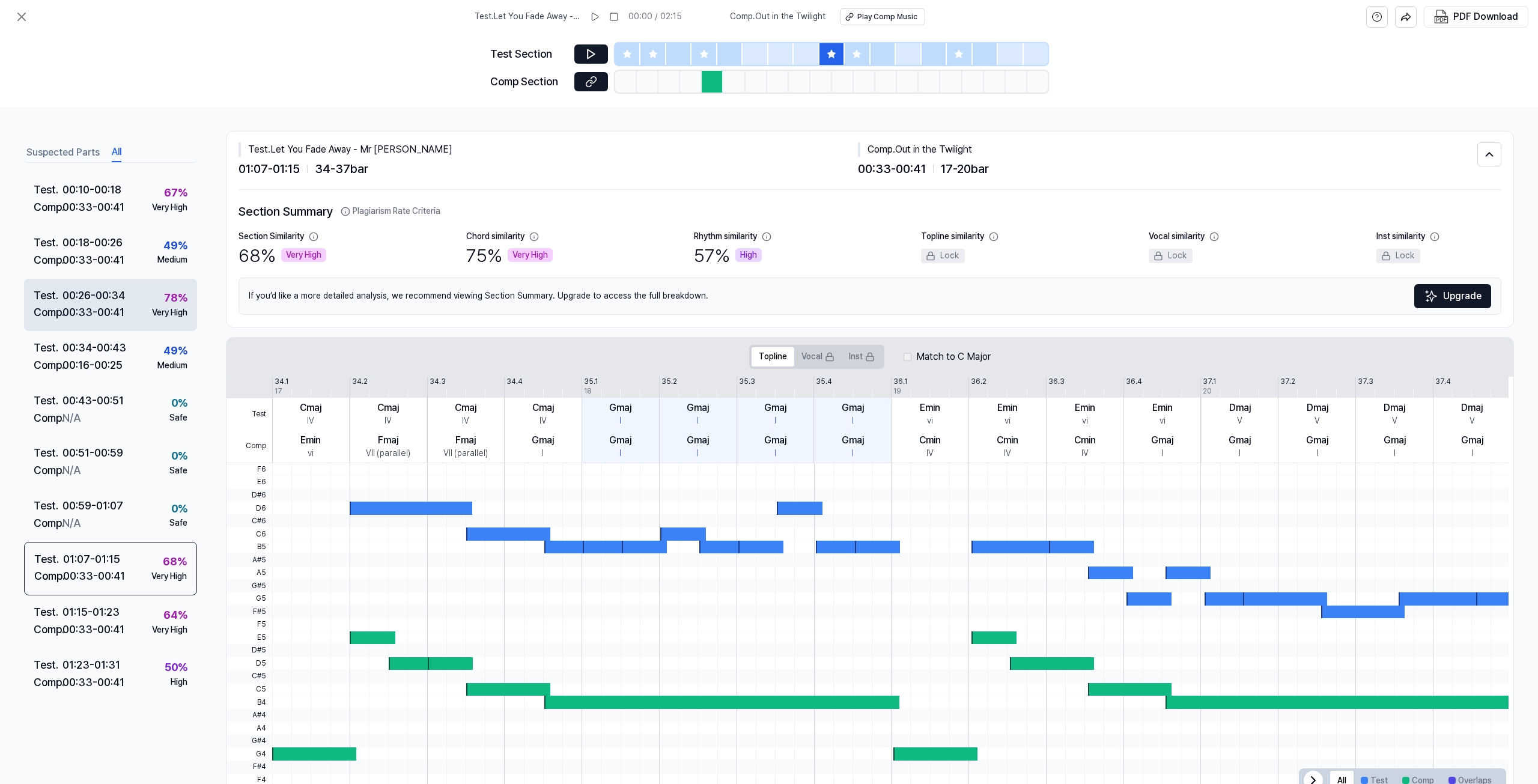
scroll to position [50, 0]
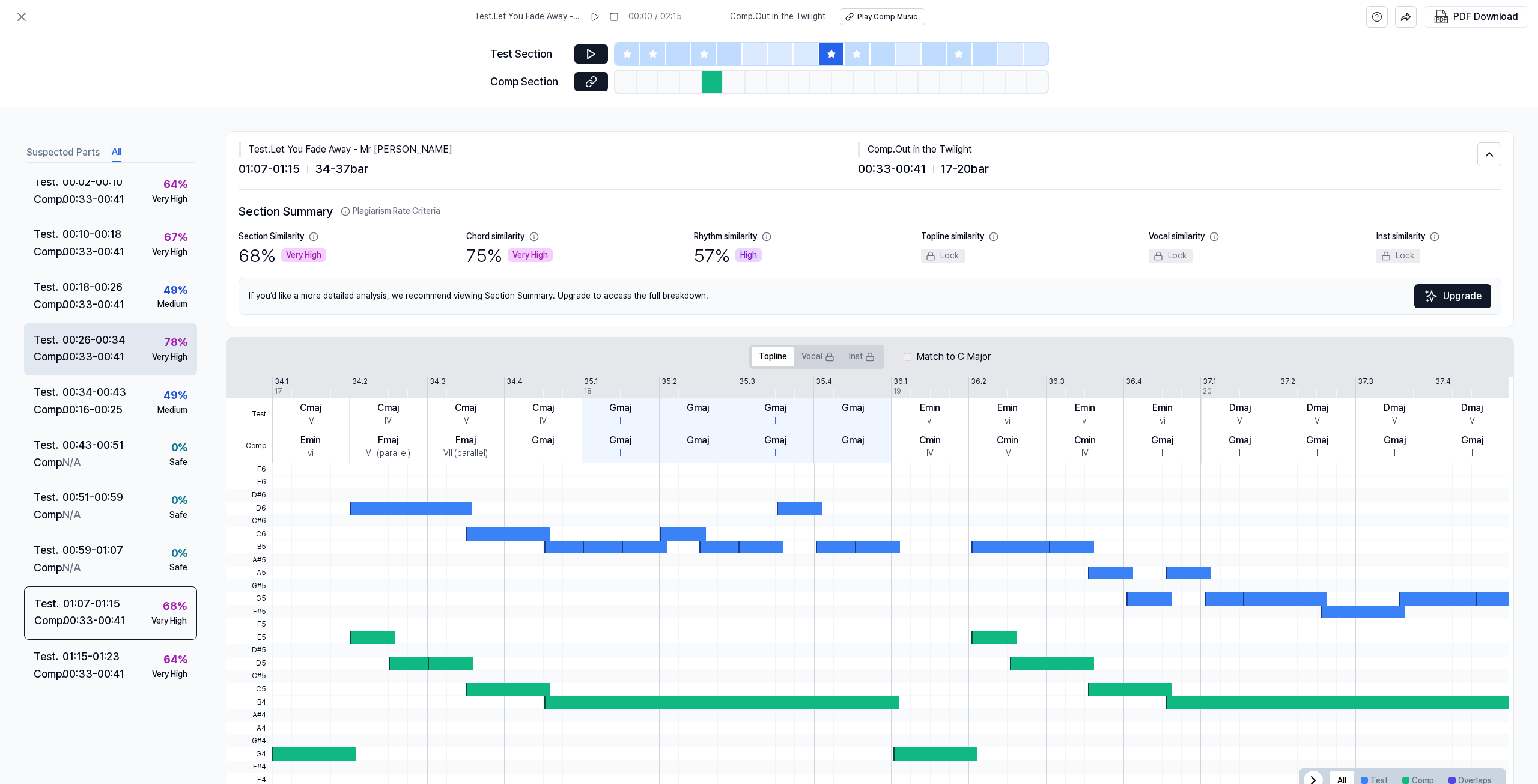
click at [123, 346] on div "00:26 - 00:34" at bounding box center [93, 339] width 62 height 17
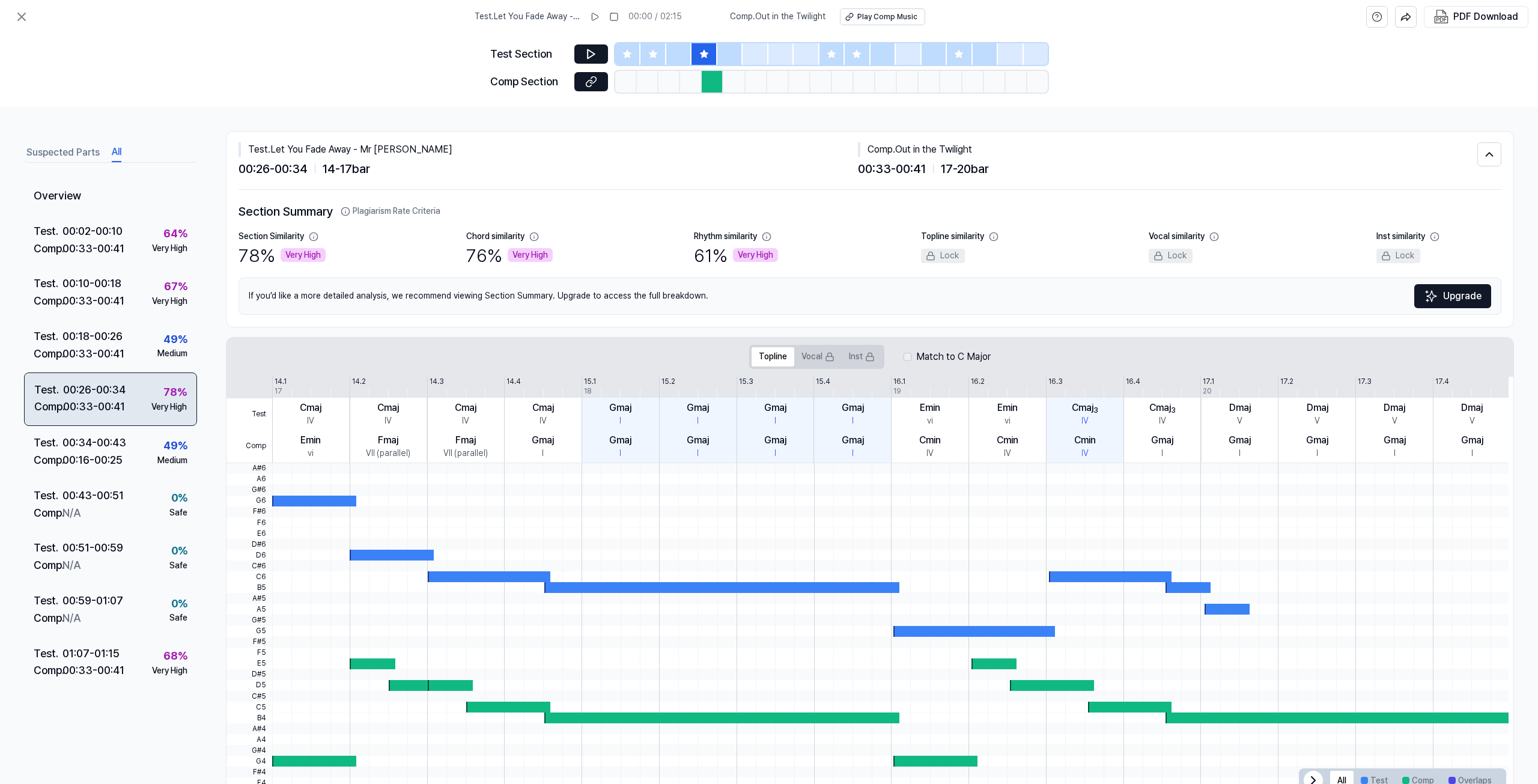
scroll to position [0, 0]
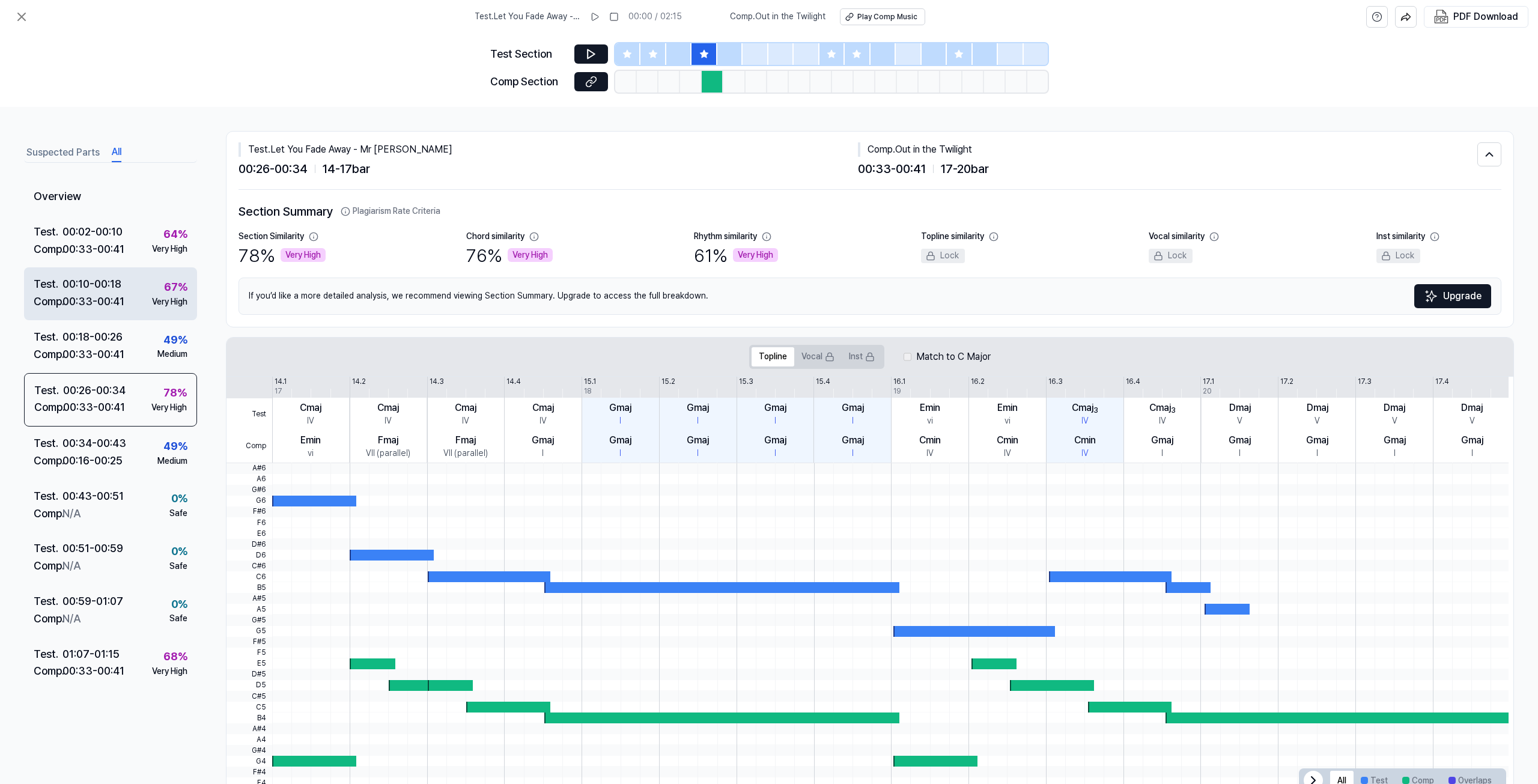
click at [127, 306] on div "Test . 00:10 - 00:18 Comp . 00:33 - 00:41 67 % Very High" at bounding box center [111, 293] width 173 height 53
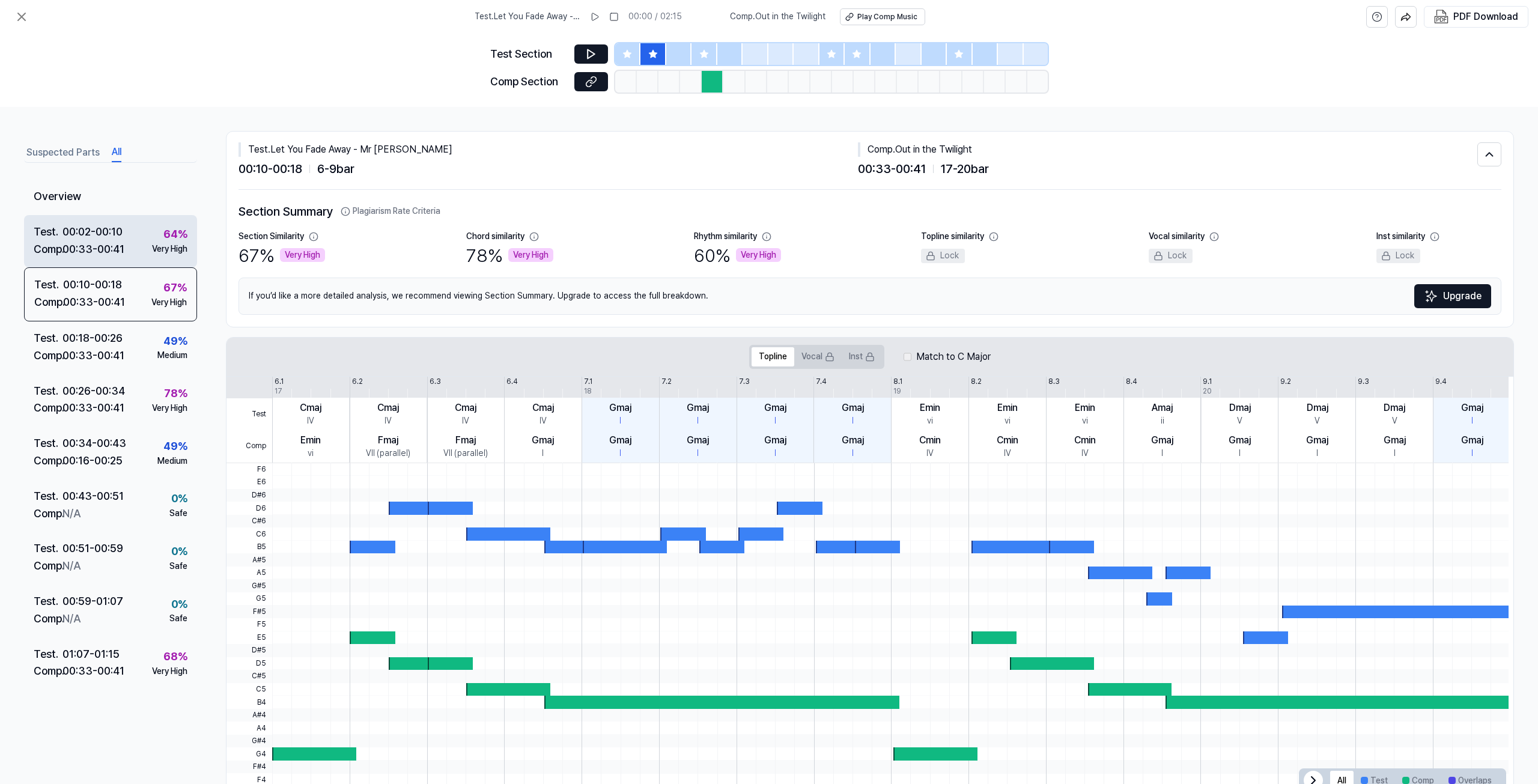
click at [116, 251] on div "00:33 - 00:41" at bounding box center [93, 249] width 62 height 17
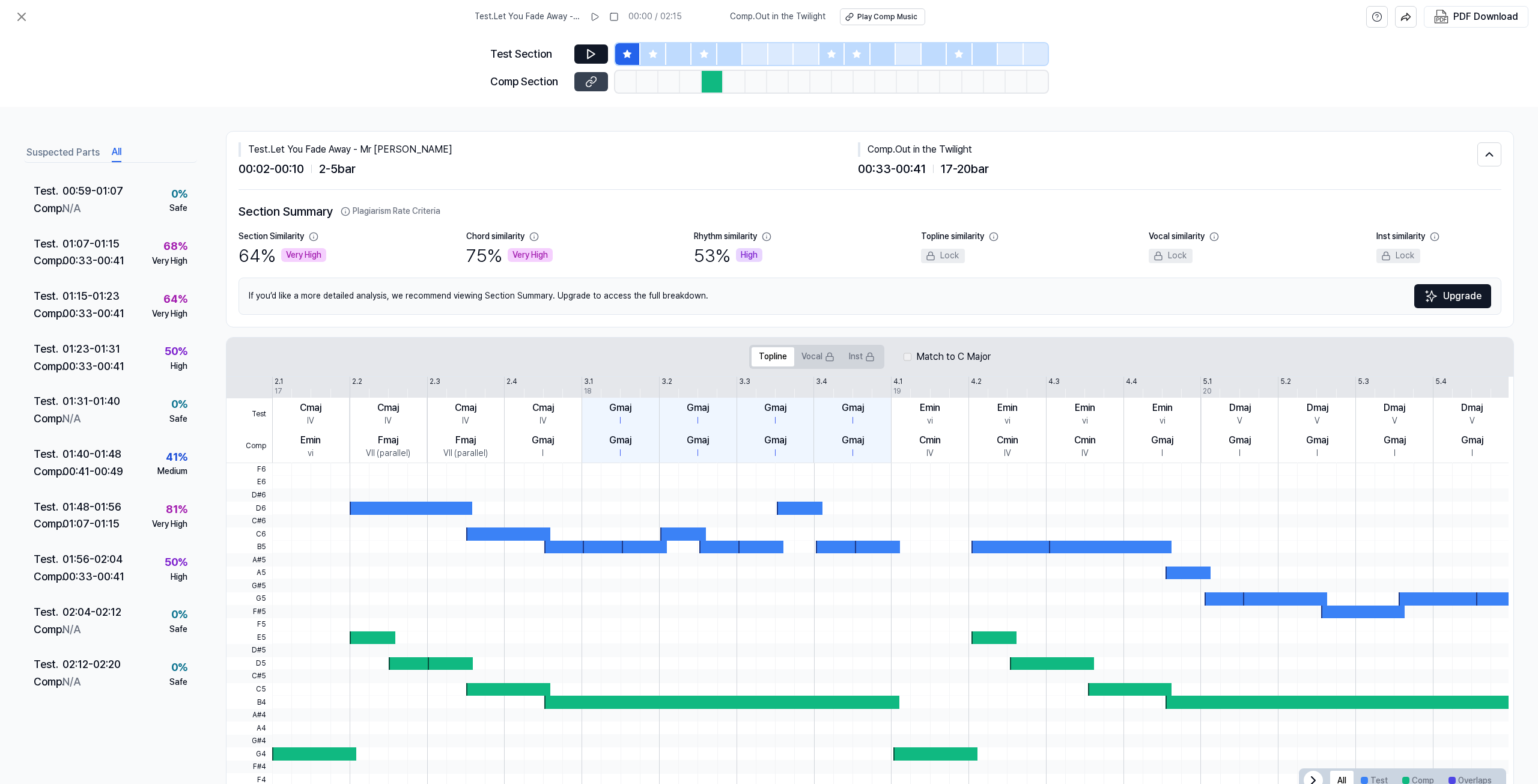
click at [585, 86] on icon at bounding box center [591, 81] width 12 height 12
